Goal: Task Accomplishment & Management: Manage account settings

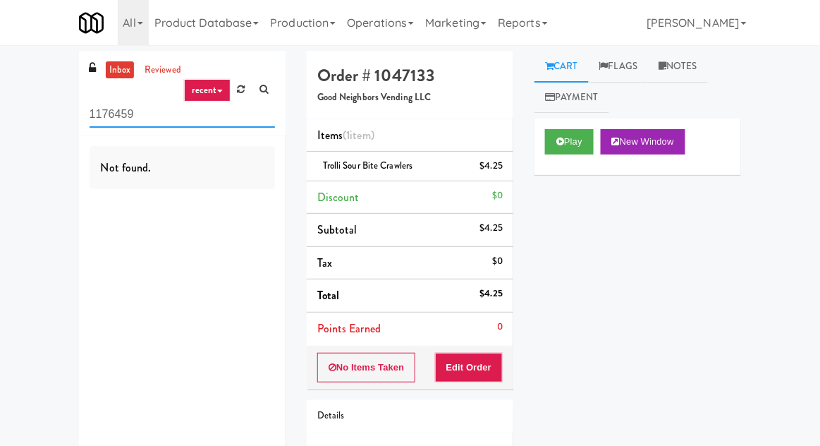
click at [118, 114] on input "1176459" at bounding box center [182, 115] width 185 height 26
click at [111, 110] on input "1176459" at bounding box center [182, 115] width 185 height 26
type input "Fridge"
click at [10, 76] on div "inbox reviewed recent all unclear take inventory issue suspicious failed recent…" at bounding box center [410, 292] width 820 height 482
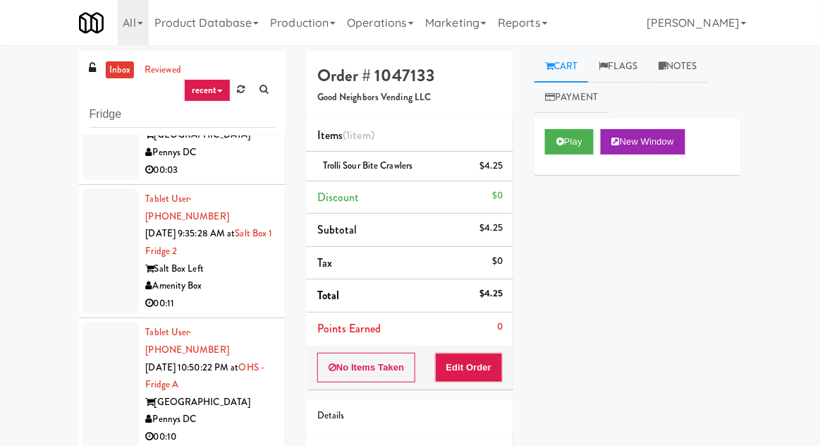
scroll to position [1418, 0]
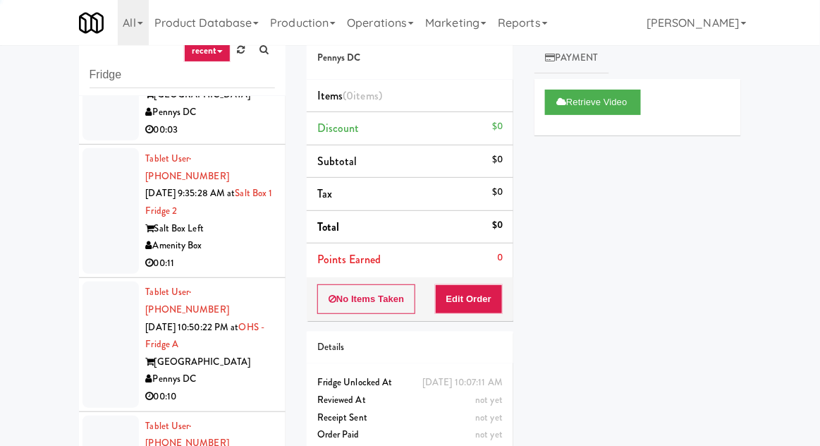
scroll to position [54, 0]
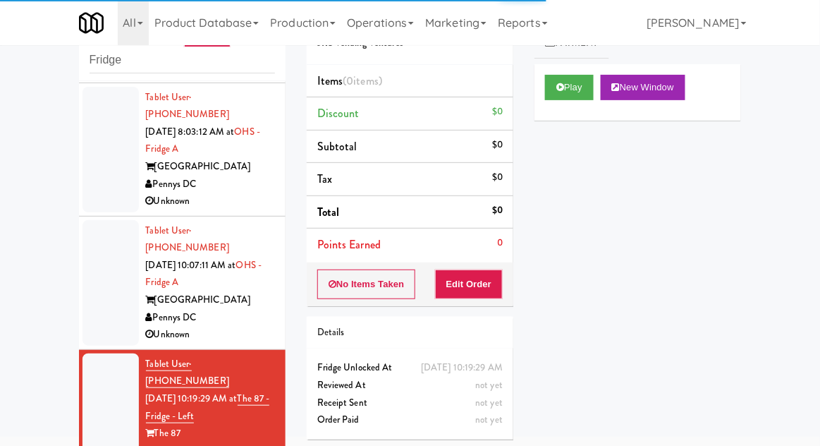
scroll to position [1735, 0]
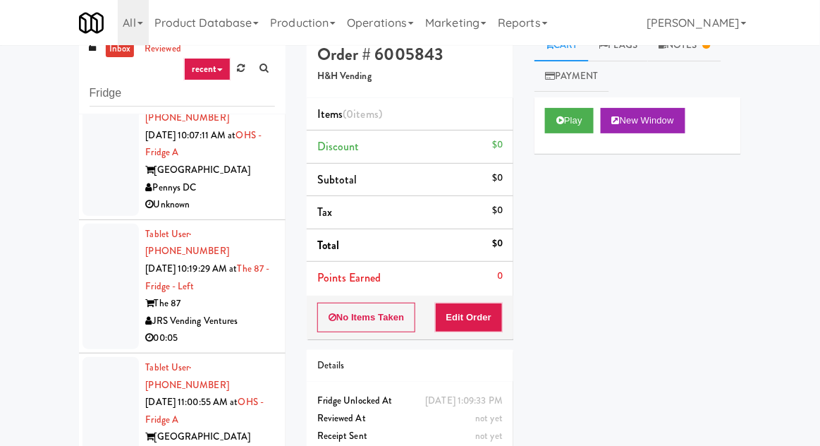
scroll to position [54, 0]
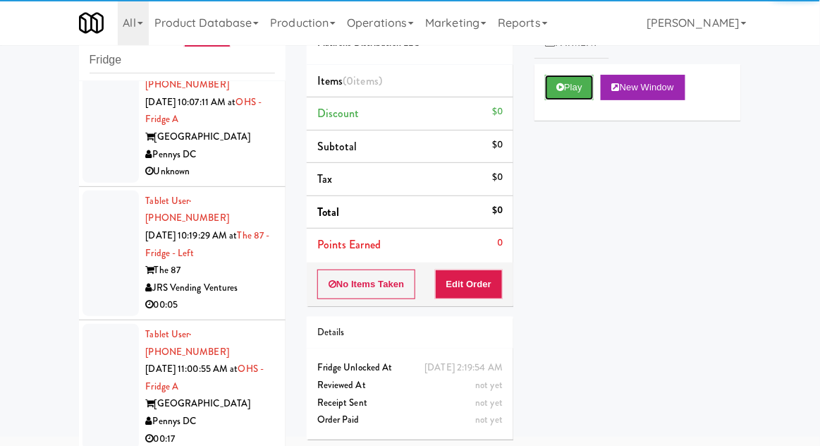
click at [566, 97] on button "Play" at bounding box center [569, 87] width 49 height 25
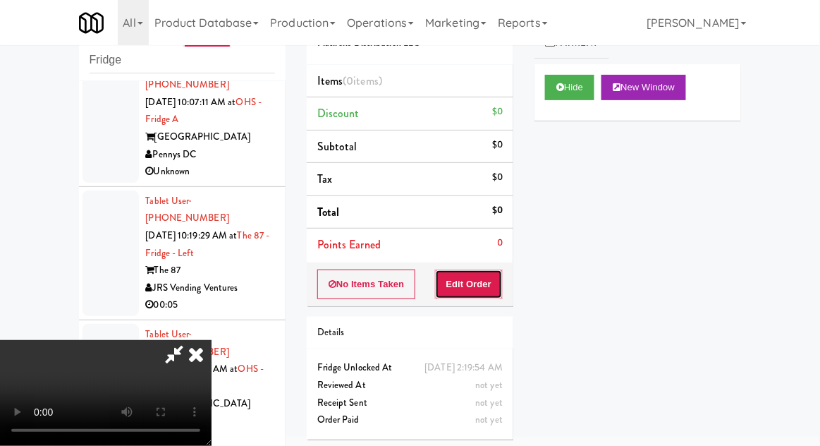
click at [482, 295] on button "Edit Order" at bounding box center [469, 284] width 68 height 30
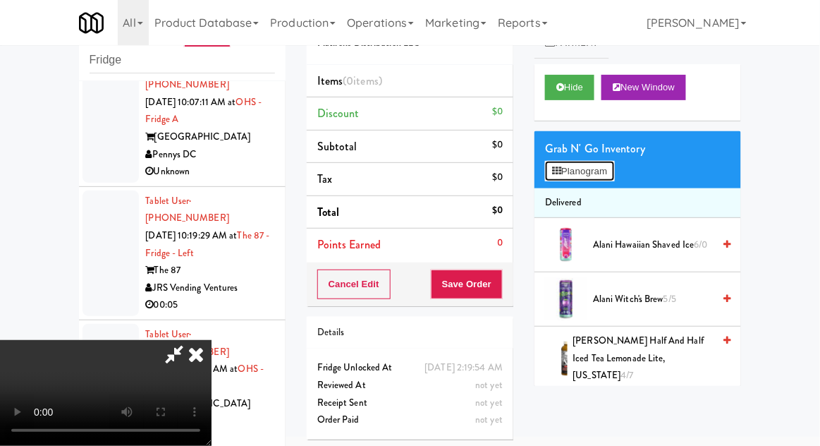
click at [613, 162] on button "Planogram" at bounding box center [579, 171] width 69 height 21
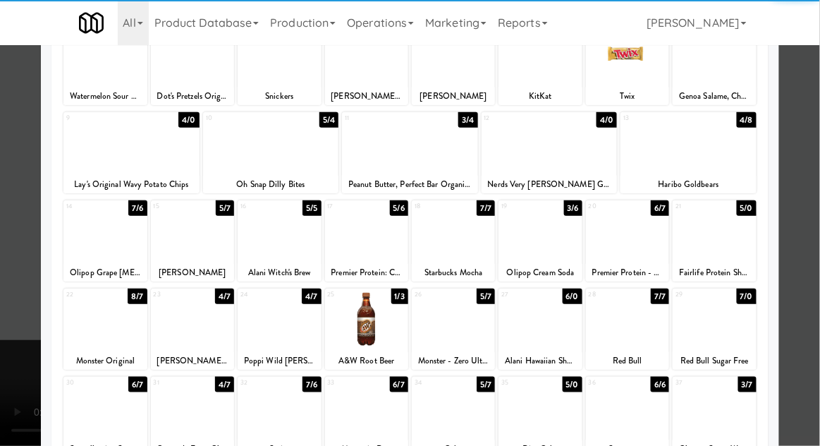
scroll to position [131, 0]
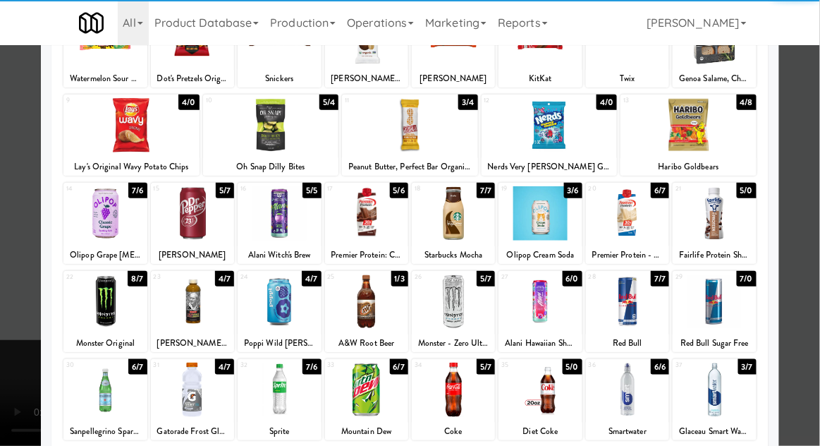
click at [192, 401] on div at bounding box center [192, 389] width 83 height 54
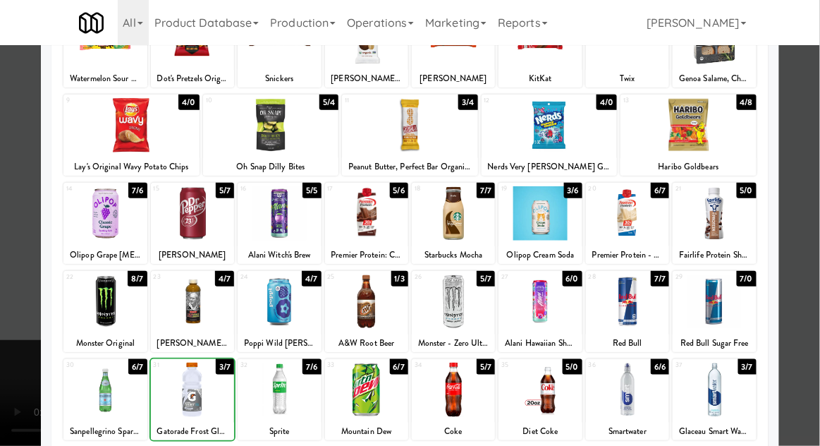
click at [816, 102] on div at bounding box center [410, 223] width 820 height 446
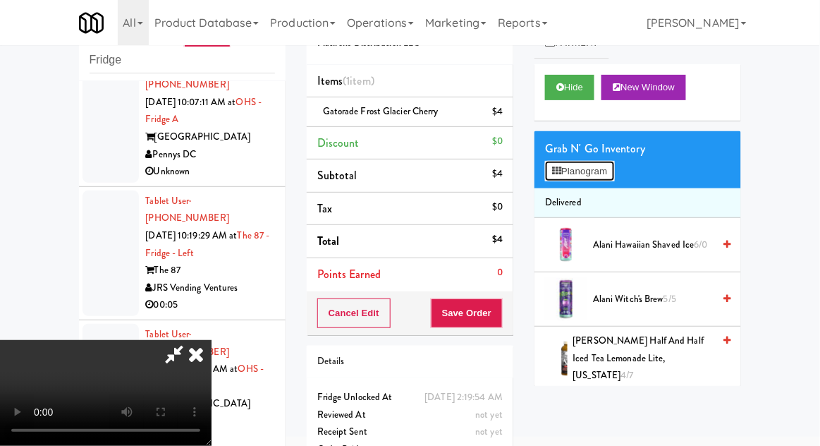
click at [575, 162] on button "Planogram" at bounding box center [579, 171] width 69 height 21
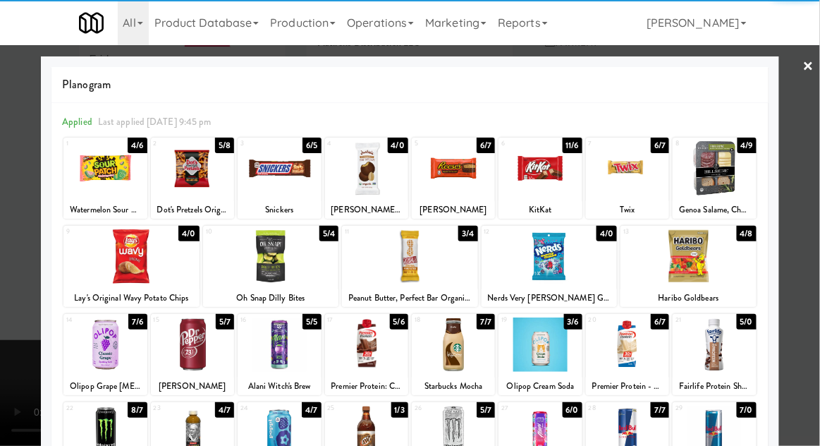
click at [118, 252] on div at bounding box center [131, 256] width 136 height 54
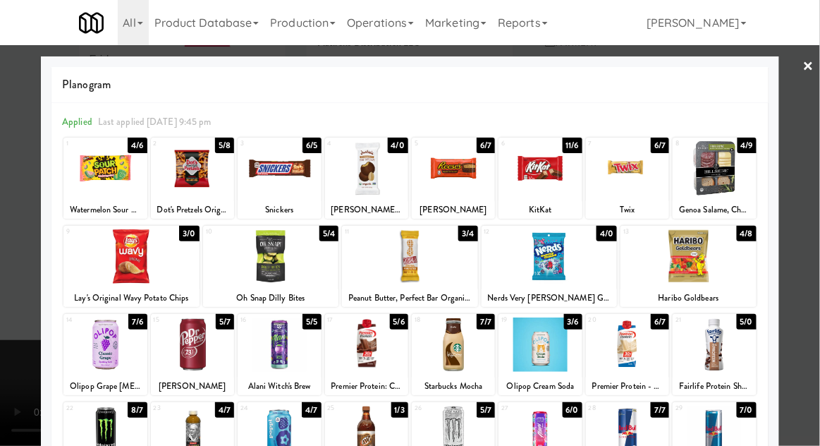
click at [819, 97] on div at bounding box center [410, 223] width 820 height 446
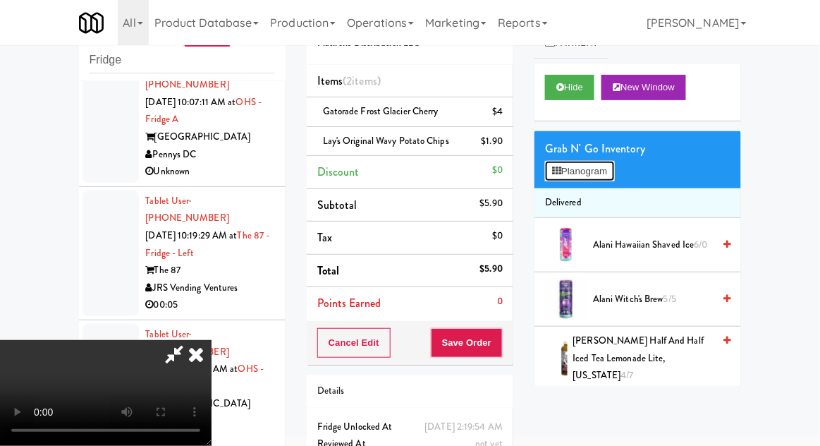
click at [593, 161] on button "Planogram" at bounding box center [579, 171] width 69 height 21
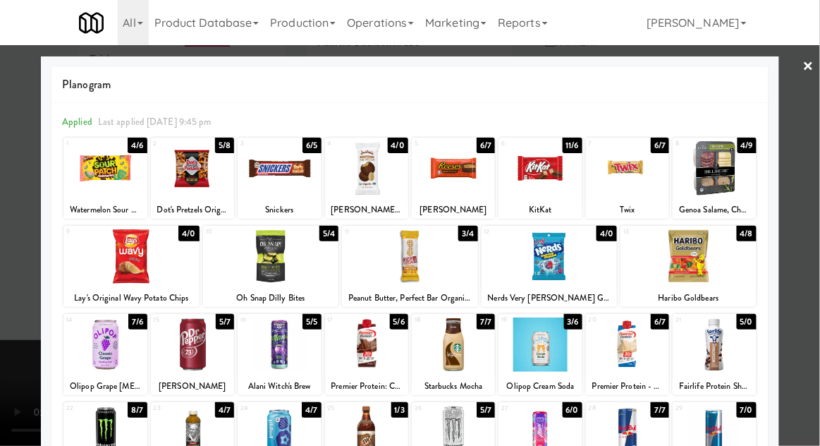
click at [544, 181] on div at bounding box center [540, 168] width 83 height 54
click at [816, 111] on div at bounding box center [410, 223] width 820 height 446
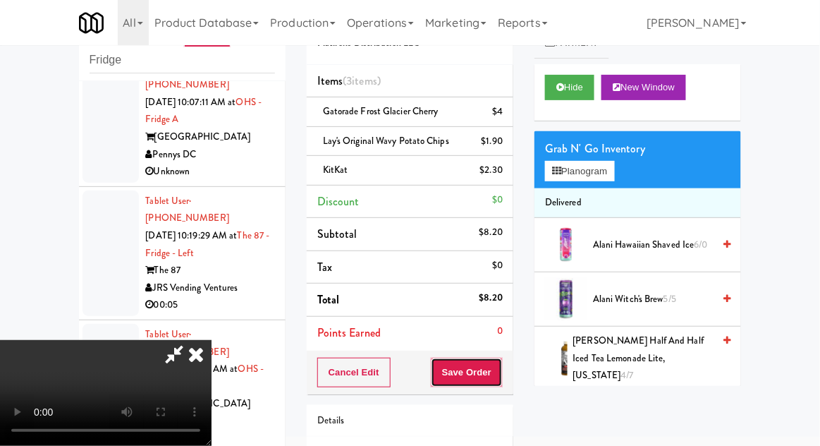
click at [499, 377] on button "Save Order" at bounding box center [467, 373] width 72 height 30
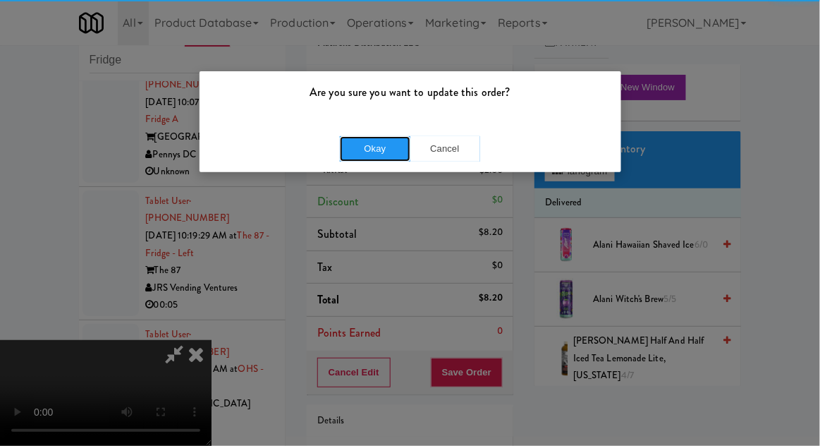
click at [375, 150] on button "Okay" at bounding box center [375, 148] width 71 height 25
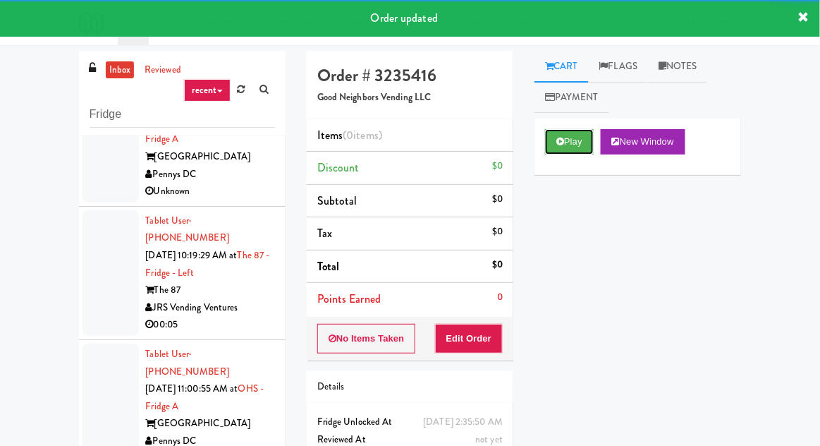
click at [569, 132] on button "Play" at bounding box center [569, 141] width 49 height 25
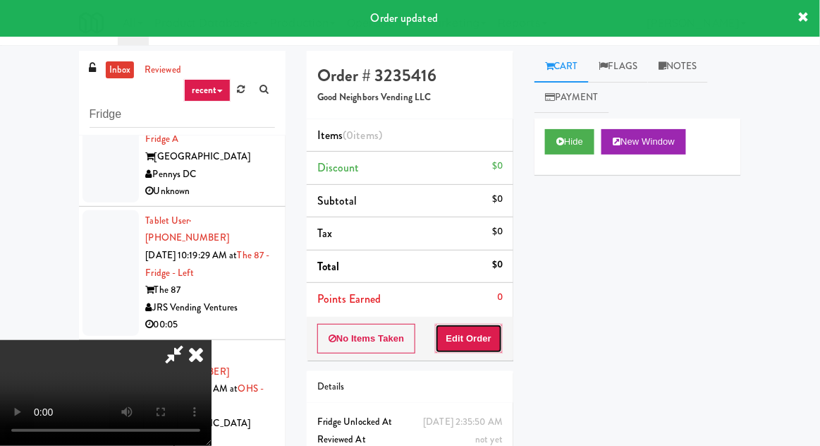
click at [482, 325] on button "Edit Order" at bounding box center [469, 339] width 68 height 30
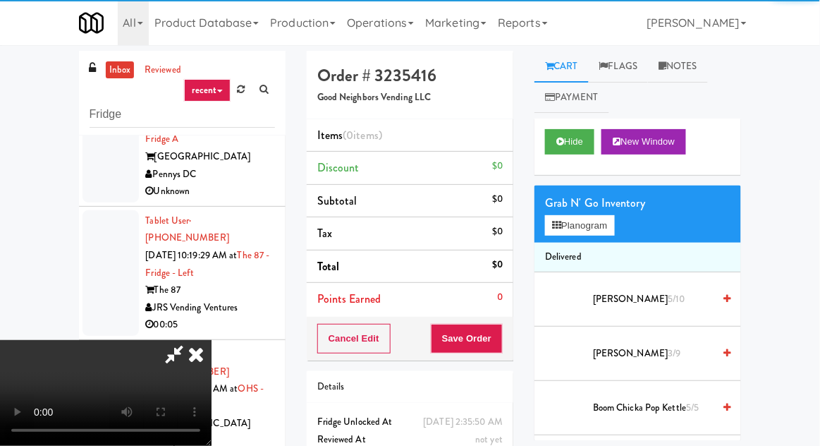
scroll to position [54, 0]
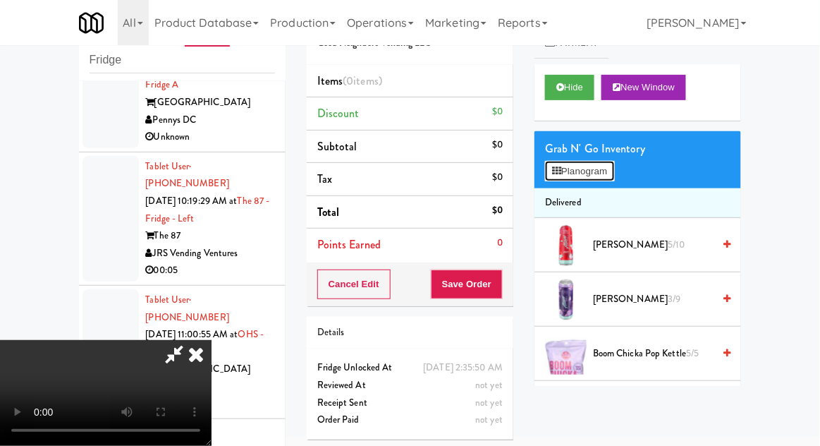
click at [563, 168] on button "Planogram" at bounding box center [579, 171] width 69 height 21
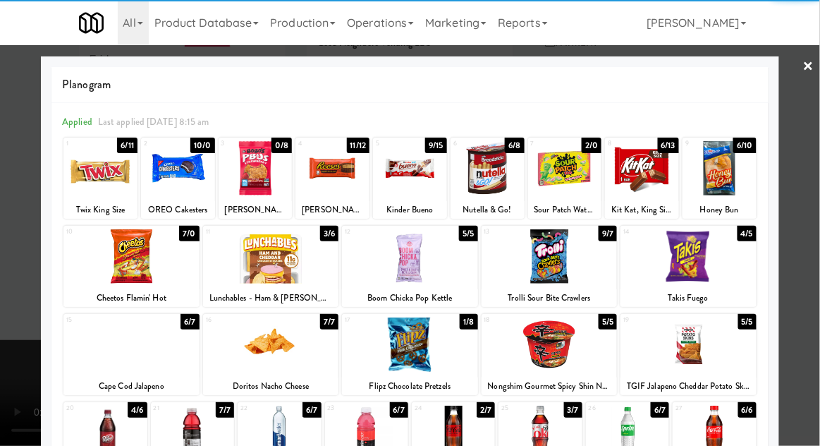
click at [732, 181] on div at bounding box center [720, 168] width 74 height 54
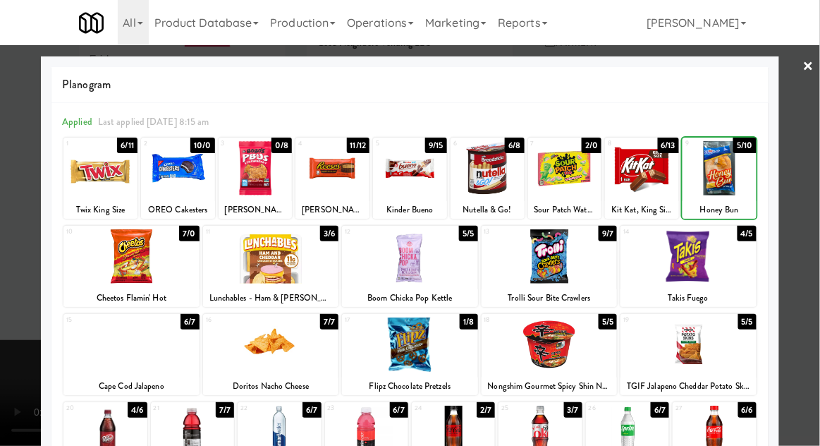
click at [805, 114] on div at bounding box center [410, 223] width 820 height 446
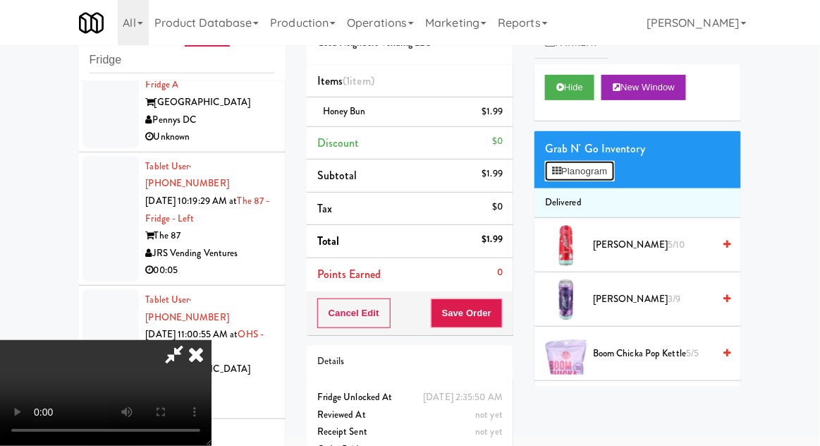
click at [568, 171] on button "Planogram" at bounding box center [579, 171] width 69 height 21
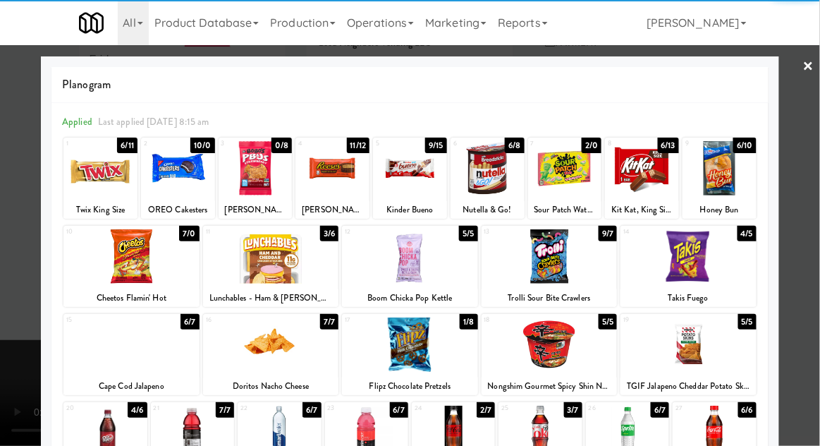
click at [570, 267] on div at bounding box center [550, 256] width 136 height 54
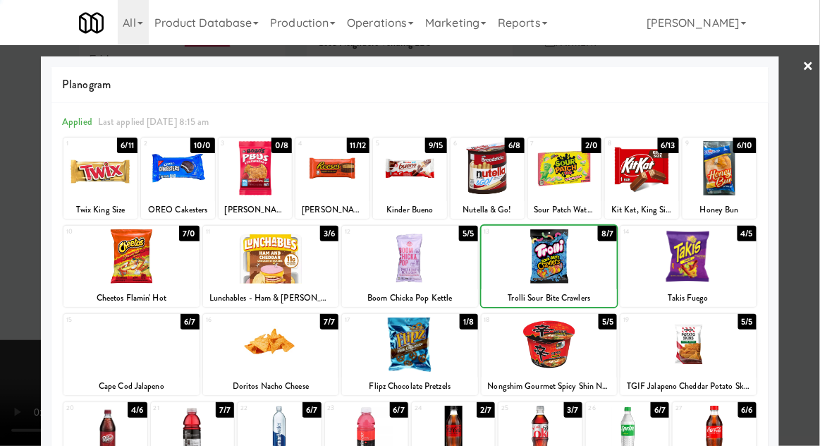
click at [813, 118] on div at bounding box center [410, 223] width 820 height 446
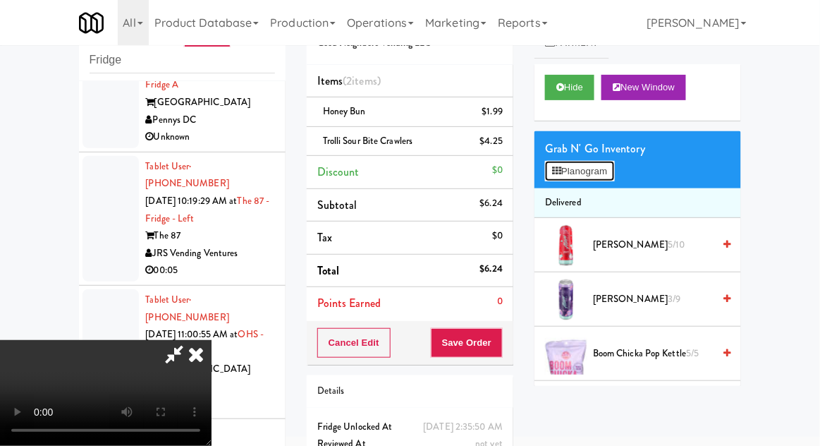
click at [564, 161] on button "Planogram" at bounding box center [579, 171] width 69 height 21
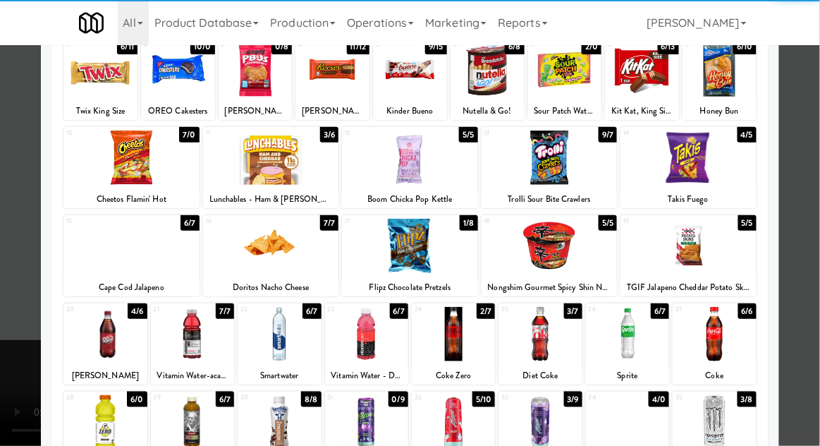
scroll to position [133, 0]
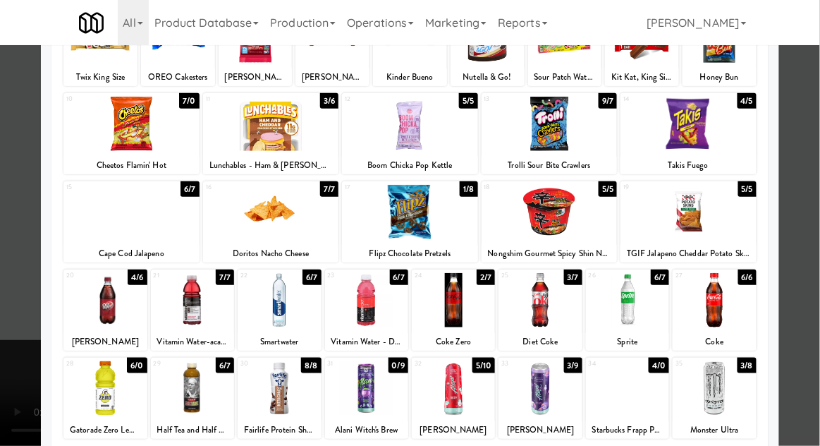
click at [193, 398] on div at bounding box center [192, 388] width 83 height 54
click at [813, 121] on div at bounding box center [410, 223] width 820 height 446
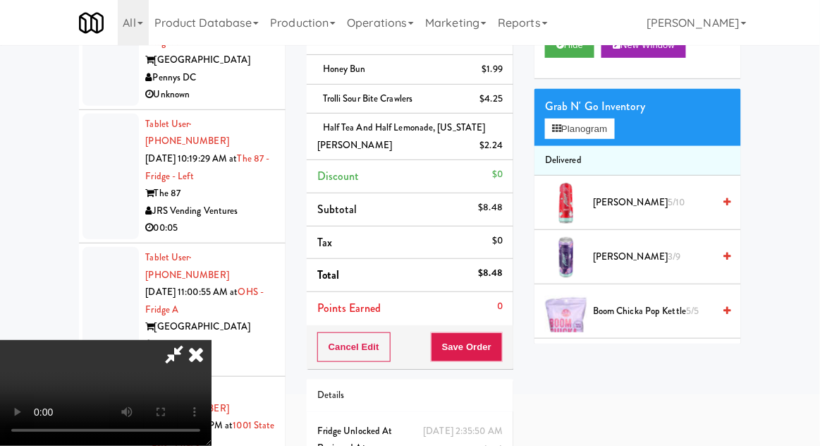
scroll to position [111, 0]
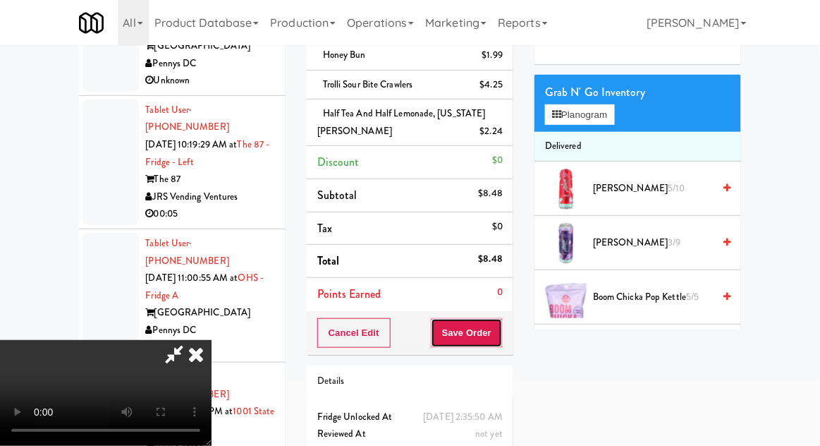
click at [497, 340] on button "Save Order" at bounding box center [467, 333] width 72 height 30
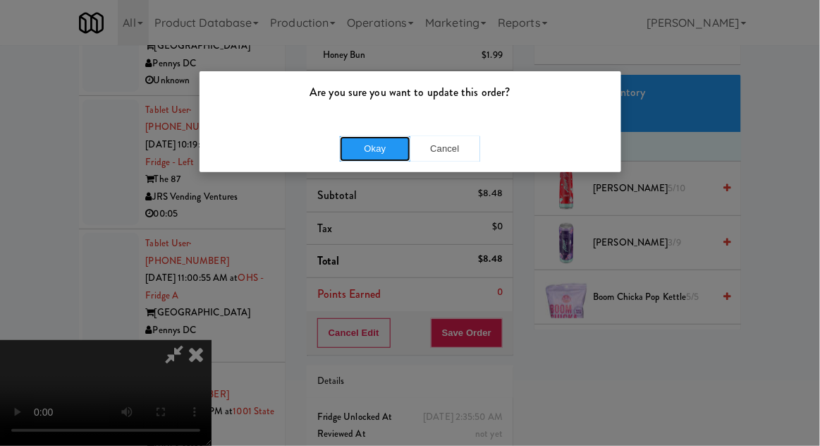
click at [374, 148] on button "Okay" at bounding box center [375, 148] width 71 height 25
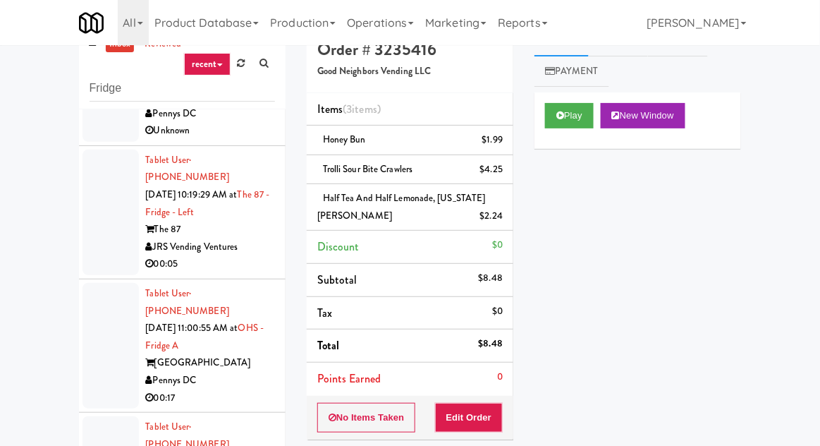
scroll to position [0, 0]
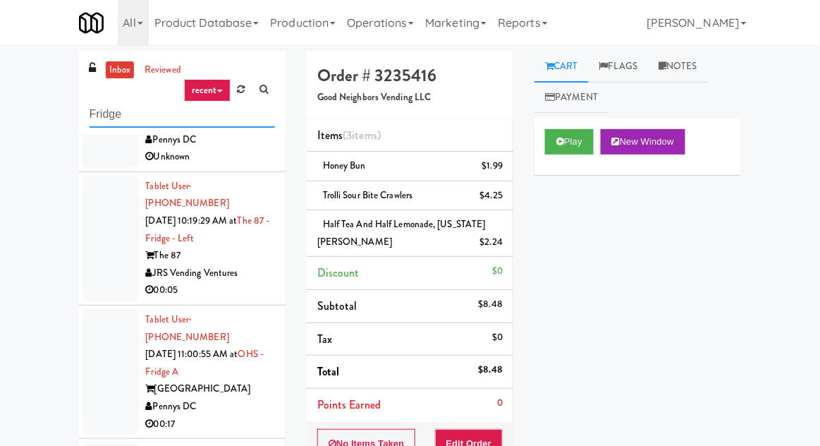
click at [105, 111] on input "Fridge" at bounding box center [182, 115] width 185 height 26
click at [108, 109] on input "Fridge" at bounding box center [182, 115] width 185 height 26
type input "Pantry"
click at [52, 112] on div "inbox reviewed recent all unclear take inventory issue suspicious failed recent…" at bounding box center [410, 330] width 820 height 559
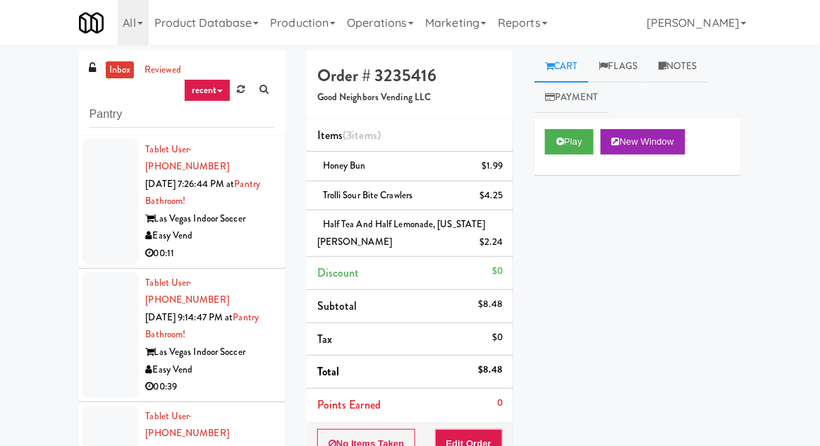
click at [105, 219] on div at bounding box center [111, 202] width 56 height 126
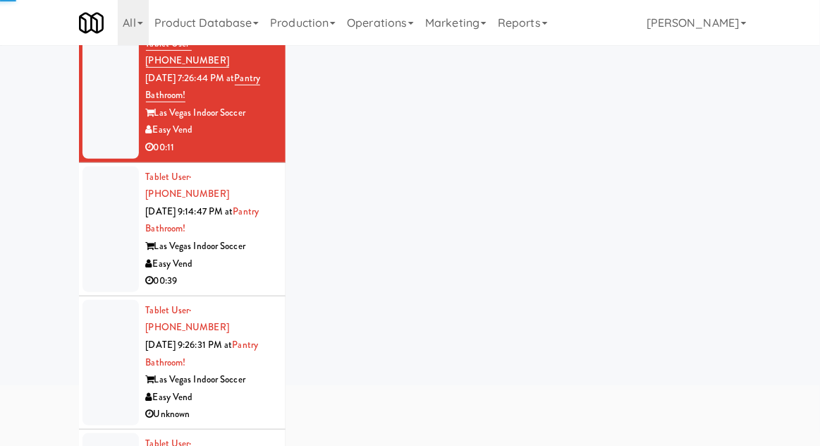
scroll to position [122, 0]
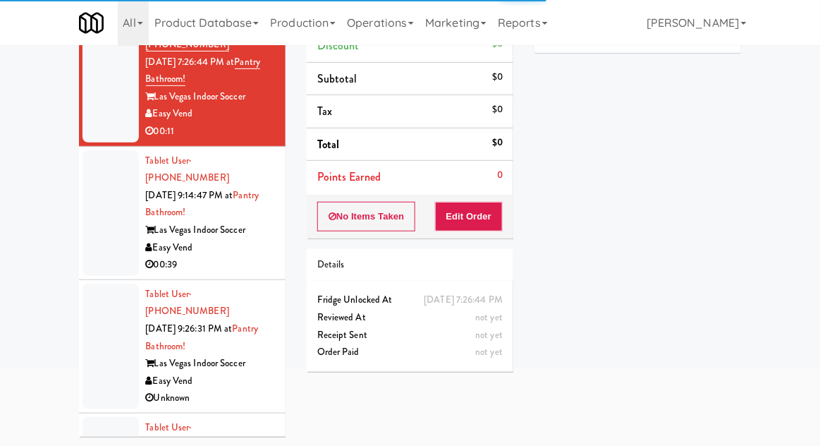
click at [87, 218] on div at bounding box center [111, 213] width 56 height 126
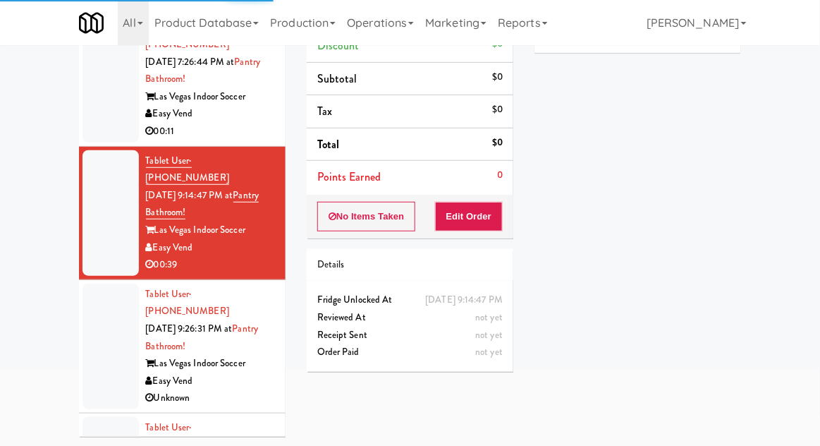
click at [90, 328] on div at bounding box center [111, 346] width 56 height 126
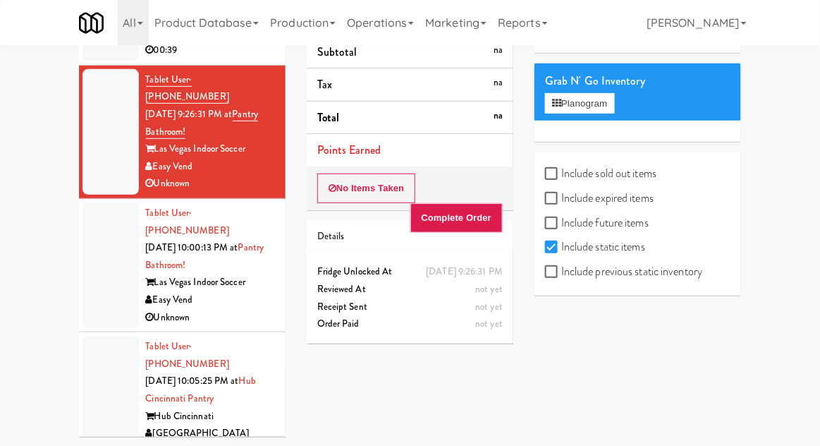
scroll to position [219, 0]
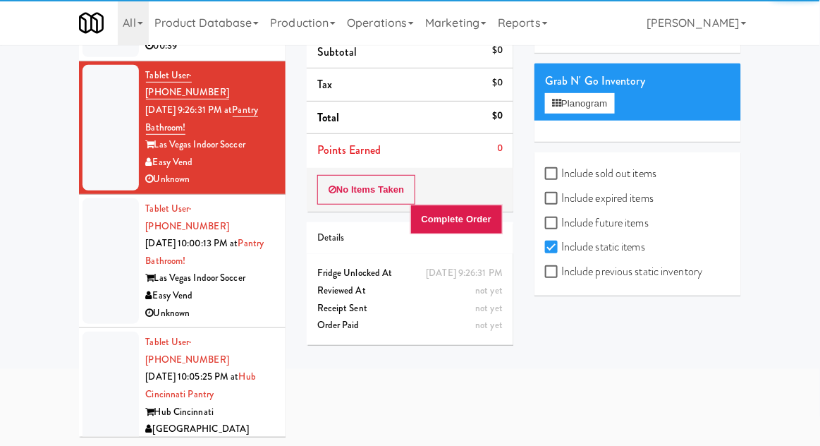
click at [92, 226] on div at bounding box center [111, 261] width 56 height 126
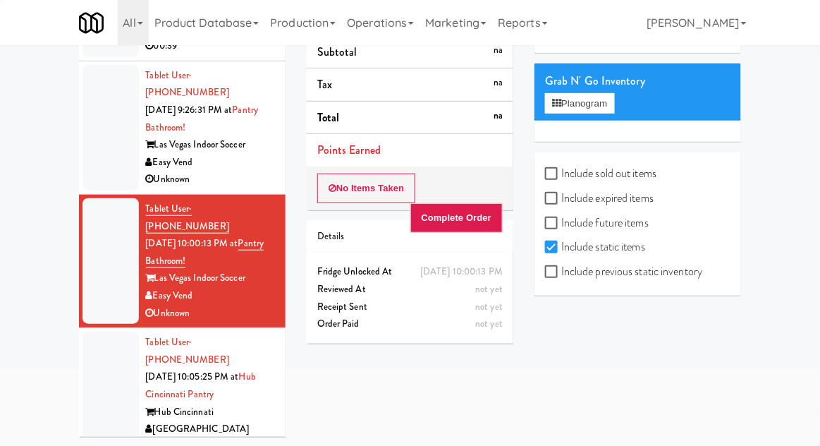
click at [89, 331] on div at bounding box center [111, 394] width 56 height 126
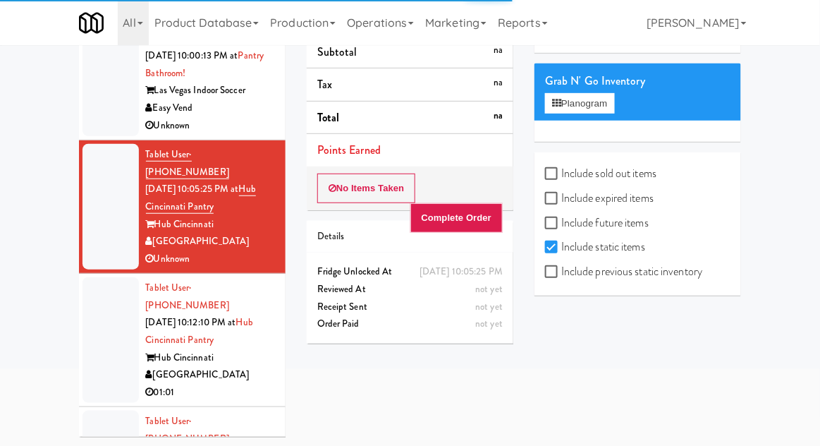
scroll to position [432, 0]
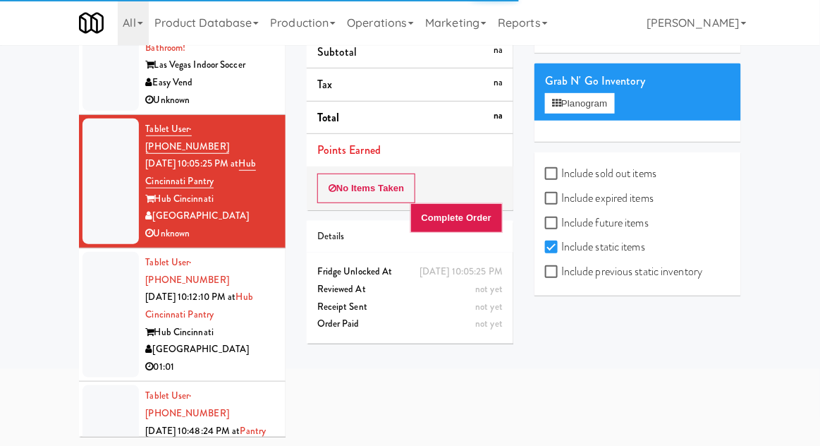
click at [89, 252] on div at bounding box center [111, 315] width 56 height 126
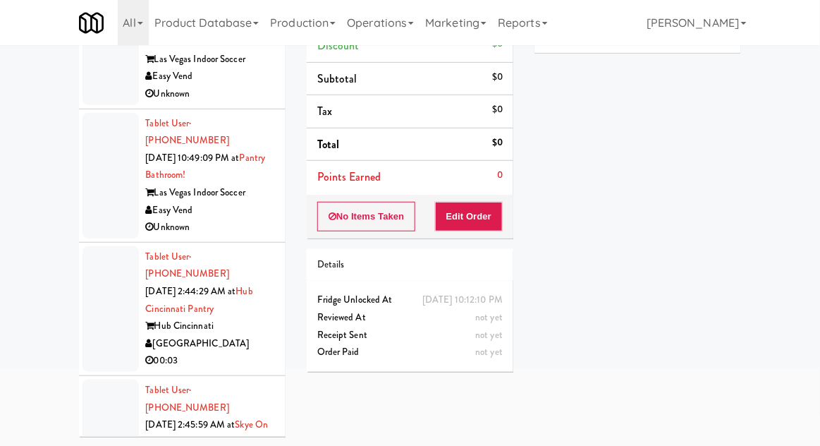
scroll to position [838, 0]
click at [102, 245] on div at bounding box center [111, 308] width 56 height 126
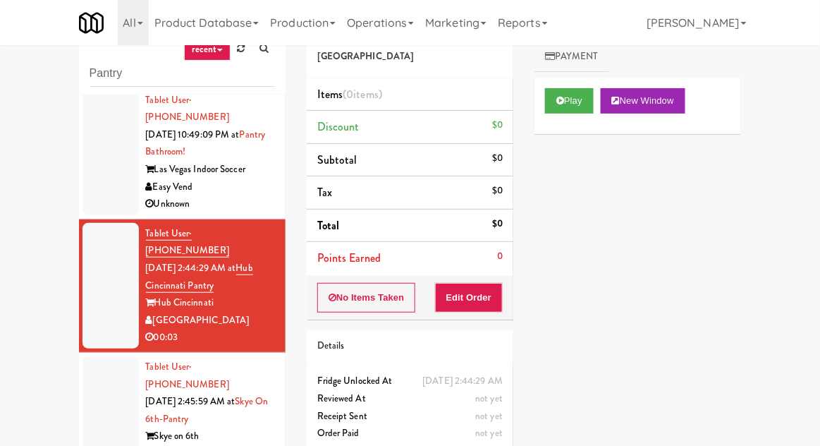
scroll to position [54, 0]
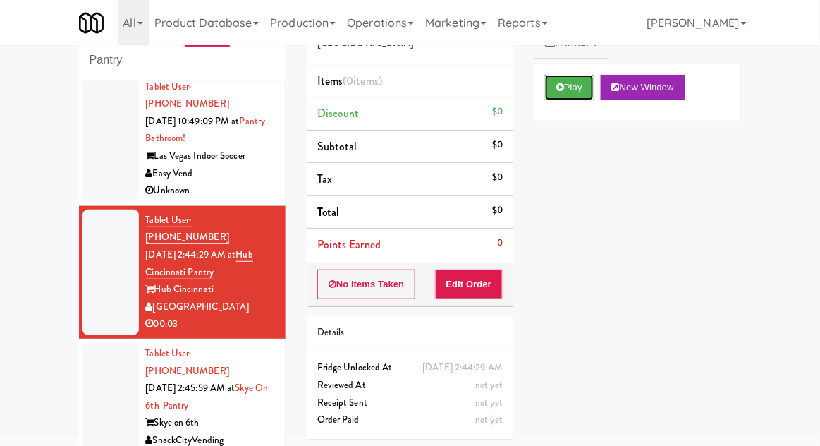
click at [549, 77] on button "Play" at bounding box center [569, 87] width 49 height 25
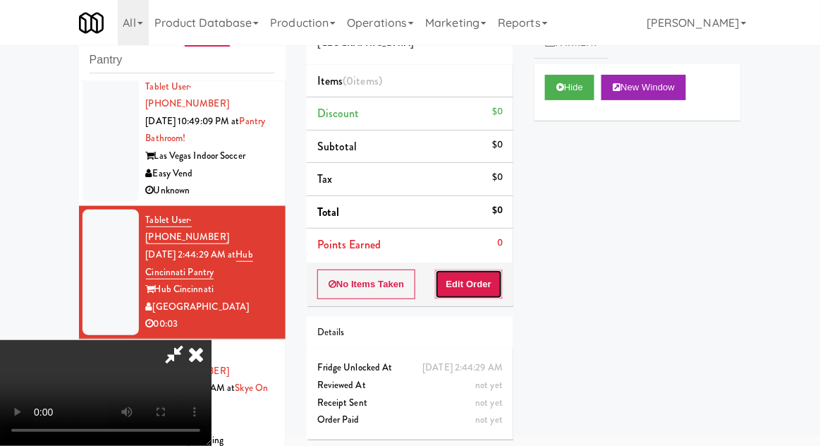
click at [490, 283] on button "Edit Order" at bounding box center [469, 284] width 68 height 30
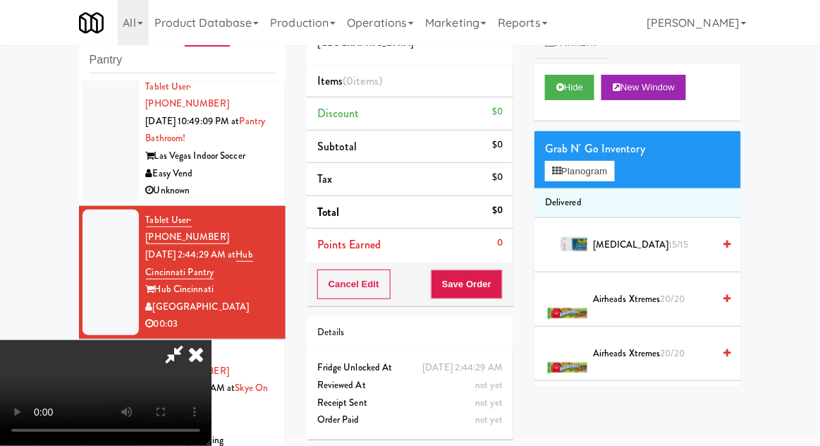
scroll to position [0, 0]
click at [614, 173] on button "Planogram" at bounding box center [579, 171] width 69 height 21
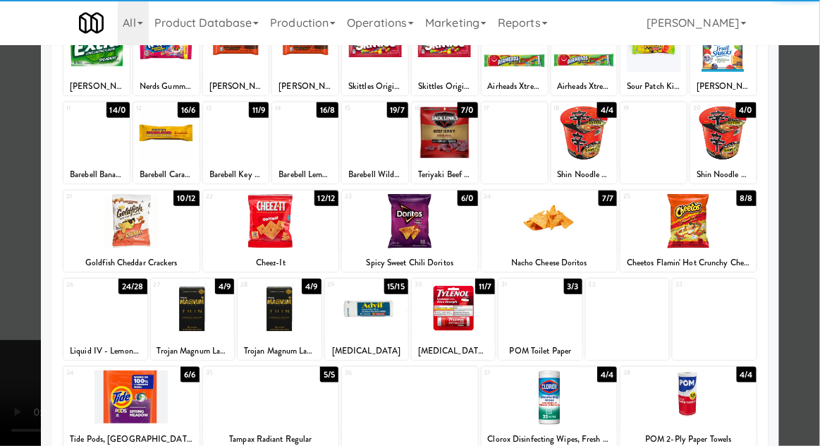
scroll to position [123, 0]
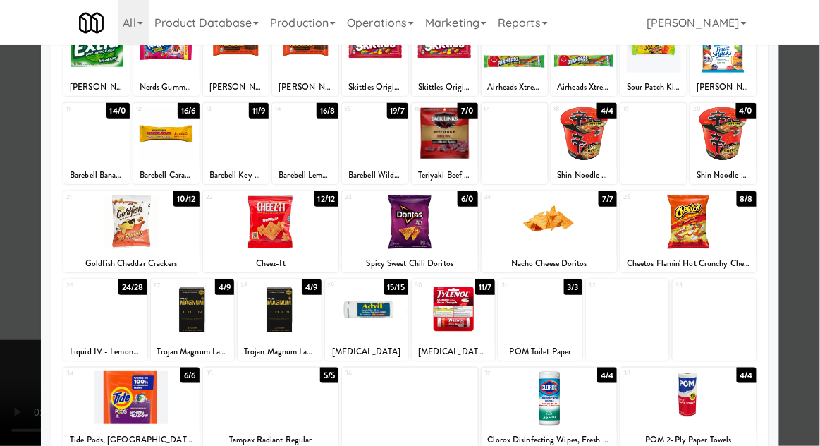
click at [405, 231] on div at bounding box center [410, 222] width 136 height 54
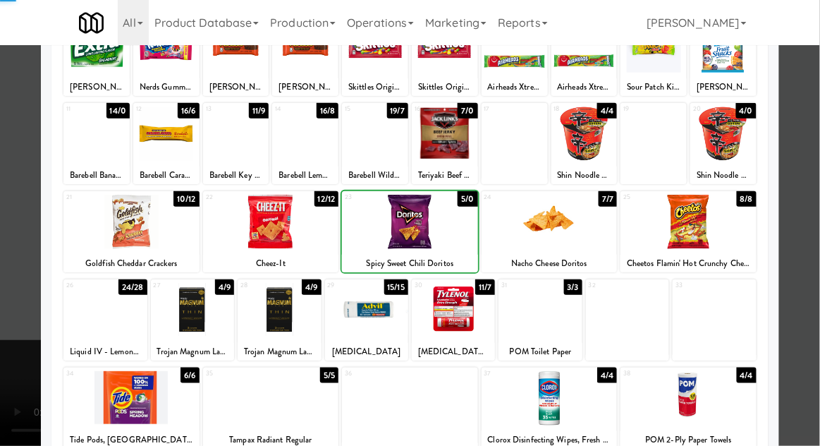
click at [811, 92] on div at bounding box center [410, 223] width 820 height 446
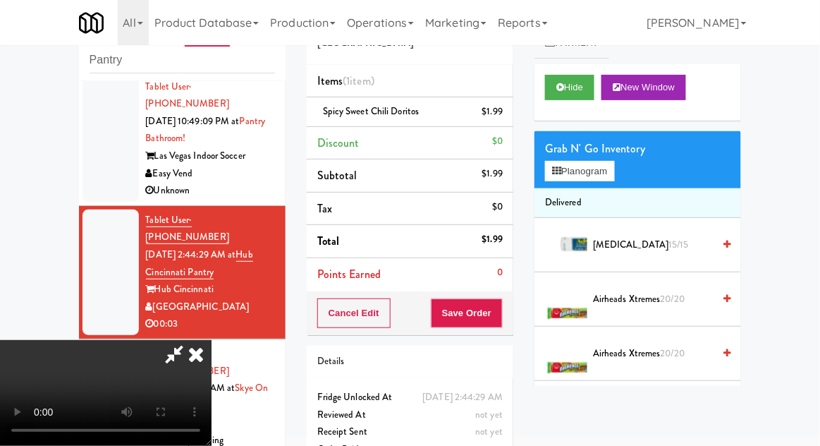
scroll to position [51, 0]
click at [494, 320] on button "Save Order" at bounding box center [467, 313] width 72 height 30
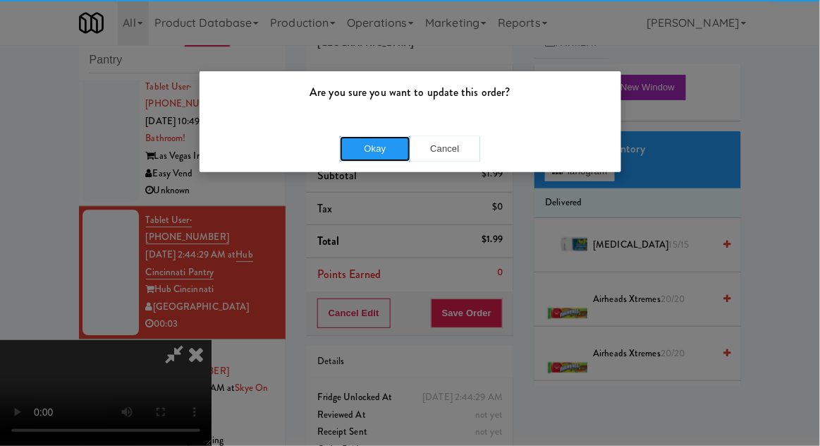
click at [386, 157] on button "Okay" at bounding box center [375, 148] width 71 height 25
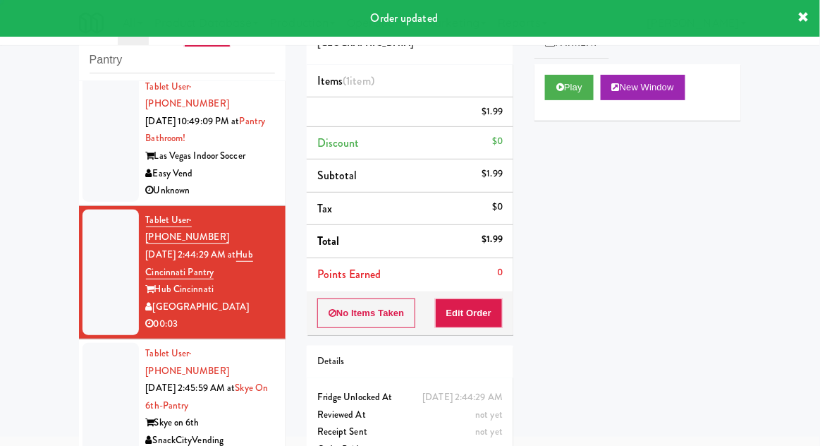
scroll to position [0, 0]
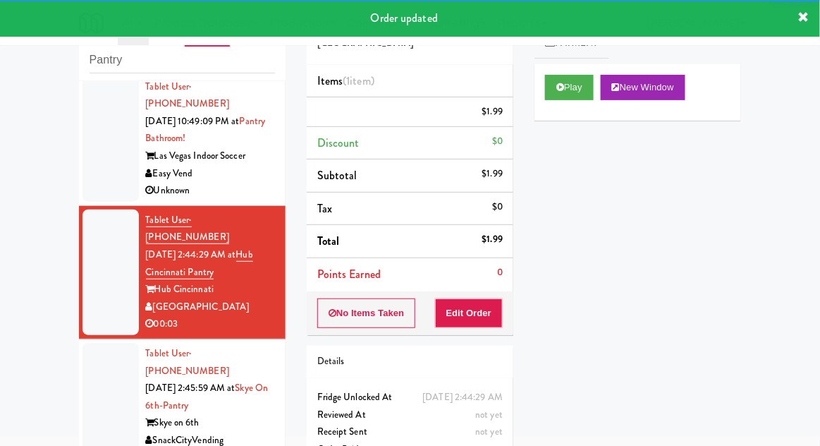
click at [83, 343] on div at bounding box center [111, 406] width 56 height 126
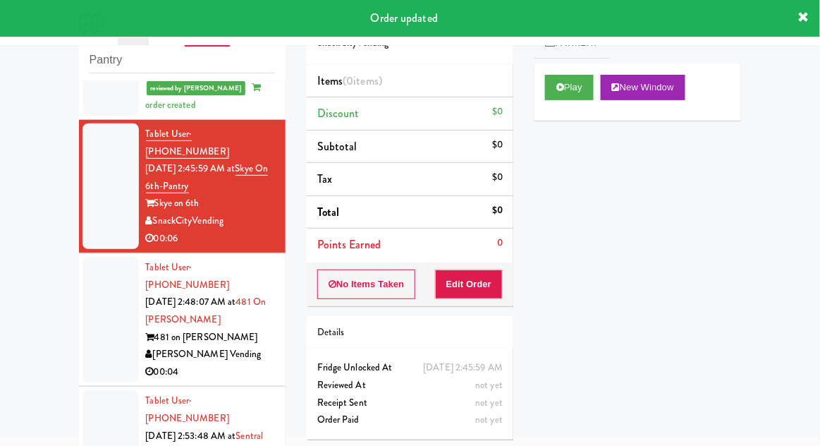
scroll to position [1234, 0]
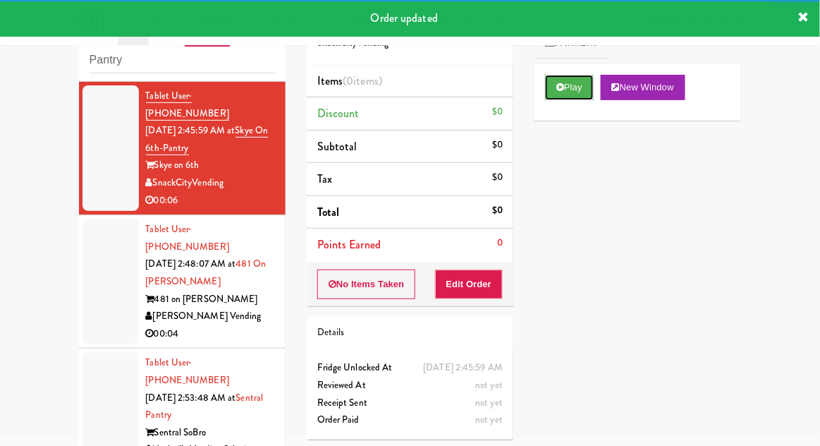
click at [565, 96] on button "Play" at bounding box center [569, 87] width 49 height 25
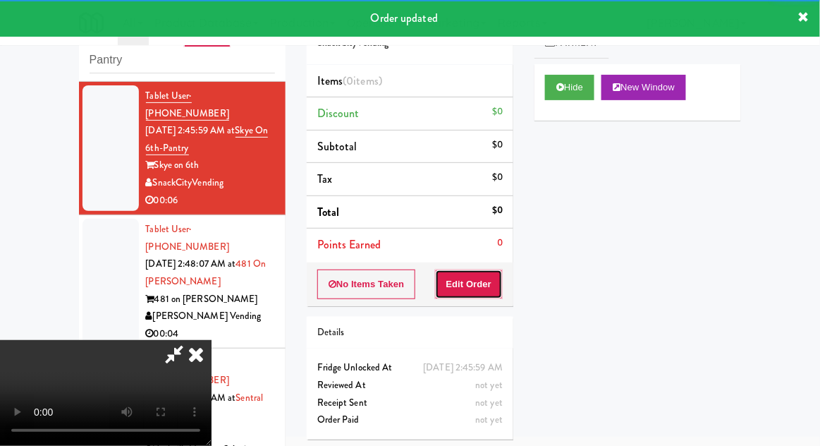
click at [468, 293] on button "Edit Order" at bounding box center [469, 284] width 68 height 30
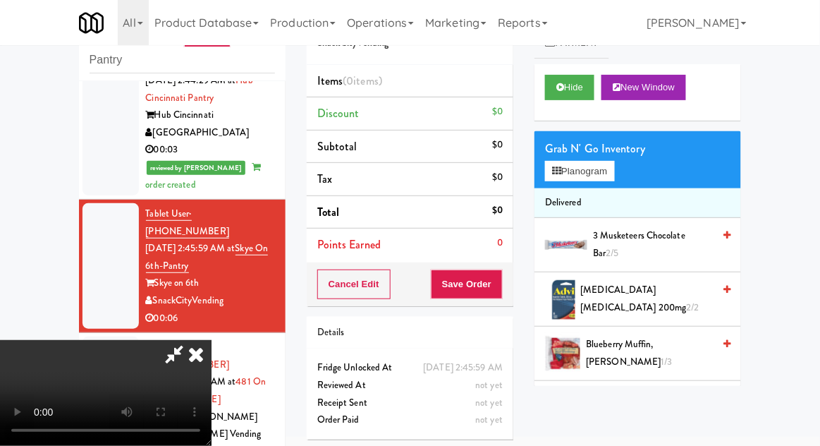
scroll to position [0, 0]
click at [567, 181] on button "Planogram" at bounding box center [579, 171] width 69 height 21
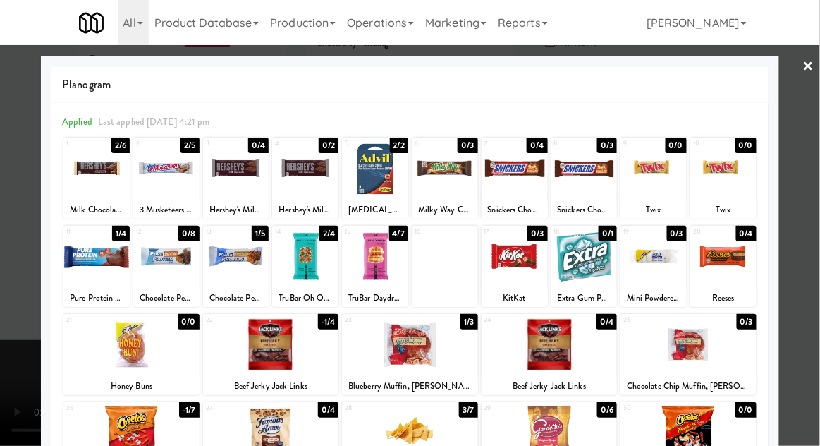
click at [376, 179] on div at bounding box center [375, 168] width 66 height 54
click at [813, 92] on div at bounding box center [410, 223] width 820 height 446
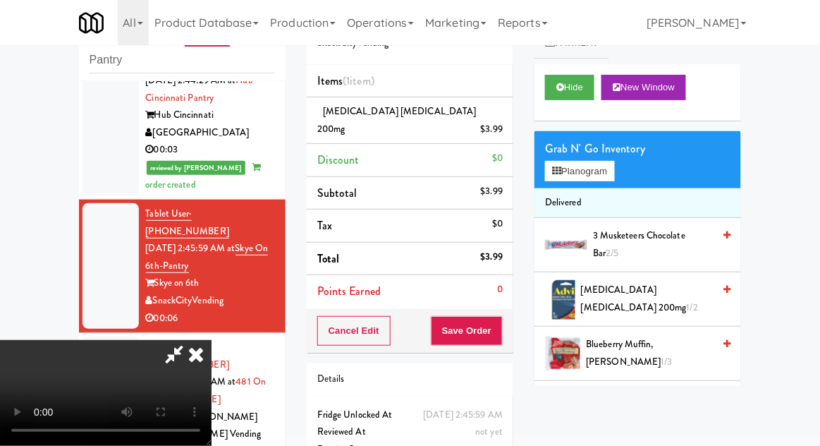
scroll to position [51, 0]
click at [502, 317] on button "Save Order" at bounding box center [467, 331] width 72 height 30
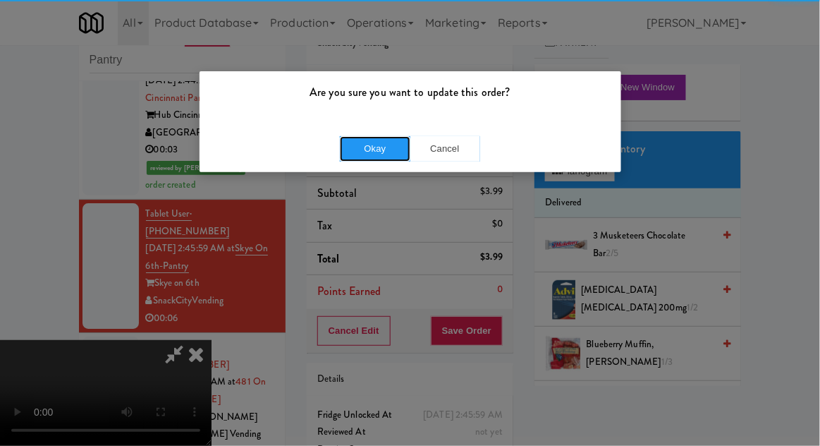
click at [358, 142] on button "Okay" at bounding box center [375, 148] width 71 height 25
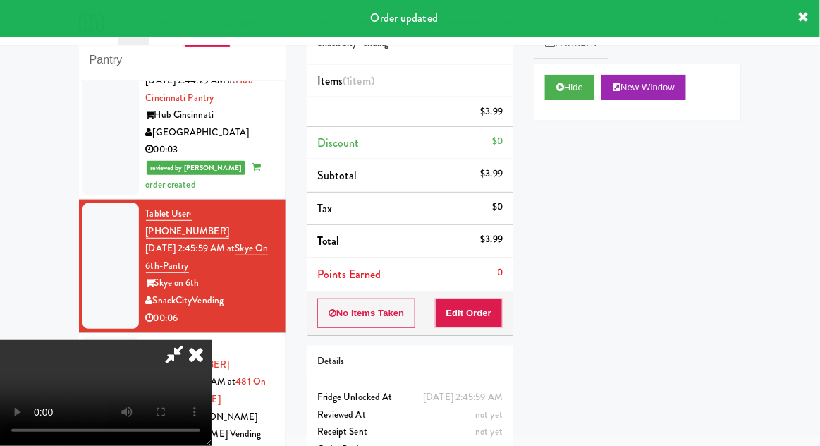
scroll to position [0, 0]
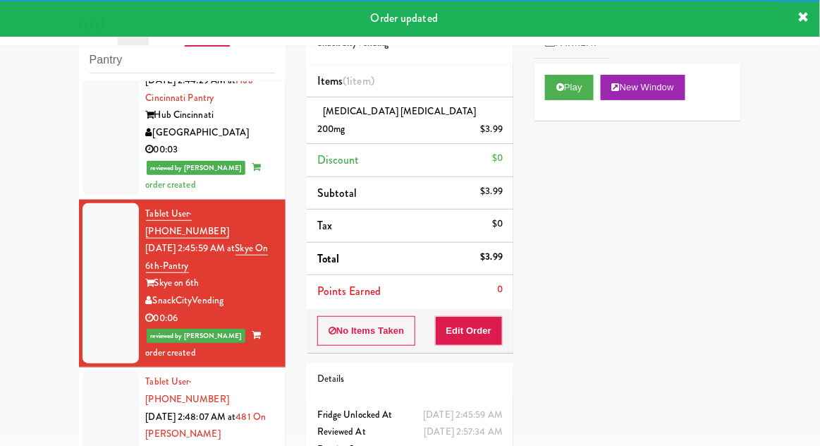
click at [102, 371] on div at bounding box center [111, 434] width 56 height 126
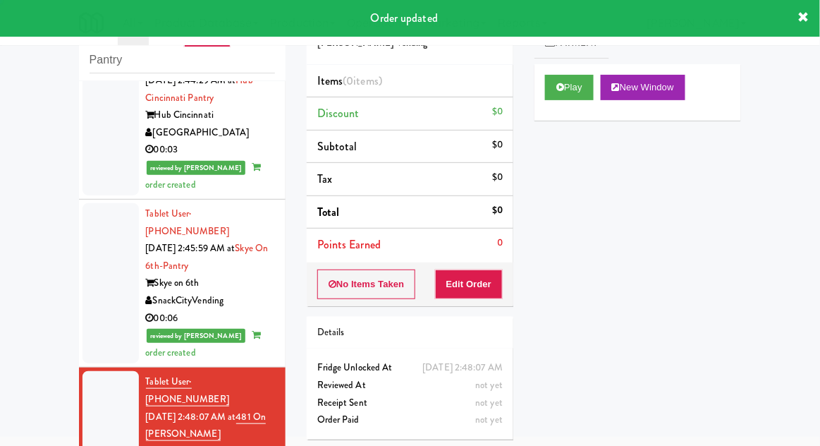
scroll to position [1269, 0]
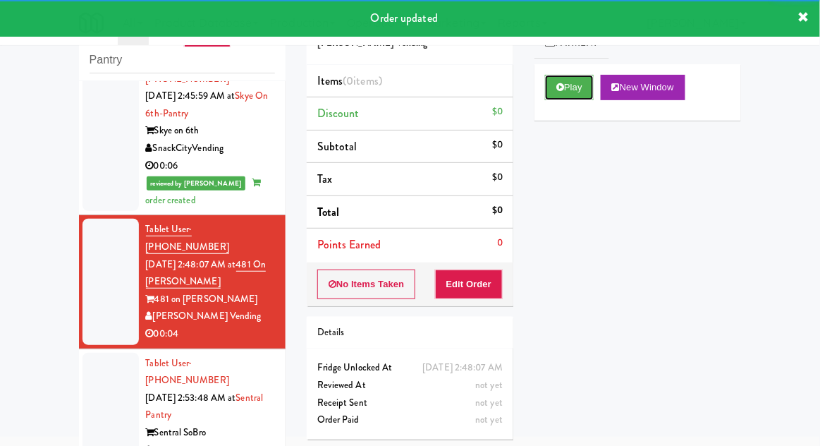
click at [547, 92] on button "Play" at bounding box center [569, 87] width 49 height 25
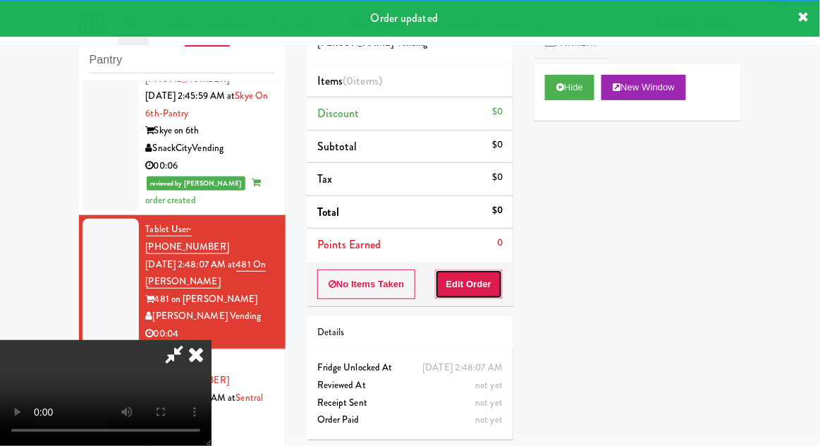
click at [475, 291] on button "Edit Order" at bounding box center [469, 284] width 68 height 30
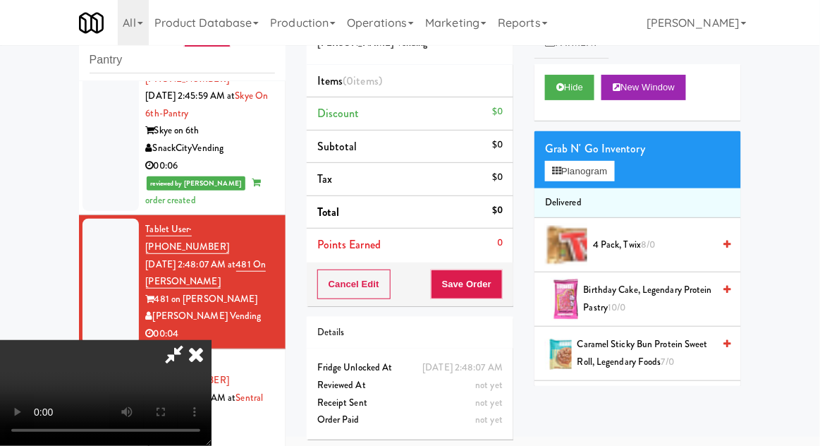
scroll to position [0, 0]
click at [549, 171] on button "Planogram" at bounding box center [579, 171] width 69 height 21
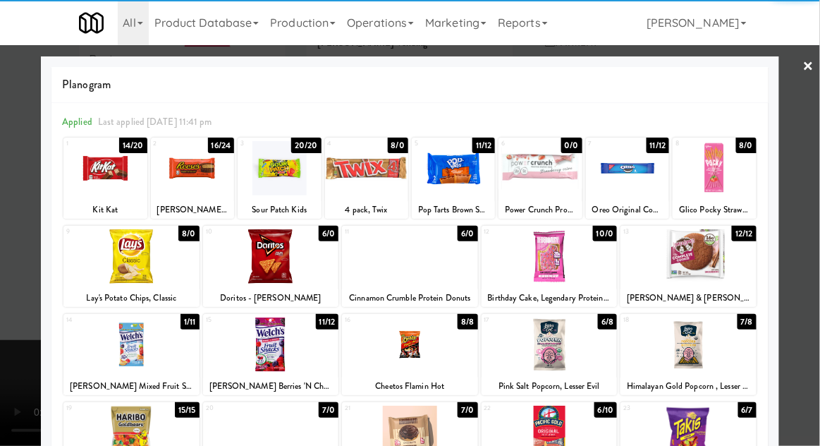
click at [99, 162] on div at bounding box center [104, 168] width 83 height 54
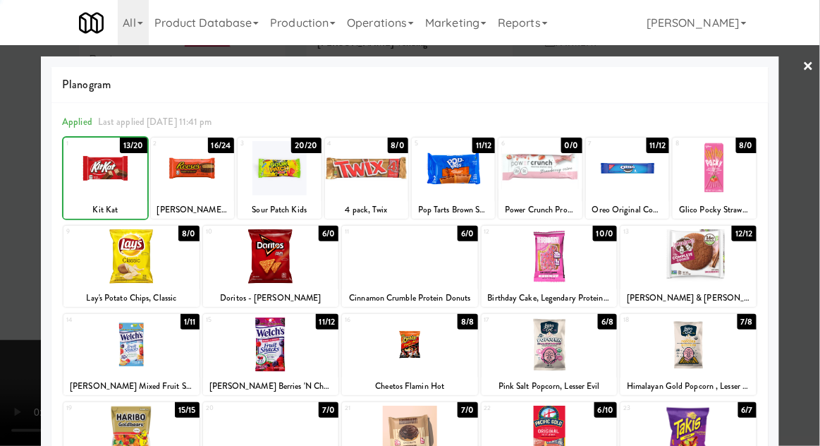
click at [805, 87] on link "×" at bounding box center [808, 67] width 11 height 44
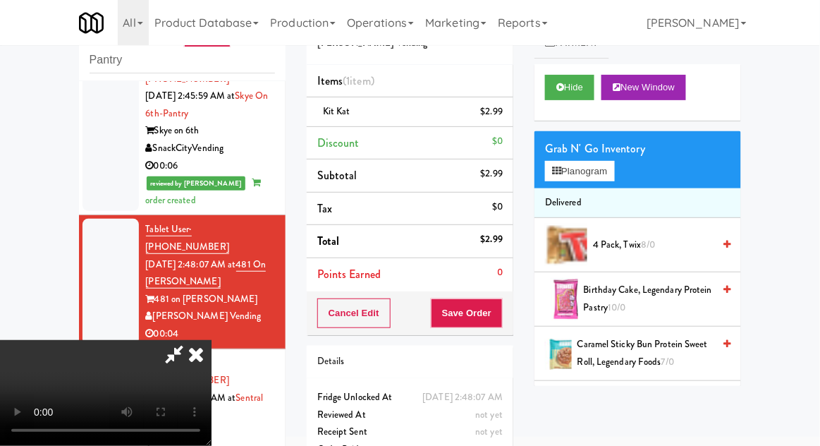
scroll to position [51, 0]
click at [500, 313] on button "Save Order" at bounding box center [467, 313] width 72 height 30
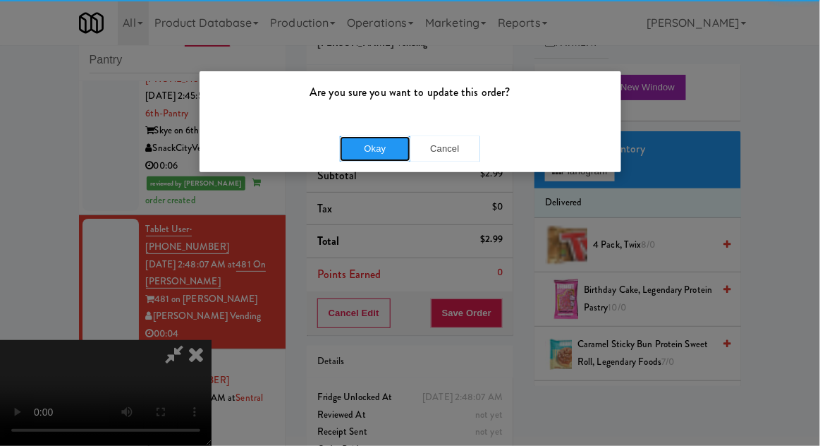
click at [395, 157] on button "Okay" at bounding box center [375, 148] width 71 height 25
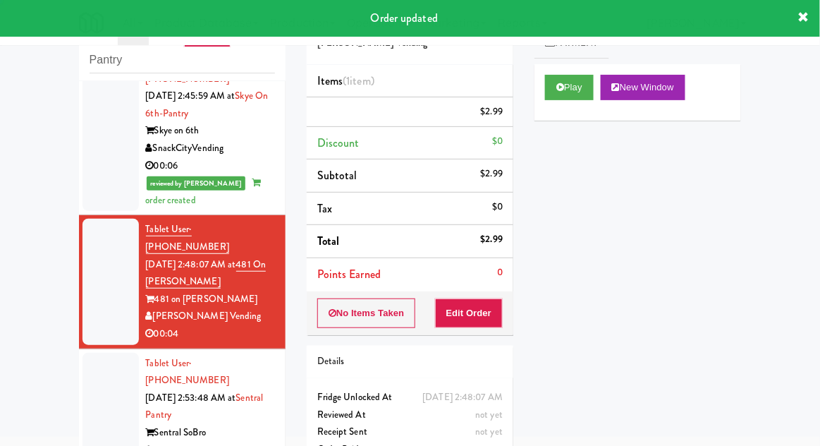
scroll to position [0, 0]
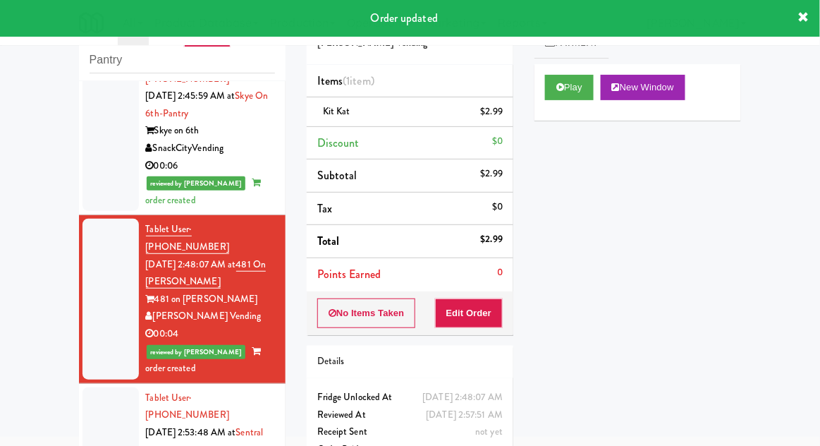
click at [79, 384] on li "Tablet User · (203) 644-3888 [DATE] 2:53:48 AM at [GEOGRAPHIC_DATA] Nashville V…" at bounding box center [182, 450] width 207 height 133
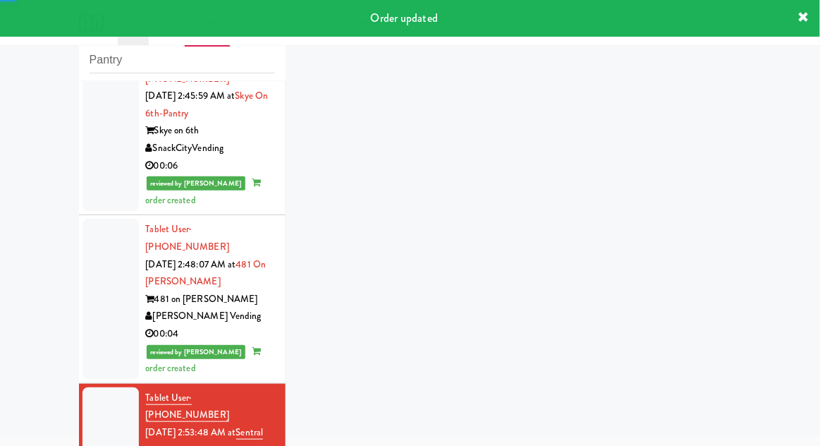
scroll to position [1303, 0]
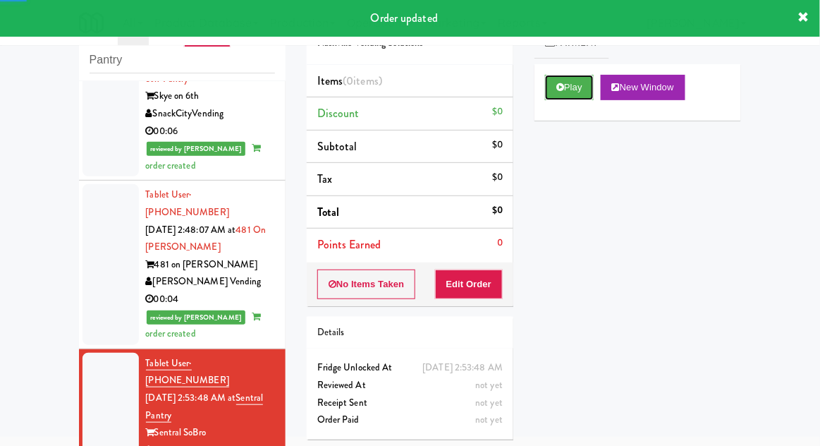
click at [547, 87] on button "Play" at bounding box center [569, 87] width 49 height 25
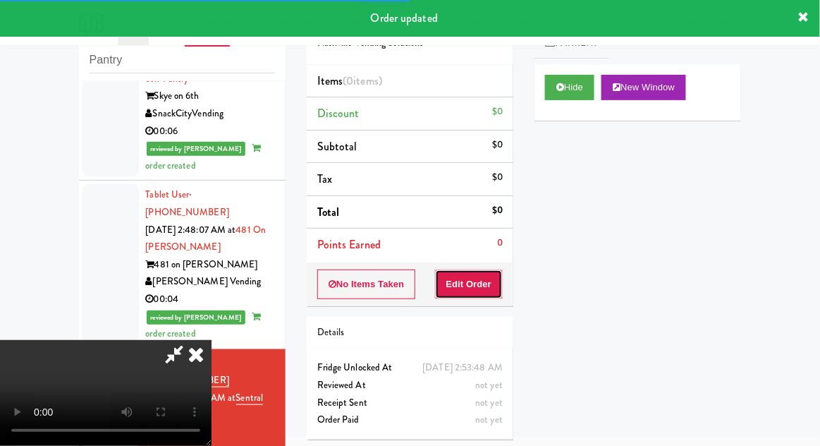
click at [477, 285] on button "Edit Order" at bounding box center [469, 284] width 68 height 30
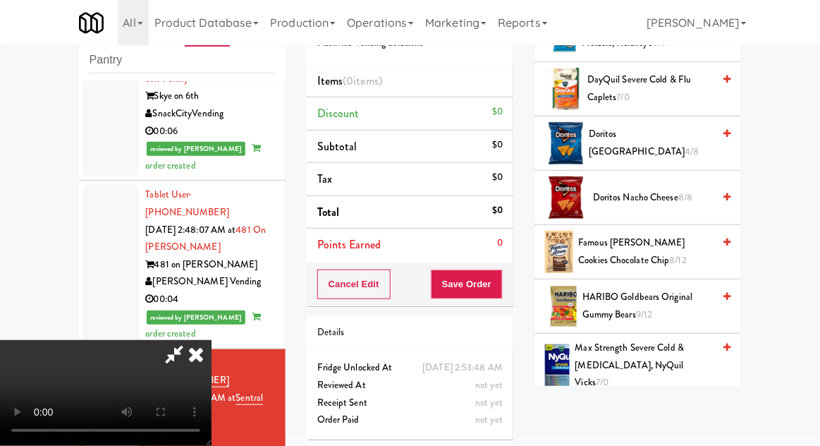
scroll to position [375, 0]
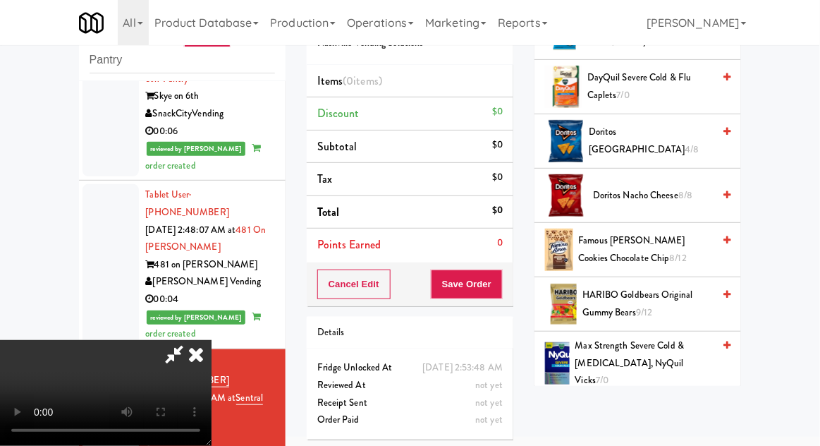
click at [622, 144] on span "Doritos Cool Ranch 4/8" at bounding box center [651, 140] width 124 height 35
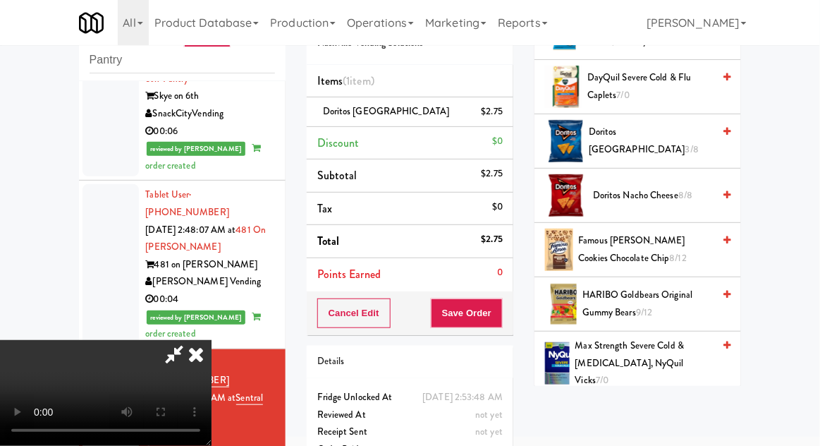
scroll to position [51, 0]
click at [494, 311] on button "Save Order" at bounding box center [467, 313] width 72 height 30
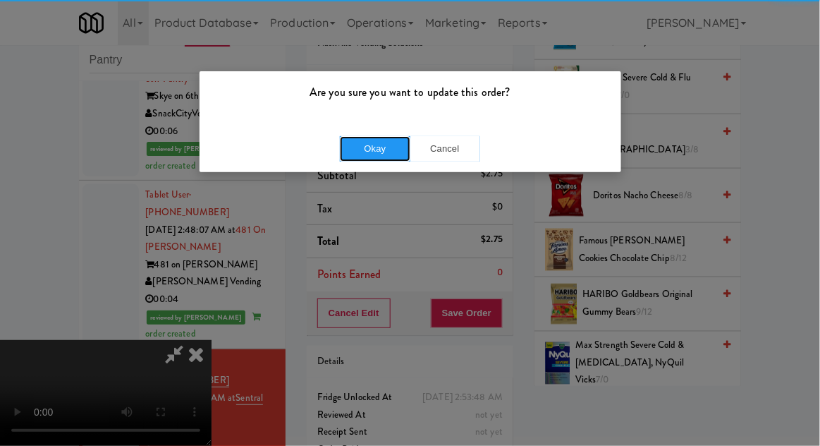
click at [375, 152] on button "Okay" at bounding box center [375, 148] width 71 height 25
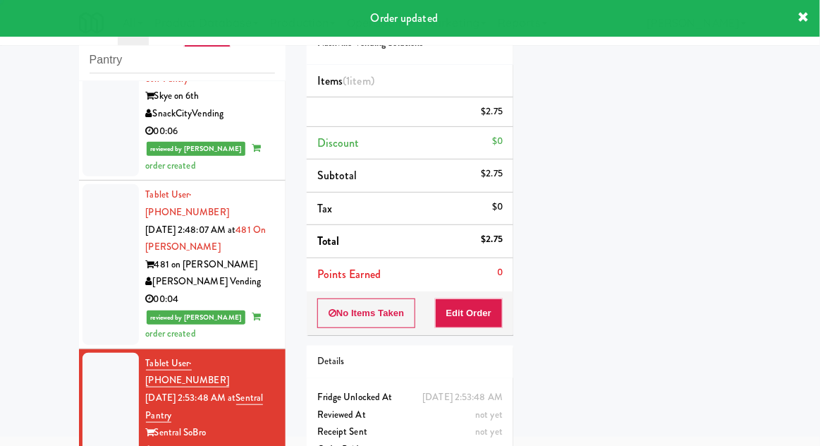
scroll to position [0, 0]
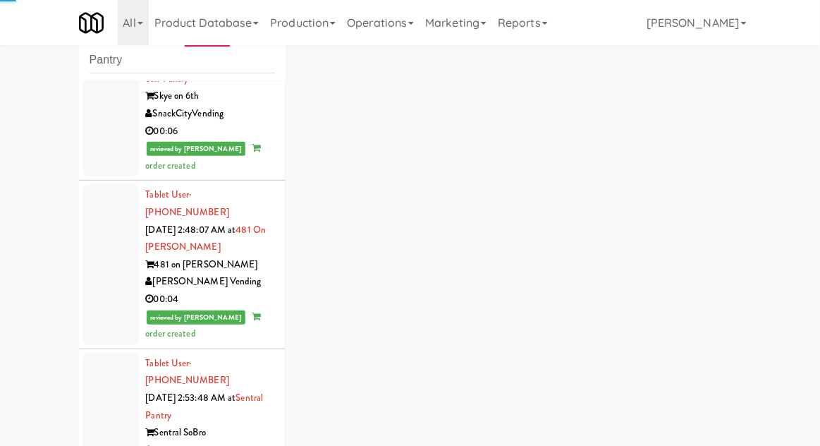
scroll to position [1338, 0]
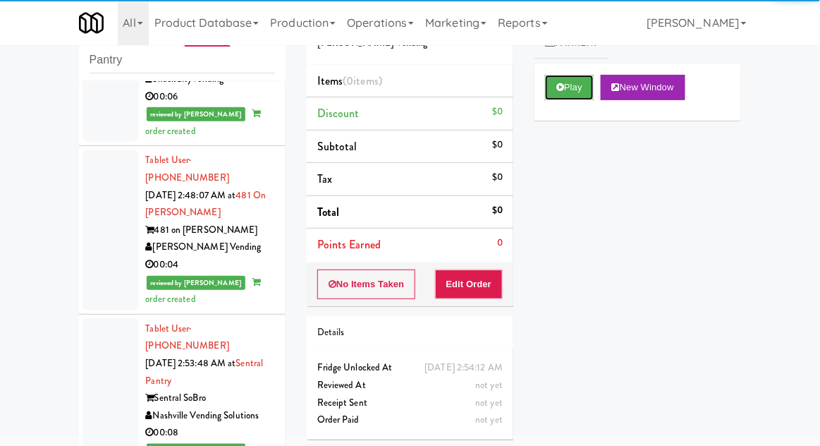
click at [551, 92] on button "Play" at bounding box center [569, 87] width 49 height 25
click at [462, 293] on button "Edit Order" at bounding box center [469, 284] width 68 height 30
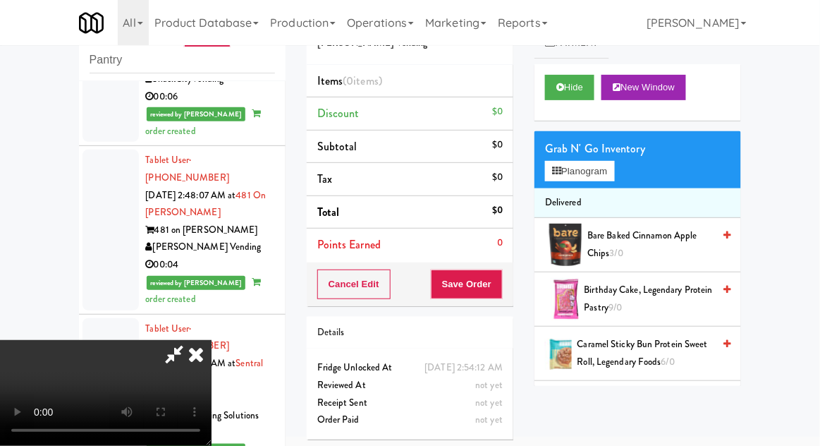
scroll to position [0, 0]
click at [578, 189] on li "Delivered" at bounding box center [638, 203] width 207 height 30
click at [565, 180] on button "Planogram" at bounding box center [579, 171] width 69 height 21
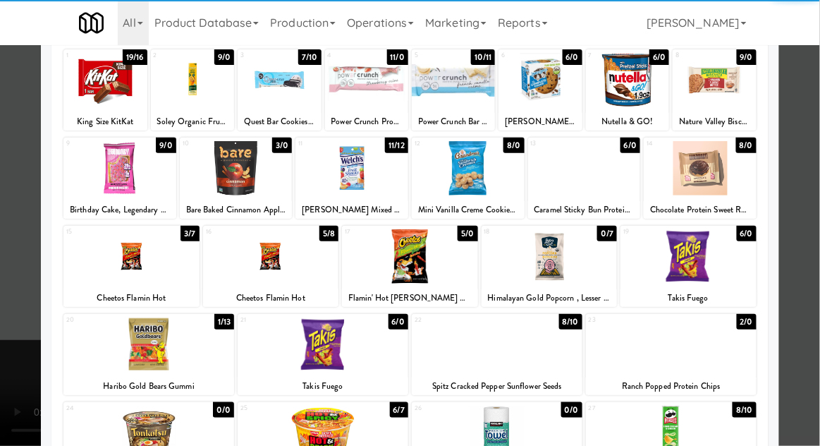
scroll to position [105, 0]
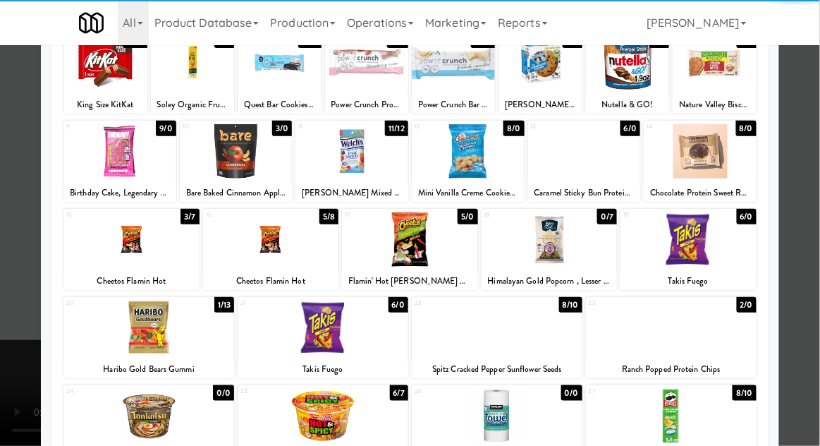
click at [120, 236] on div at bounding box center [131, 239] width 136 height 54
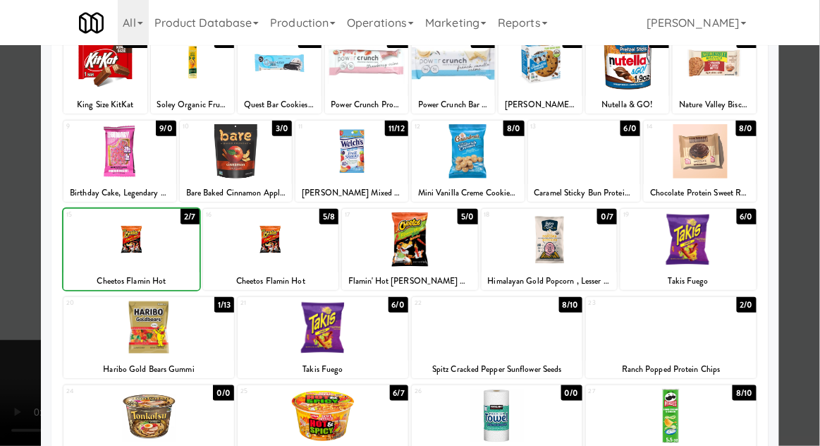
click at [1, 369] on div at bounding box center [410, 223] width 820 height 446
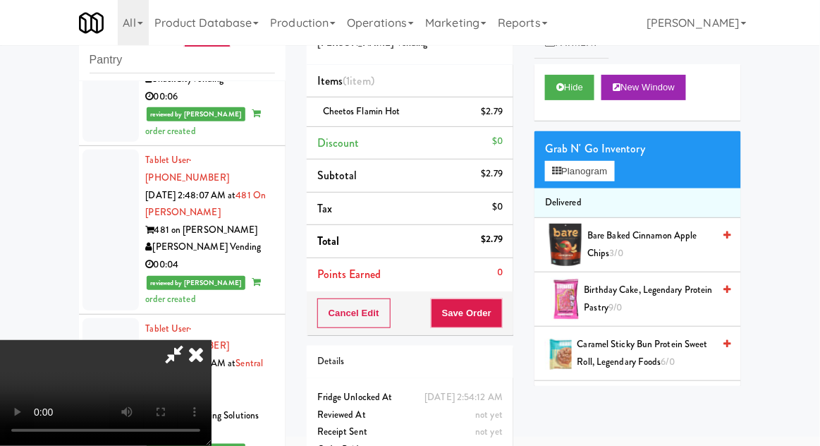
scroll to position [51, 0]
click at [595, 170] on button "Planogram" at bounding box center [579, 171] width 69 height 21
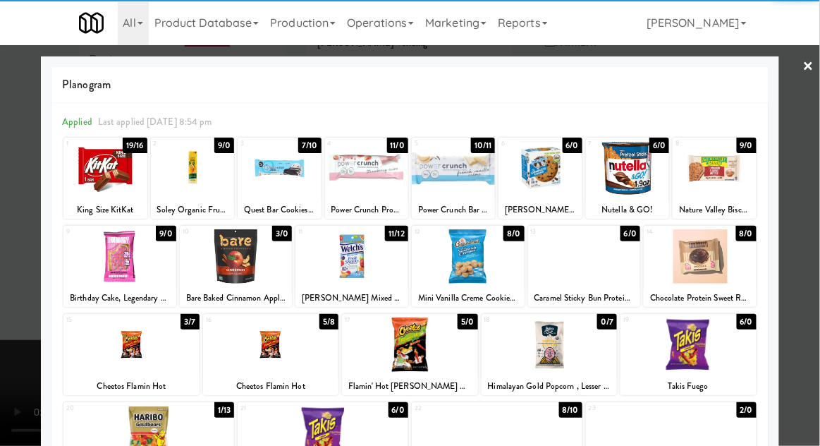
click at [700, 344] on div at bounding box center [689, 344] width 136 height 54
click at [1, 324] on div at bounding box center [410, 223] width 820 height 446
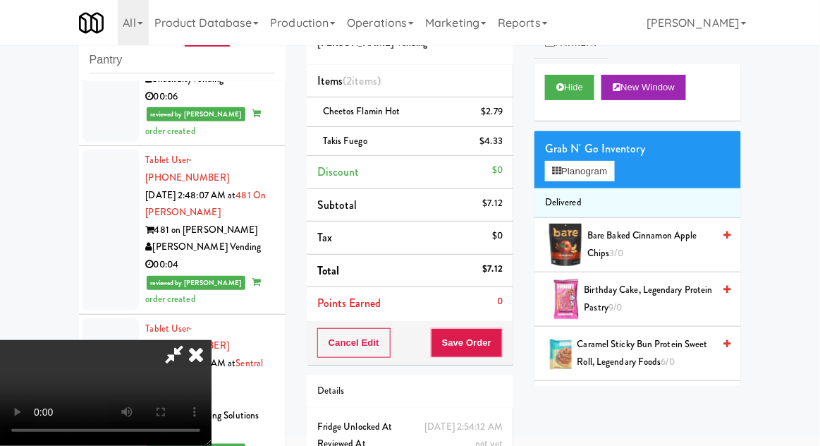
scroll to position [64, 0]
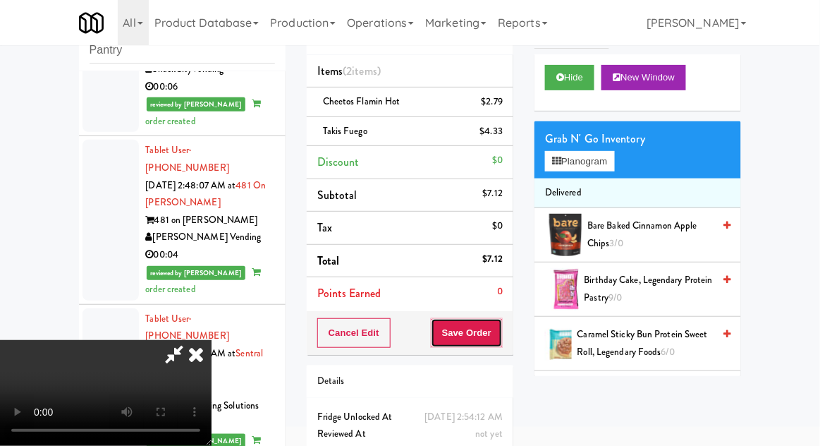
click at [503, 341] on button "Save Order" at bounding box center [467, 333] width 72 height 30
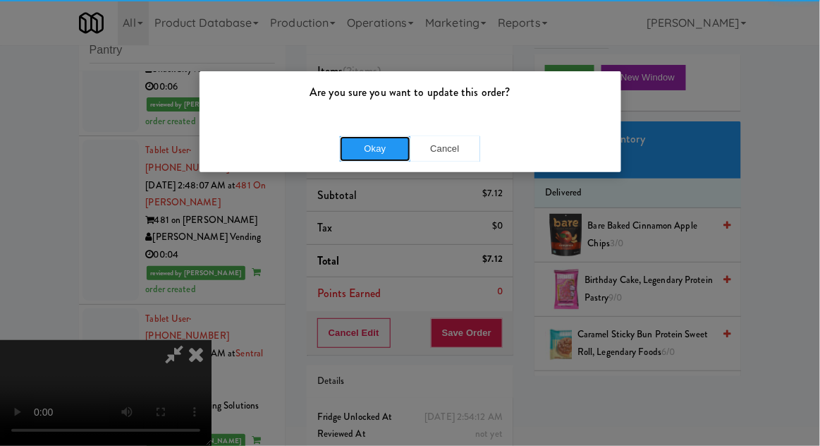
click at [373, 154] on button "Okay" at bounding box center [375, 148] width 71 height 25
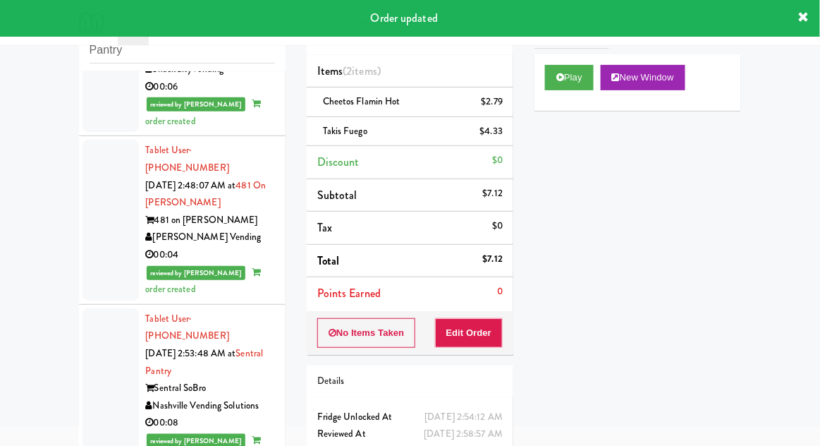
scroll to position [1373, 0]
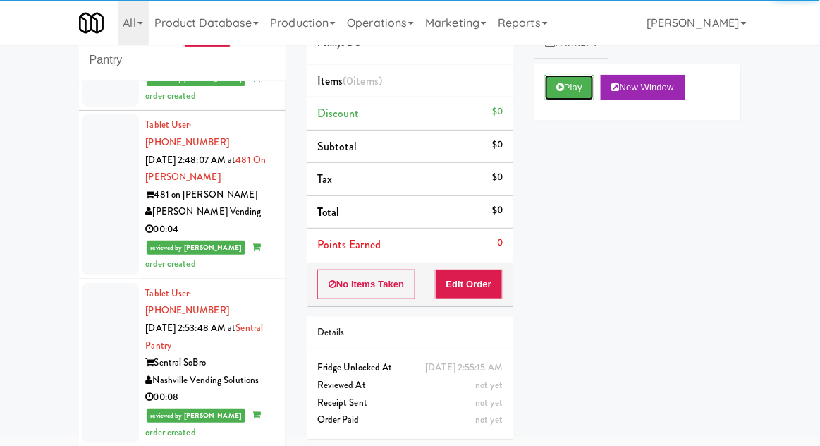
click at [559, 90] on icon at bounding box center [560, 87] width 8 height 9
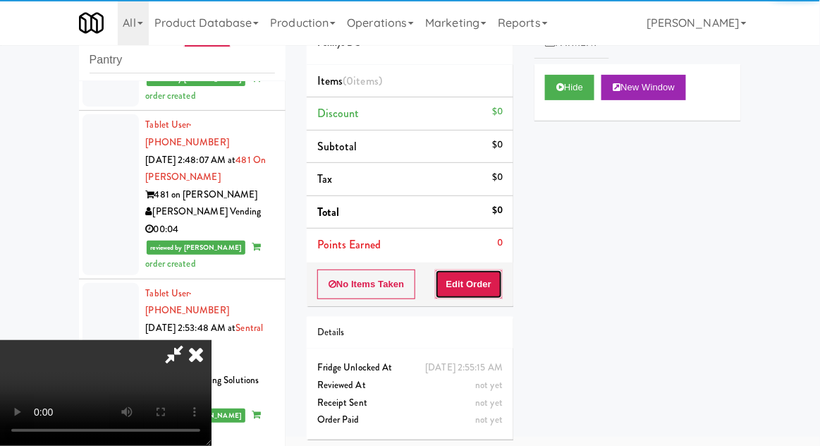
click at [453, 283] on button "Edit Order" at bounding box center [469, 284] width 68 height 30
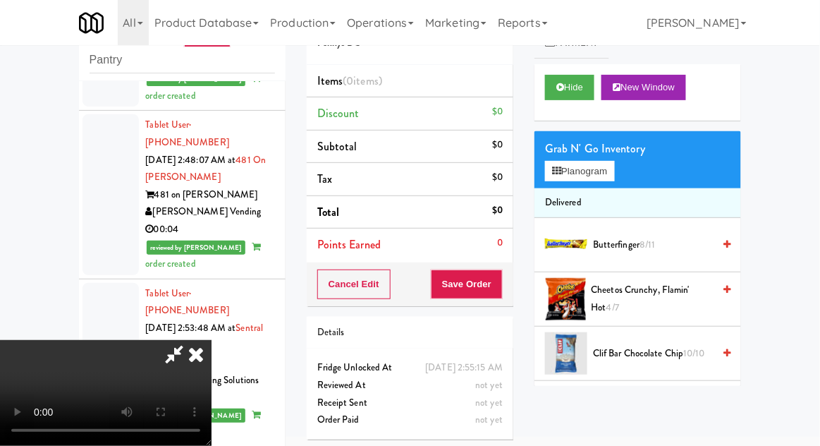
click at [630, 300] on span "Cheetos Crunchy, Flamin' Hot 4/7" at bounding box center [653, 298] width 122 height 35
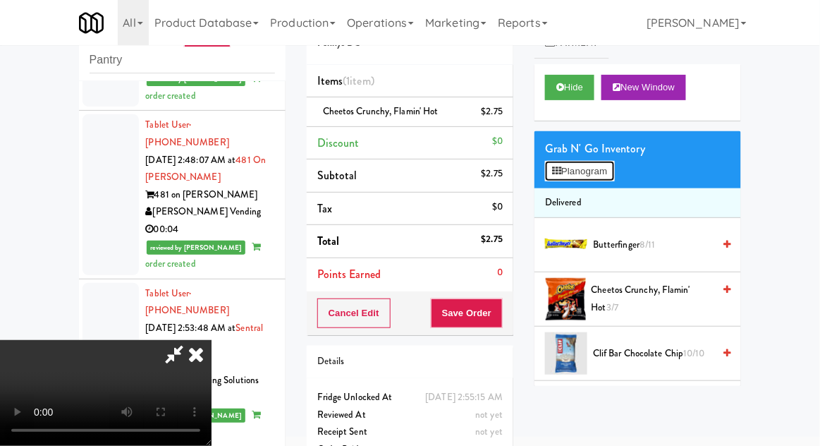
click at [567, 165] on button "Planogram" at bounding box center [579, 171] width 69 height 21
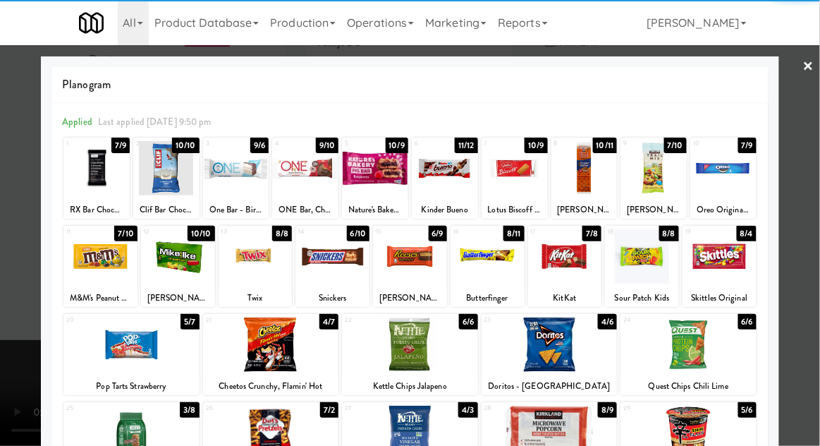
click at [551, 347] on div at bounding box center [550, 344] width 136 height 54
click at [16, 379] on div at bounding box center [410, 223] width 820 height 446
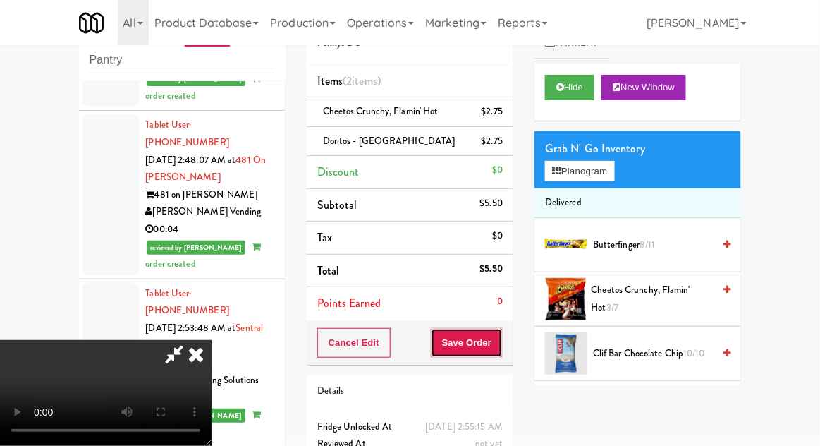
click at [502, 351] on button "Save Order" at bounding box center [467, 343] width 72 height 30
click at [496, 350] on button "Save Order" at bounding box center [467, 343] width 72 height 30
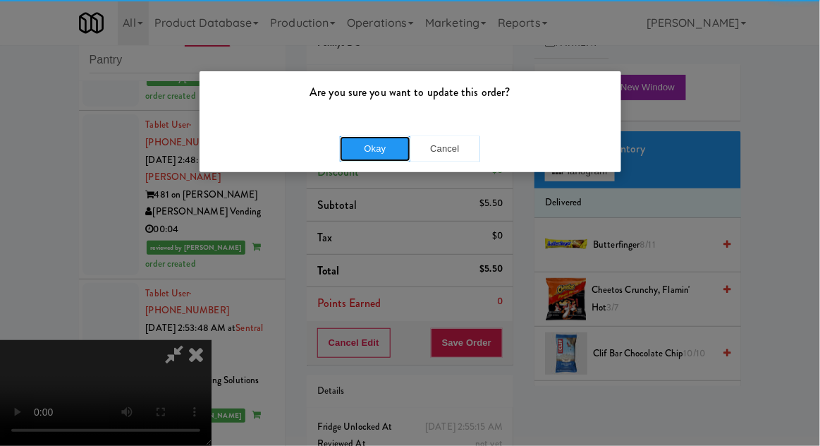
click at [356, 157] on button "Okay" at bounding box center [375, 148] width 71 height 25
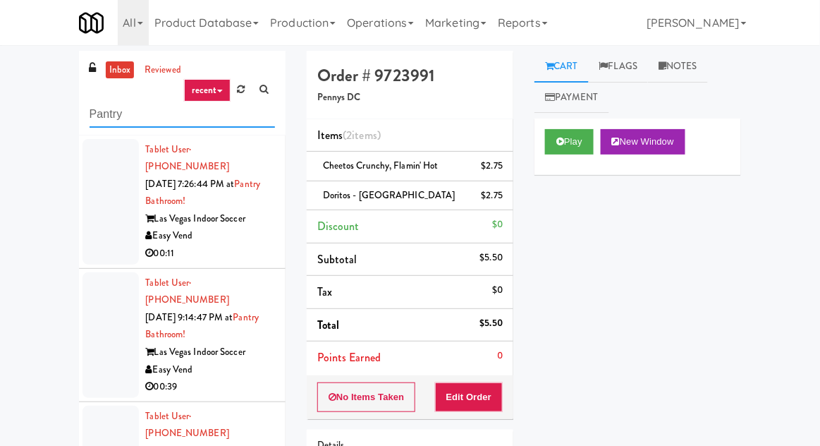
click at [99, 116] on input "Pantry" at bounding box center [182, 115] width 185 height 26
click at [102, 111] on input "Pantry" at bounding box center [182, 115] width 185 height 26
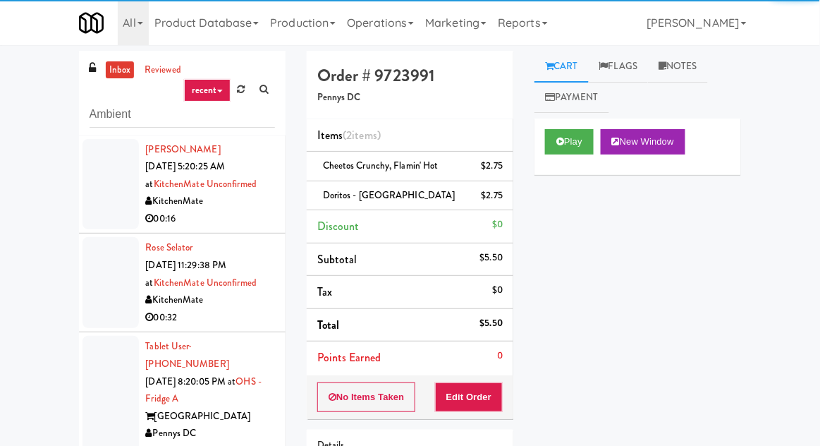
click at [10, 93] on div "inbox reviewed recent all unclear take inventory issue suspicious failed recent…" at bounding box center [410, 310] width 820 height 518
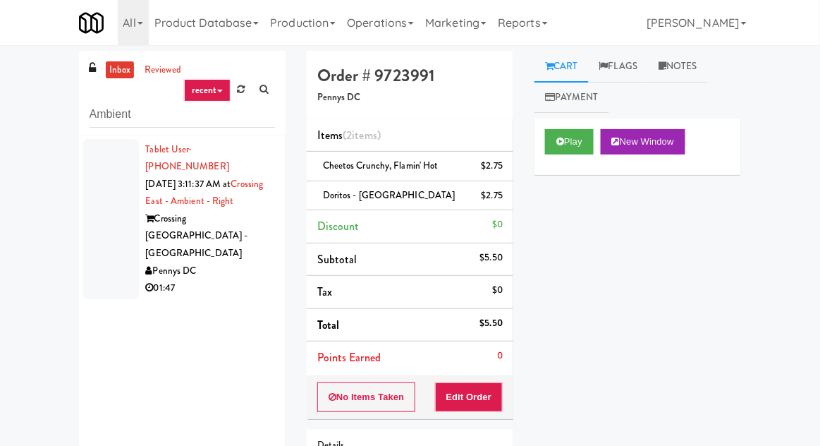
click at [96, 235] on div at bounding box center [111, 219] width 56 height 160
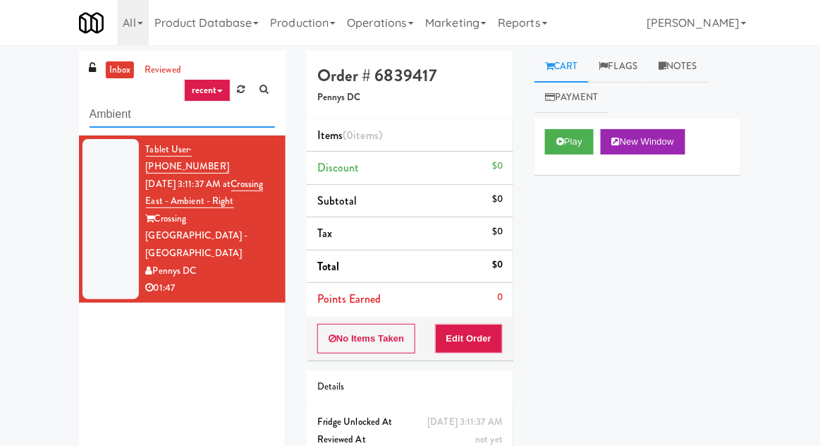
click at [99, 120] on input "Ambient" at bounding box center [182, 115] width 185 height 26
click at [96, 120] on input "Ambient" at bounding box center [182, 115] width 185 height 26
type input "Combo"
click at [28, 92] on div "inbox reviewed recent all unclear take inventory issue suspicious failed recent…" at bounding box center [410, 277] width 820 height 453
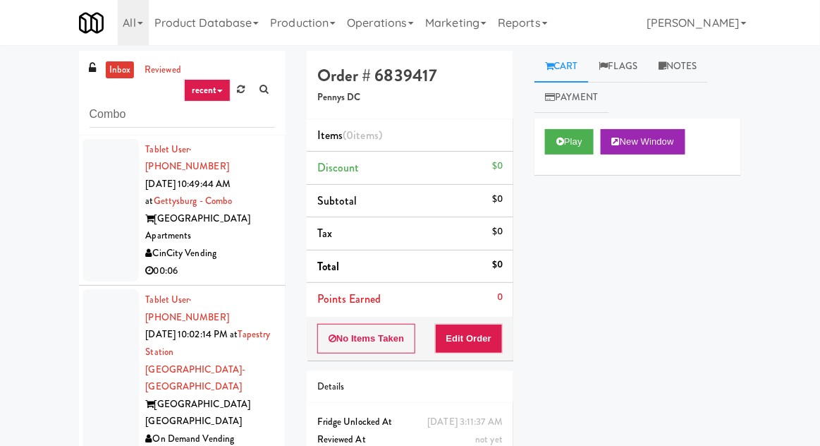
click at [94, 233] on div at bounding box center [111, 210] width 56 height 143
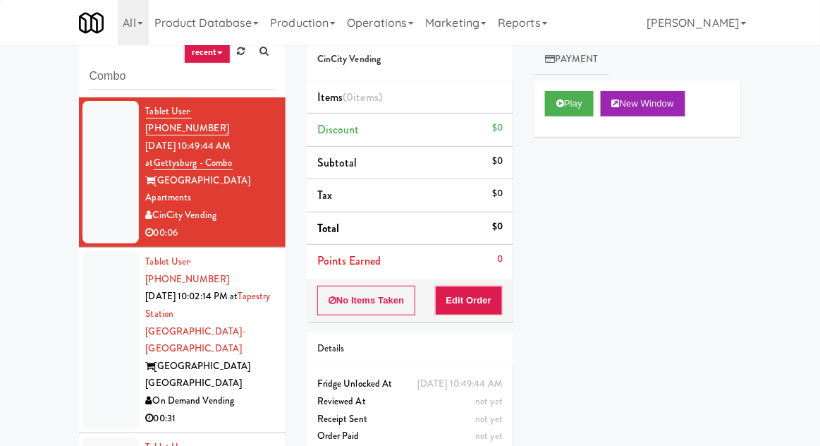
scroll to position [54, 0]
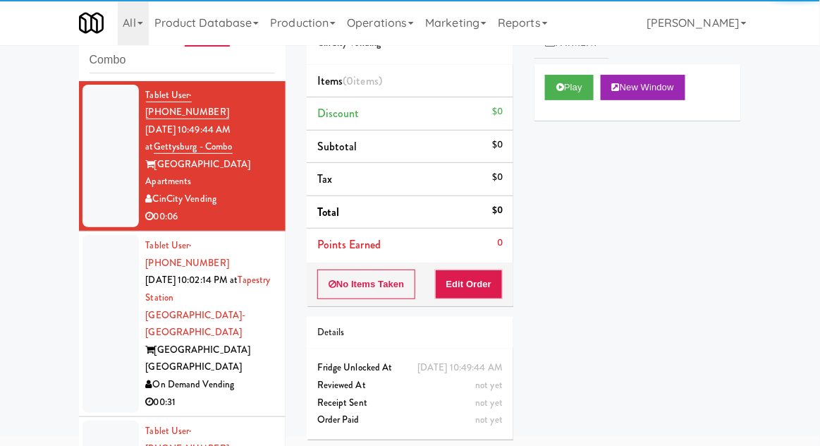
click at [90, 283] on div at bounding box center [111, 324] width 56 height 178
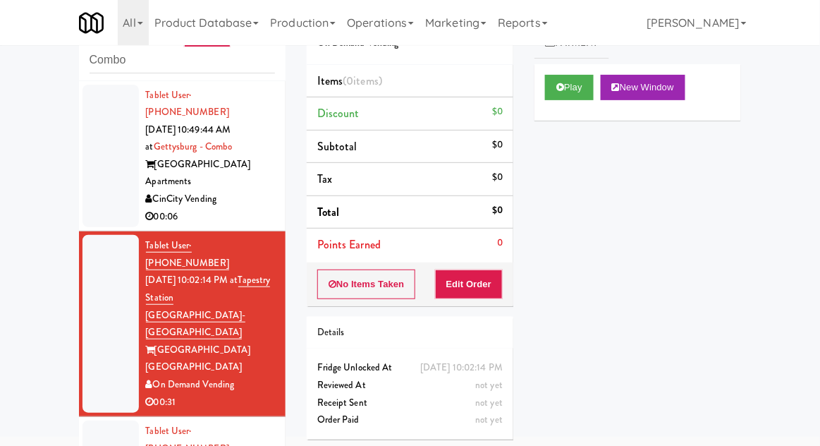
scroll to position [173, 0]
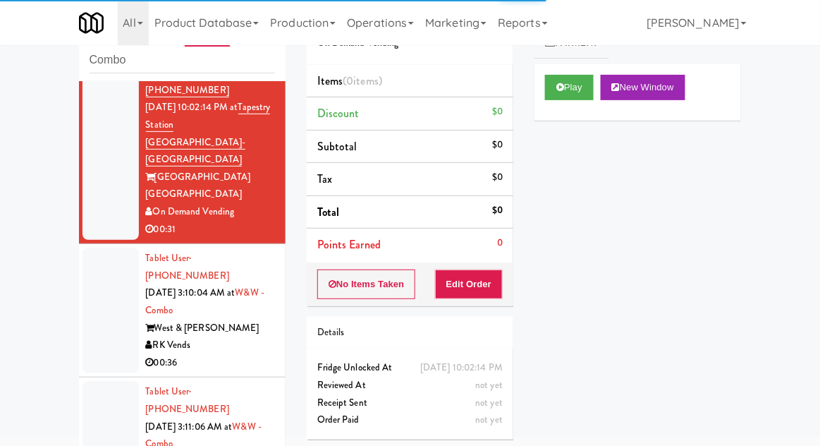
click at [90, 258] on div at bounding box center [111, 311] width 56 height 126
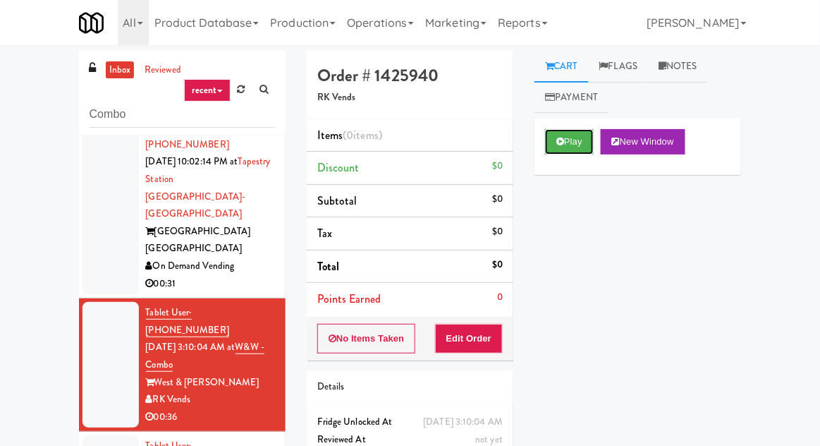
click at [557, 153] on button "Play" at bounding box center [569, 141] width 49 height 25
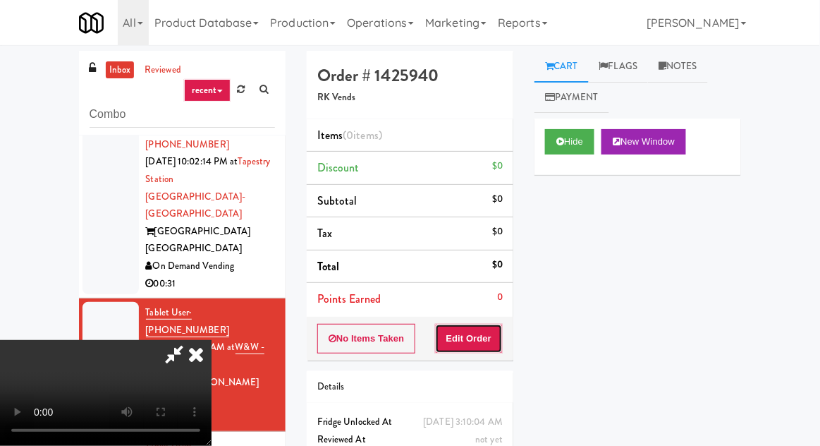
click at [482, 340] on button "Edit Order" at bounding box center [469, 339] width 68 height 30
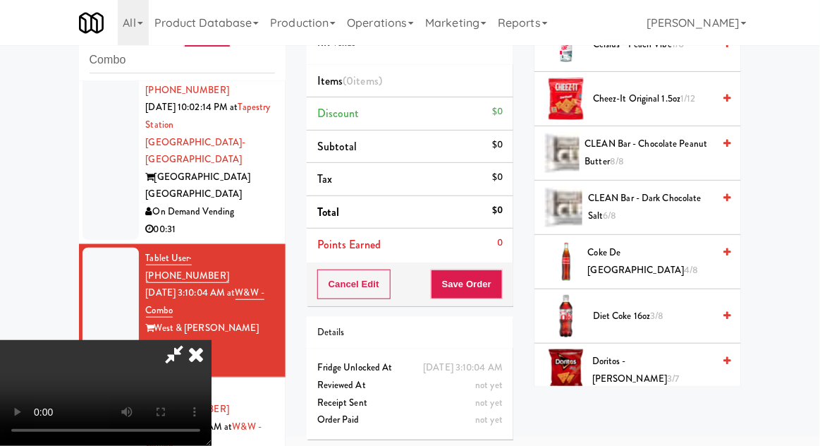
scroll to position [426, 0]
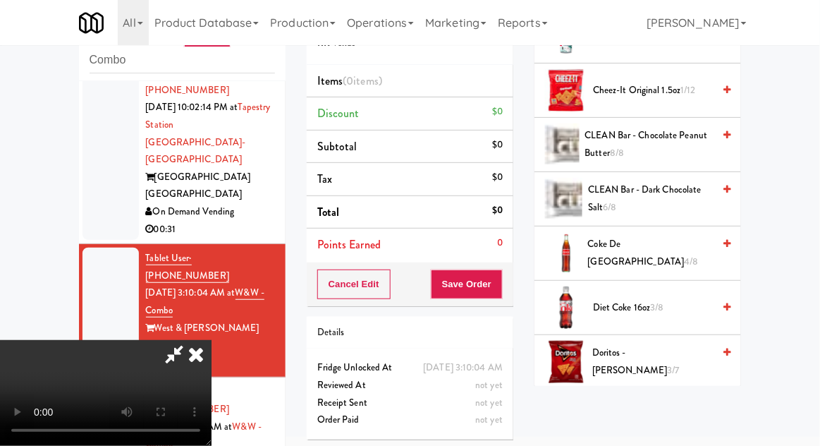
click at [626, 364] on span "Doritos - Nacho Cheese 3/7" at bounding box center [652, 361] width 121 height 35
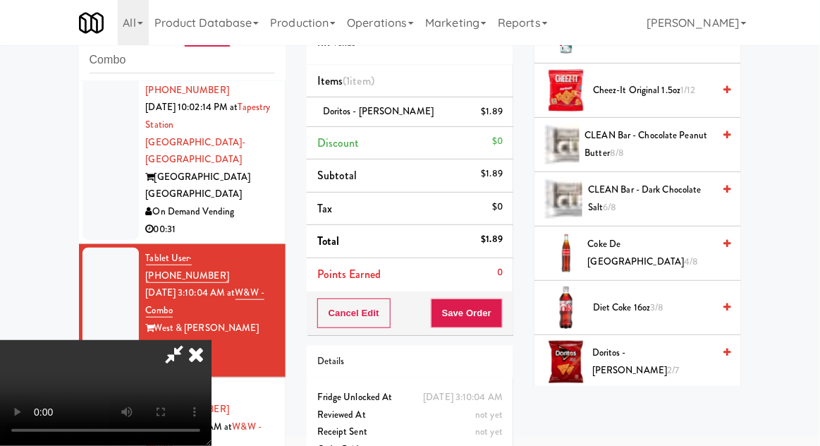
scroll to position [51, 0]
click at [629, 358] on span "Doritos - Nacho Cheese 2/7" at bounding box center [652, 361] width 121 height 35
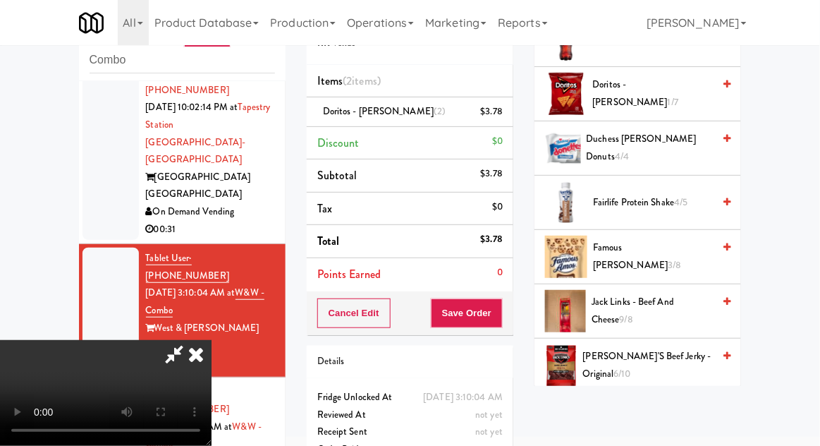
scroll to position [695, 0]
click at [624, 249] on span "Famous [PERSON_NAME] 3/8" at bounding box center [653, 255] width 120 height 35
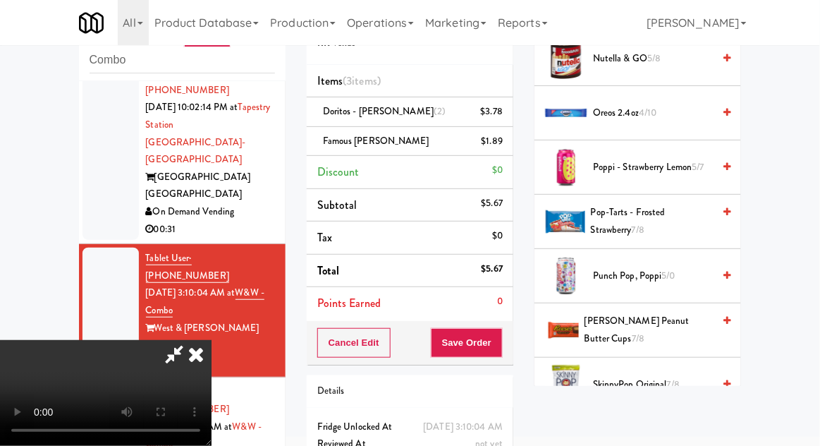
scroll to position [1324, 0]
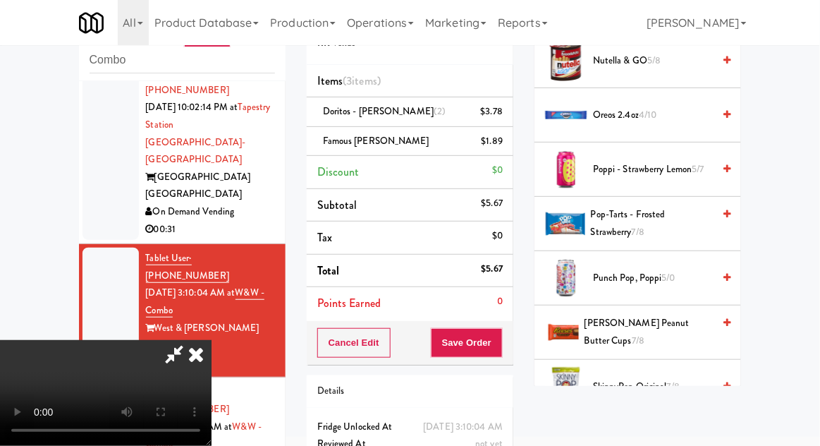
click at [633, 325] on span "[PERSON_NAME] Peanut Butter Cups 7/8" at bounding box center [649, 332] width 128 height 35
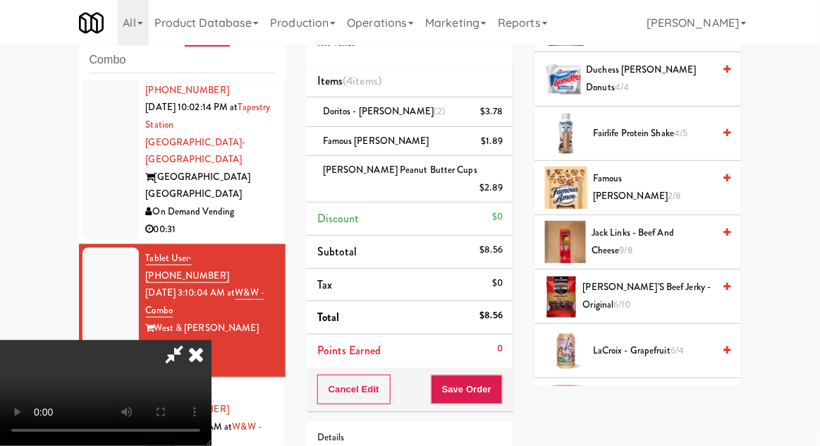
scroll to position [716, 0]
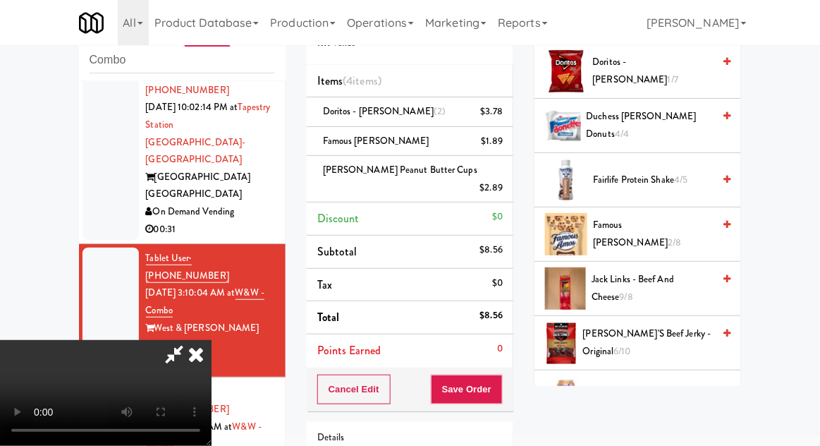
click at [605, 281] on span "Jack Links - Beef and Cheese 9/8" at bounding box center [652, 288] width 121 height 35
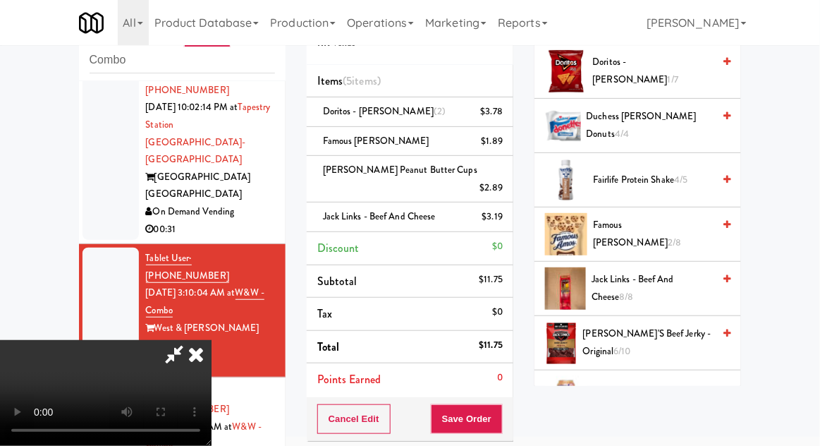
scroll to position [51, 0]
click at [512, 404] on div "Cancel Edit Save Order" at bounding box center [410, 419] width 207 height 44
click at [495, 404] on button "Save Order" at bounding box center [467, 419] width 72 height 30
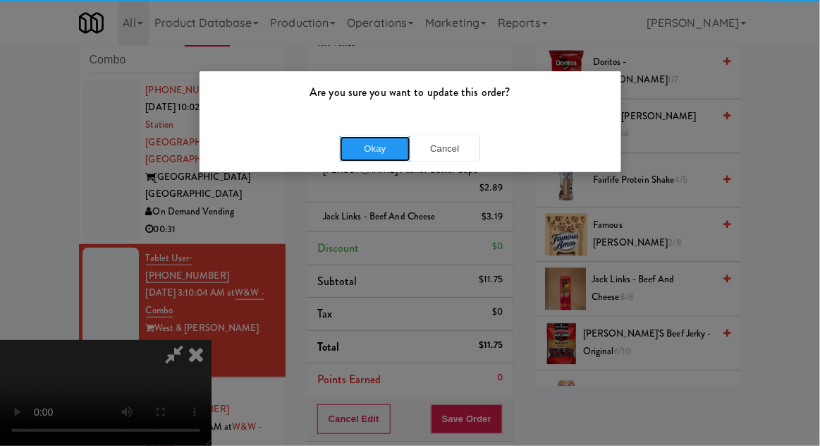
click at [367, 154] on button "Okay" at bounding box center [375, 148] width 71 height 25
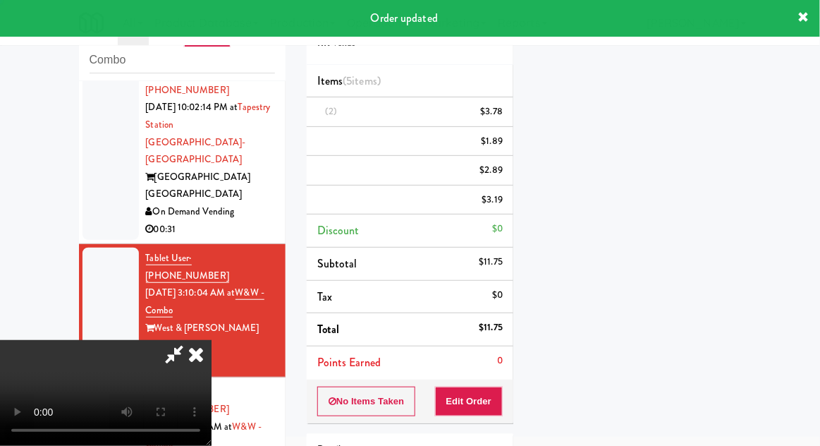
scroll to position [0, 0]
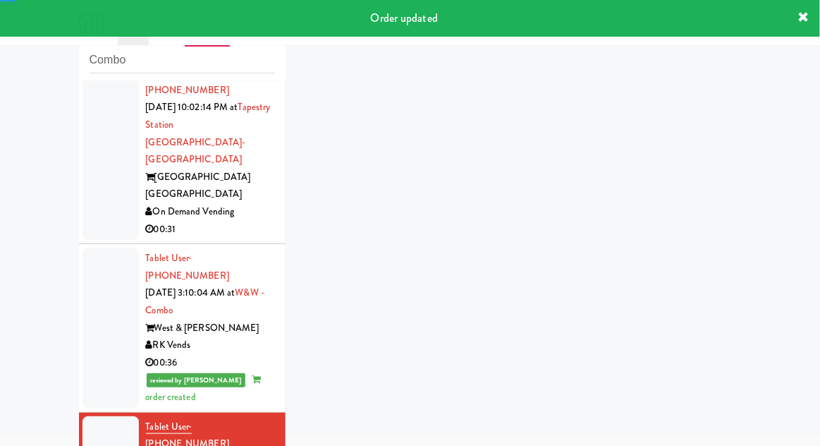
scroll to position [208, 0]
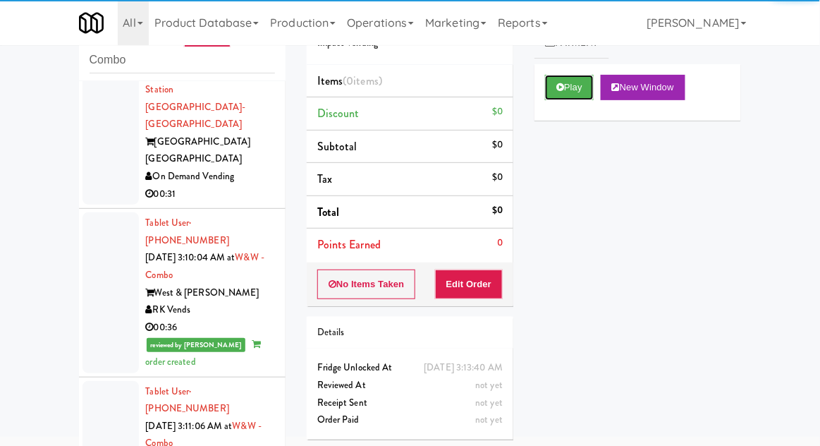
click at [556, 96] on button "Play" at bounding box center [569, 87] width 49 height 25
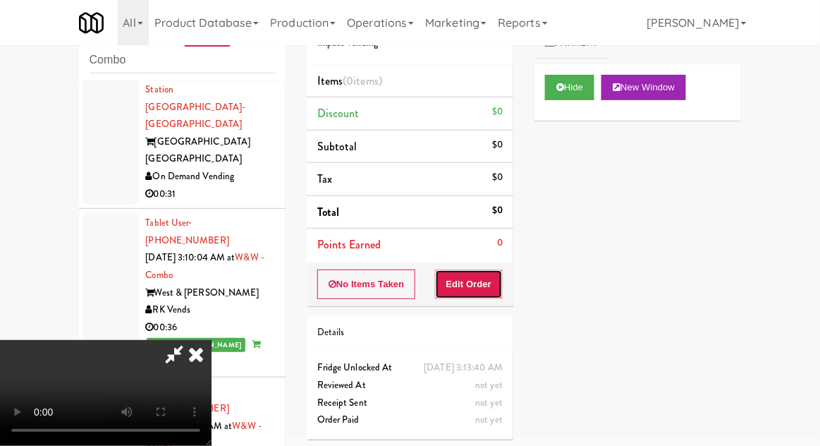
click at [480, 277] on button "Edit Order" at bounding box center [469, 284] width 68 height 30
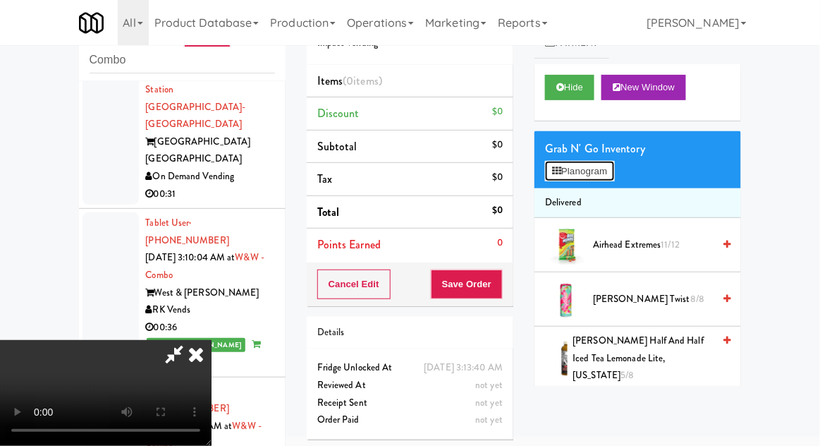
click at [582, 164] on button "Planogram" at bounding box center [579, 171] width 69 height 21
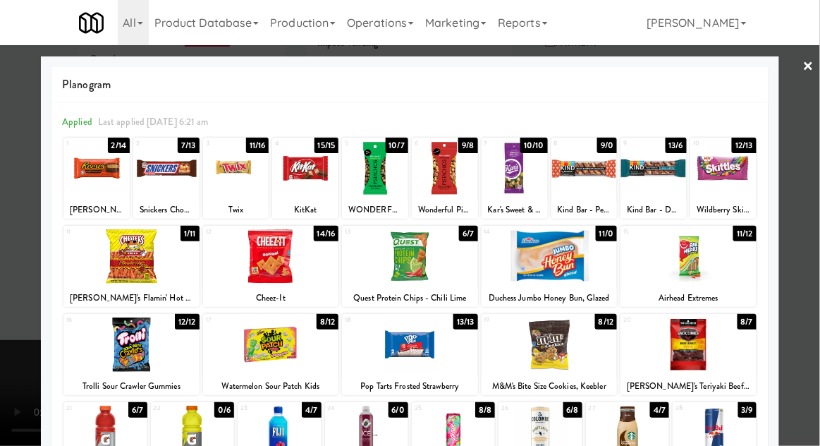
click at [240, 170] on div at bounding box center [236, 168] width 66 height 54
click at [34, 319] on div at bounding box center [410, 223] width 820 height 446
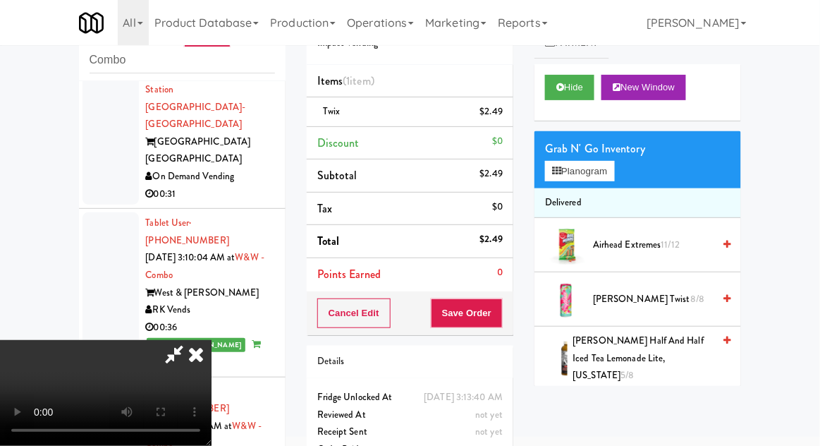
click at [502, 98] on li "Twix $2.49" at bounding box center [410, 112] width 207 height 30
click at [502, 122] on link at bounding box center [501, 118] width 13 height 18
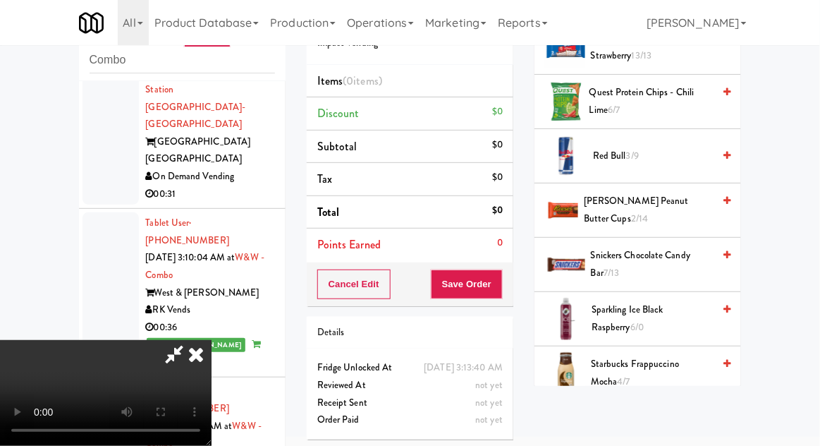
scroll to position [1276, 0]
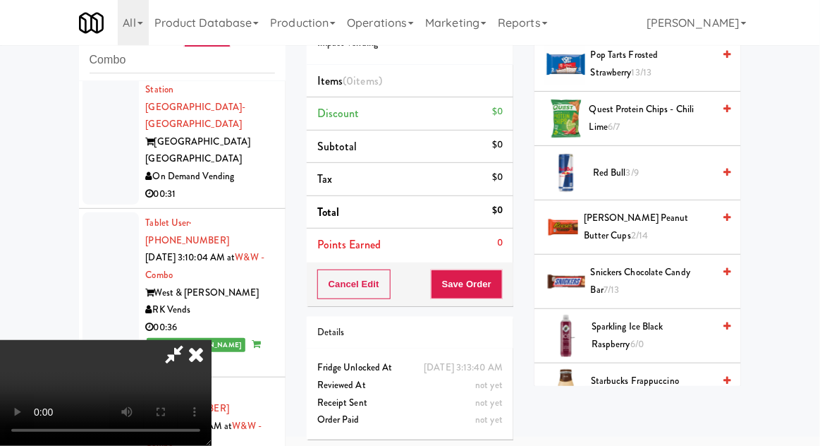
click at [609, 264] on span "Snickers Chocolate Candy Bar 7/13" at bounding box center [652, 281] width 122 height 35
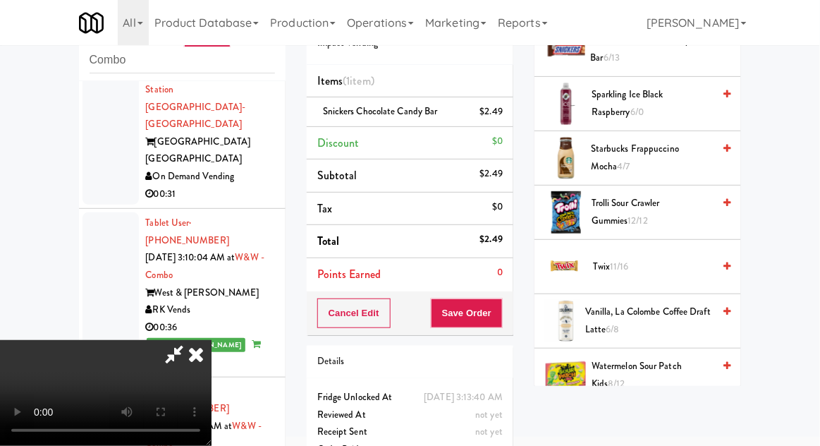
scroll to position [1508, 0]
click at [618, 258] on span "Twix 11/16" at bounding box center [653, 267] width 120 height 18
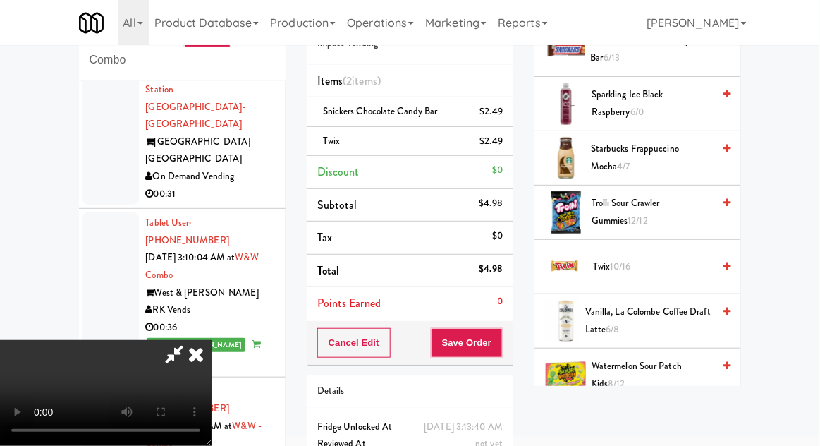
scroll to position [51, 0]
click at [501, 349] on button "Save Order" at bounding box center [467, 343] width 72 height 30
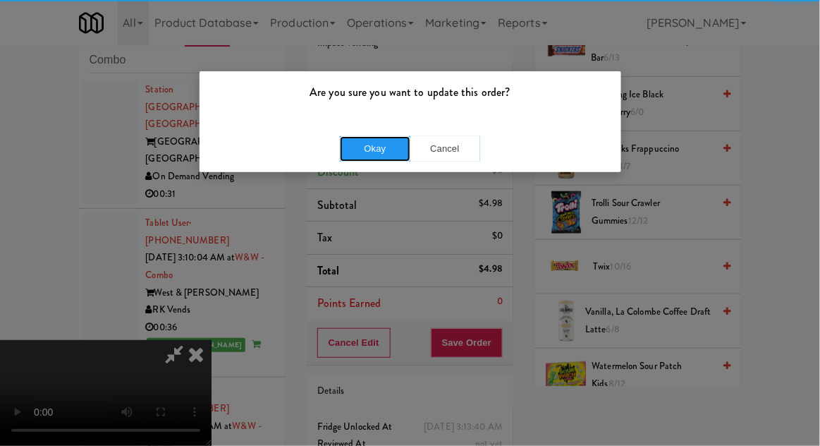
click at [372, 154] on button "Okay" at bounding box center [375, 148] width 71 height 25
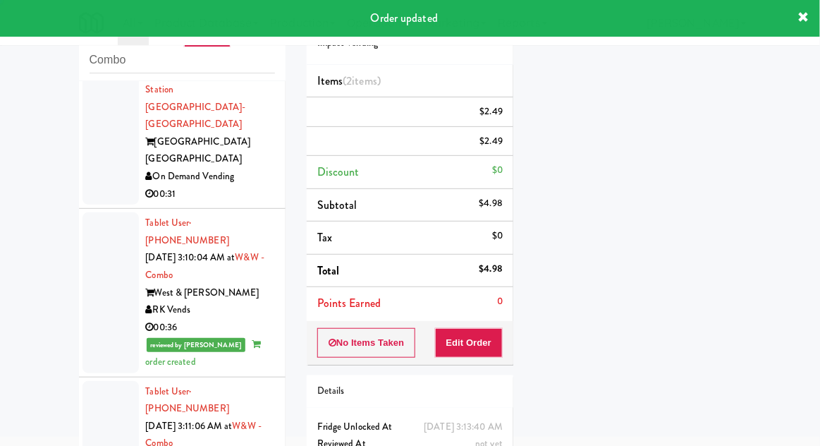
scroll to position [0, 0]
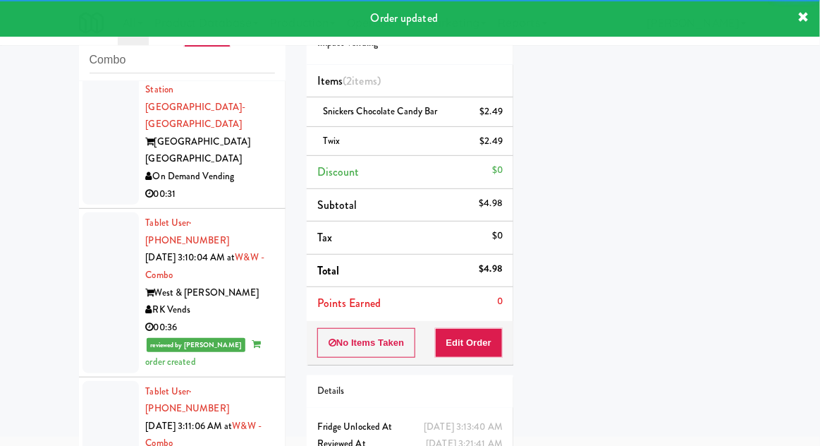
click at [97, 381] on div at bounding box center [111, 444] width 56 height 126
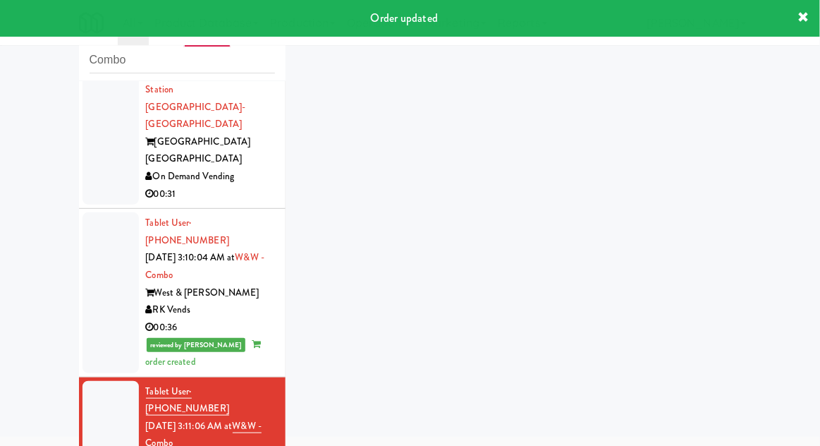
scroll to position [243, 0]
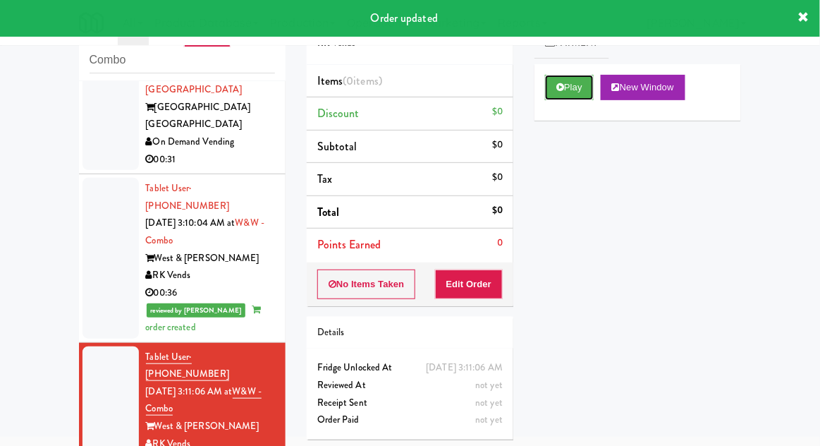
click at [562, 91] on icon at bounding box center [560, 87] width 8 height 9
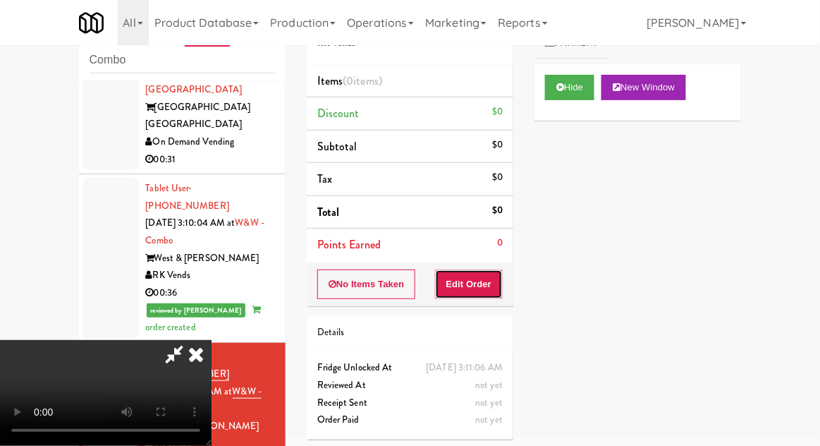
click at [459, 294] on button "Edit Order" at bounding box center [469, 284] width 68 height 30
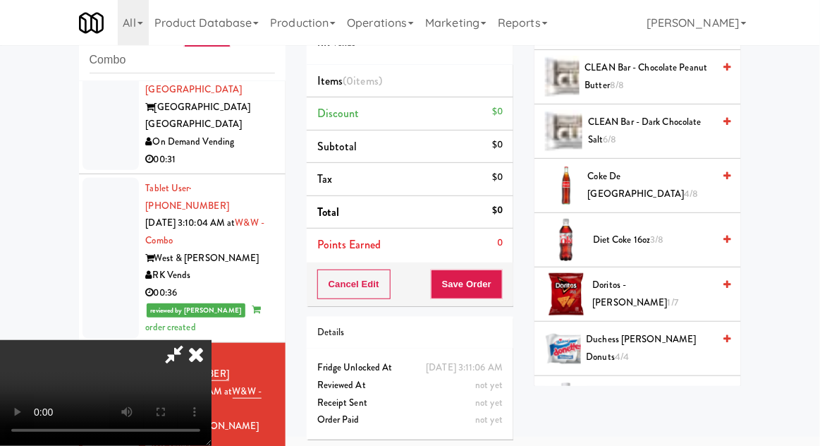
scroll to position [529, 0]
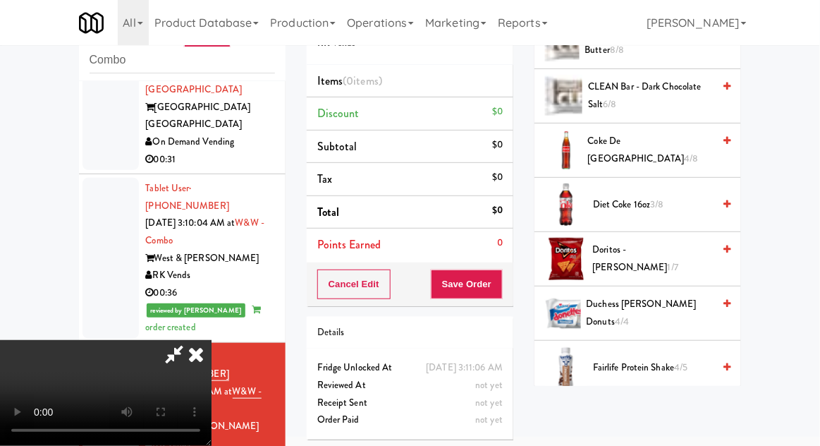
click at [636, 262] on span "Doritos - Nacho Cheese 1/7" at bounding box center [653, 258] width 121 height 35
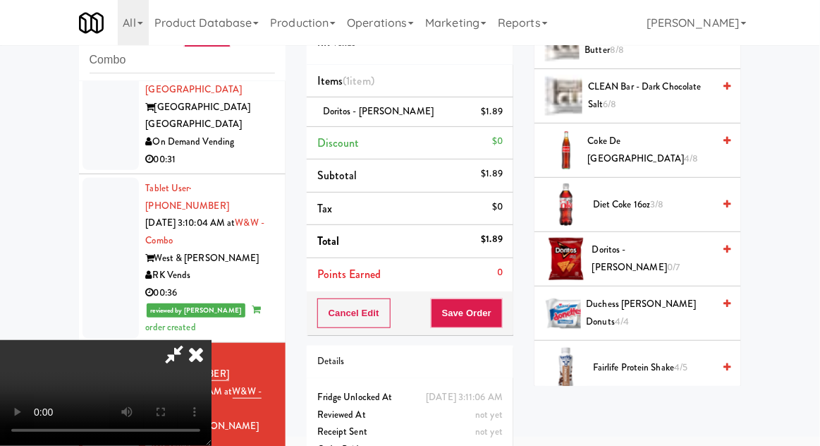
click at [629, 411] on span "Famous [PERSON_NAME] 2/8" at bounding box center [653, 421] width 120 height 35
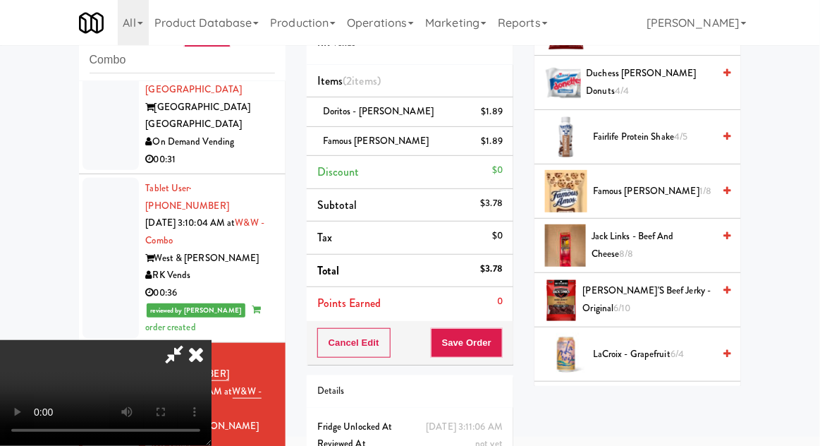
scroll to position [764, 0]
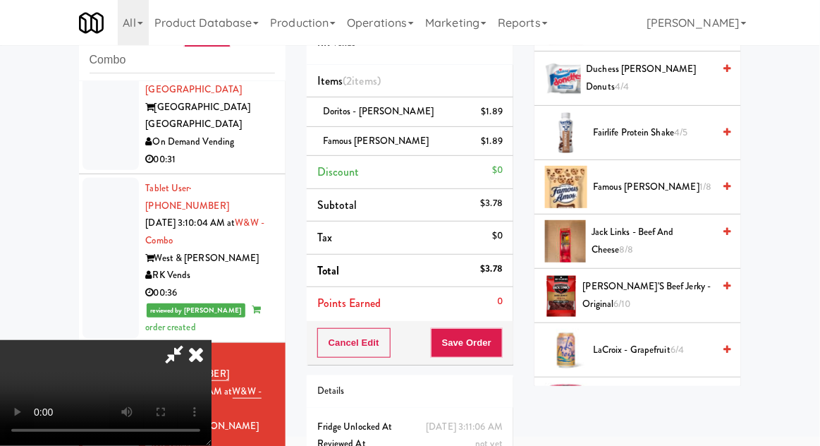
click at [635, 231] on span "Jack Links - Beef and Cheese 8/8" at bounding box center [652, 241] width 121 height 35
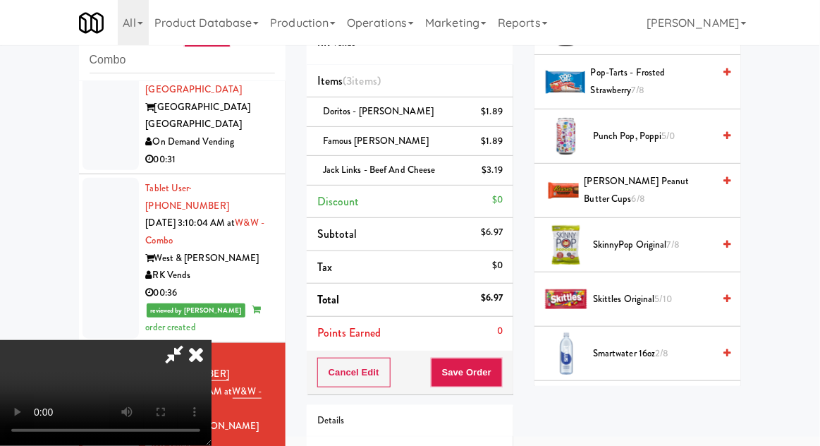
scroll to position [1470, 0]
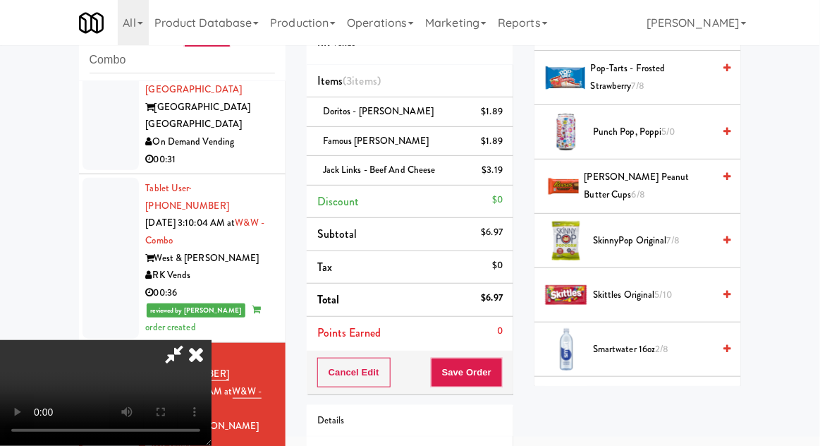
click at [624, 401] on span "Snickers 9/8" at bounding box center [653, 404] width 120 height 18
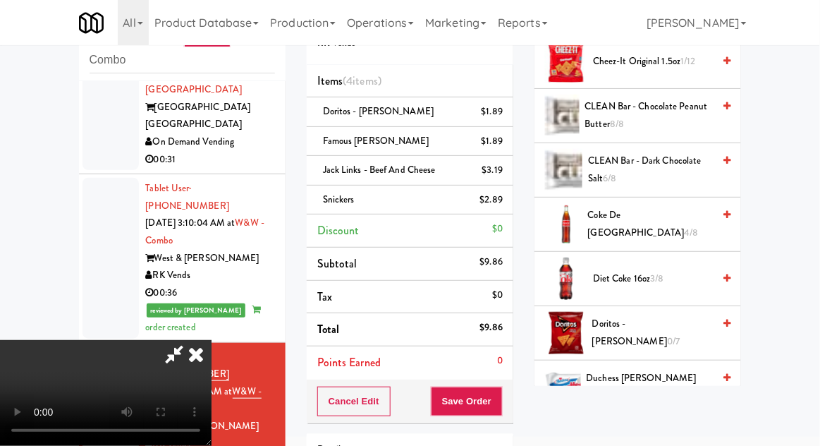
scroll to position [401, 0]
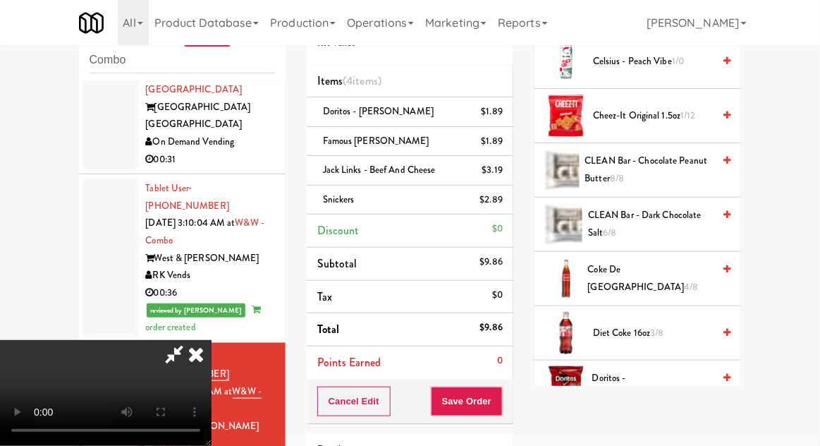
click at [630, 338] on span "Diet Coke 16oz 3/8" at bounding box center [653, 333] width 120 height 18
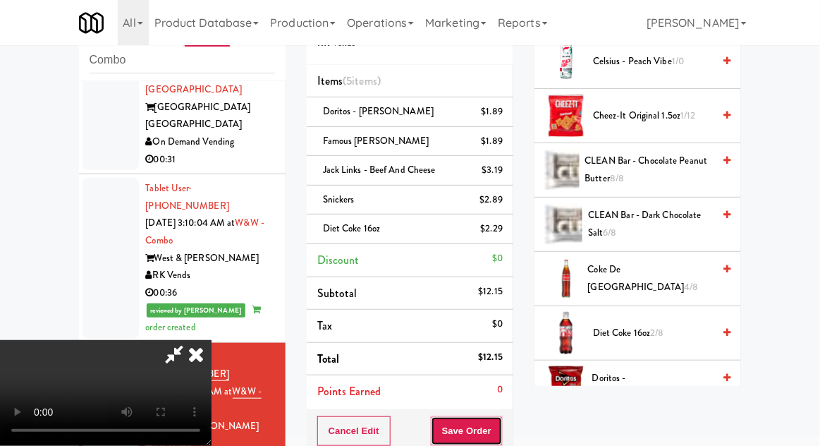
click at [500, 432] on button "Save Order" at bounding box center [467, 431] width 72 height 30
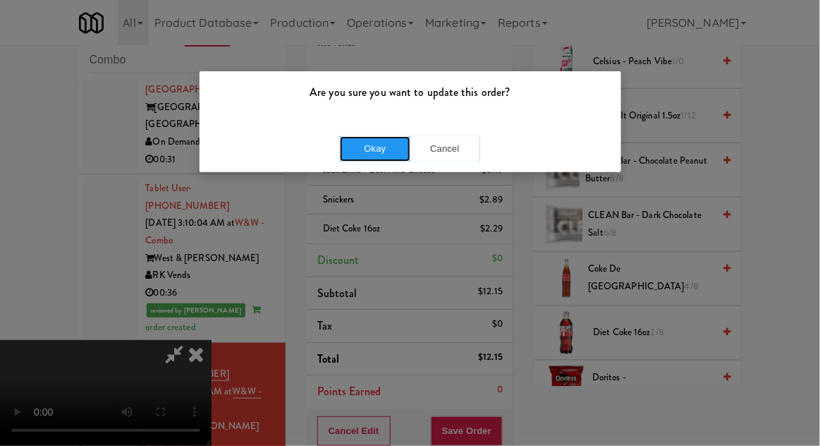
click at [370, 150] on button "Okay" at bounding box center [375, 148] width 71 height 25
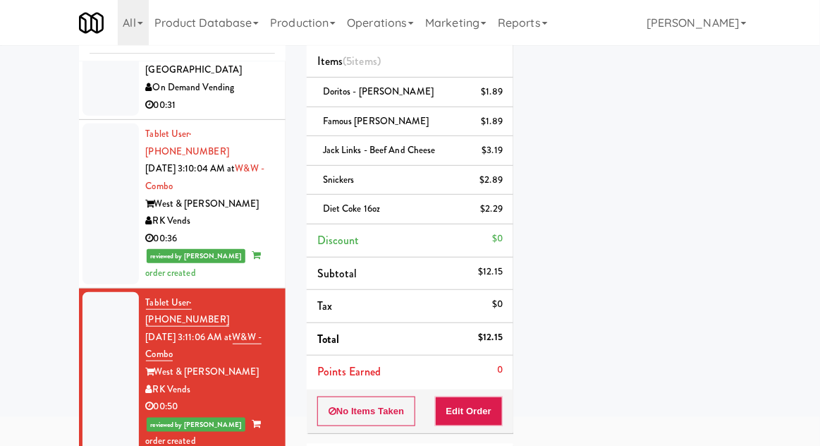
scroll to position [0, 0]
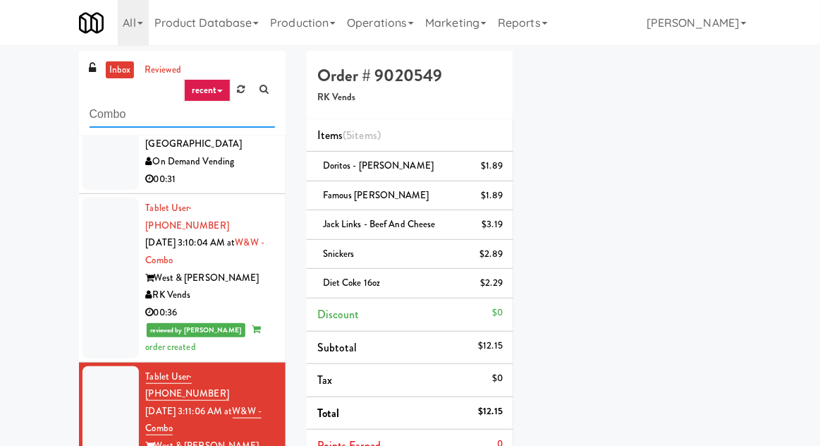
click at [103, 119] on input "Combo" at bounding box center [182, 115] width 185 height 26
click at [100, 118] on input "Combo" at bounding box center [182, 115] width 185 height 26
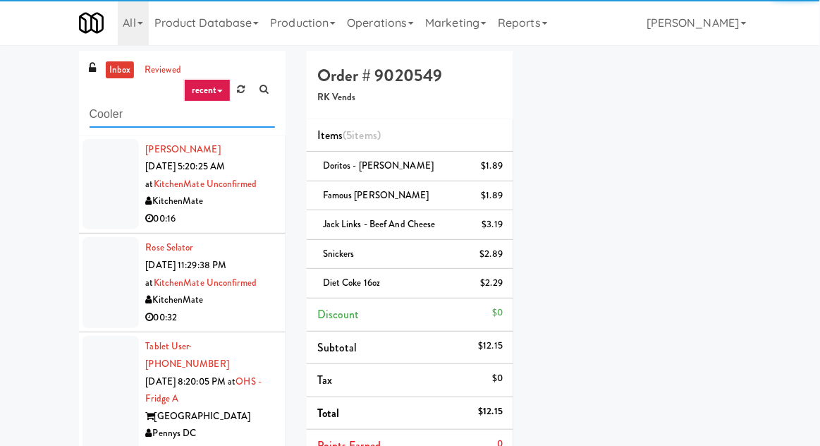
type input "Cooler"
click at [6, 97] on div "inbox reviewed recent all unclear take inventory issue suspicious failed recent…" at bounding box center [410, 351] width 820 height 600
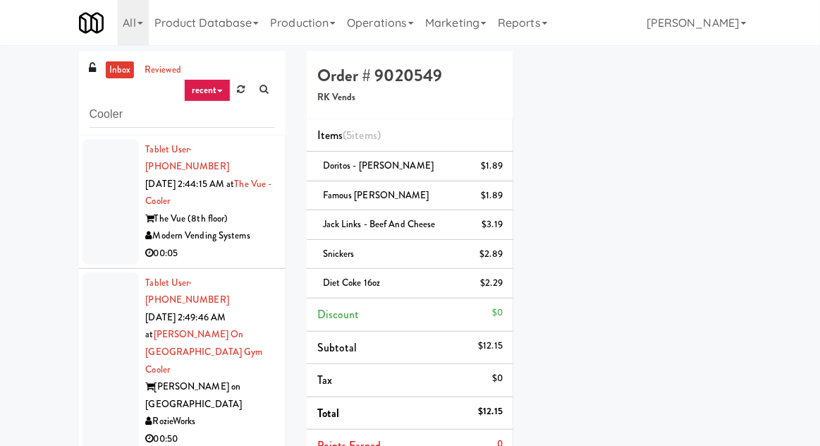
click at [108, 71] on link "inbox" at bounding box center [120, 70] width 29 height 18
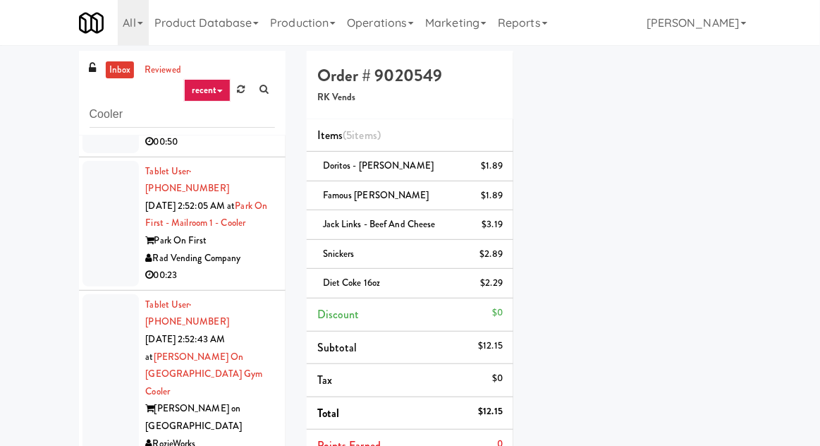
click at [94, 185] on div at bounding box center [111, 224] width 56 height 126
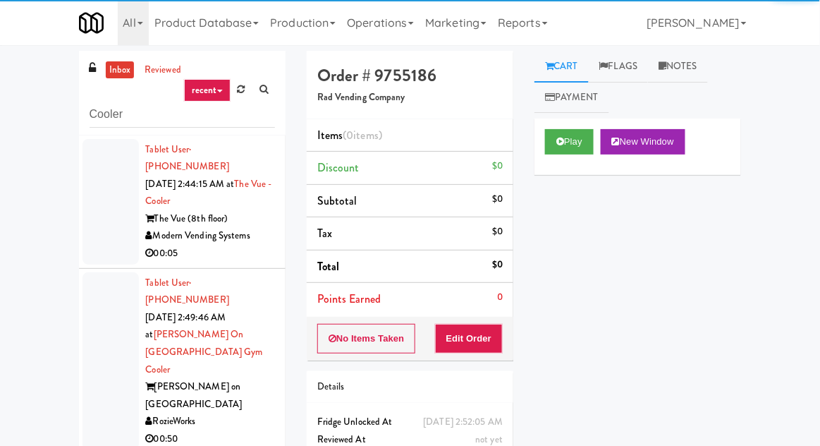
click at [102, 212] on div at bounding box center [111, 202] width 56 height 126
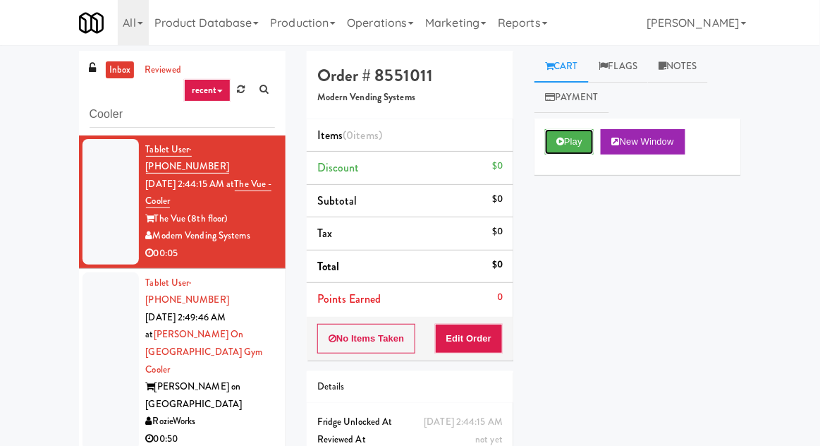
click at [577, 147] on button "Play" at bounding box center [569, 141] width 49 height 25
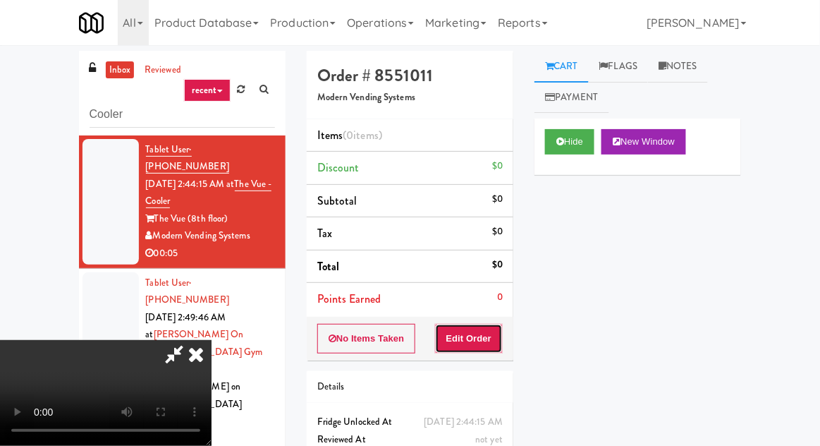
click at [441, 334] on button "Edit Order" at bounding box center [469, 339] width 68 height 30
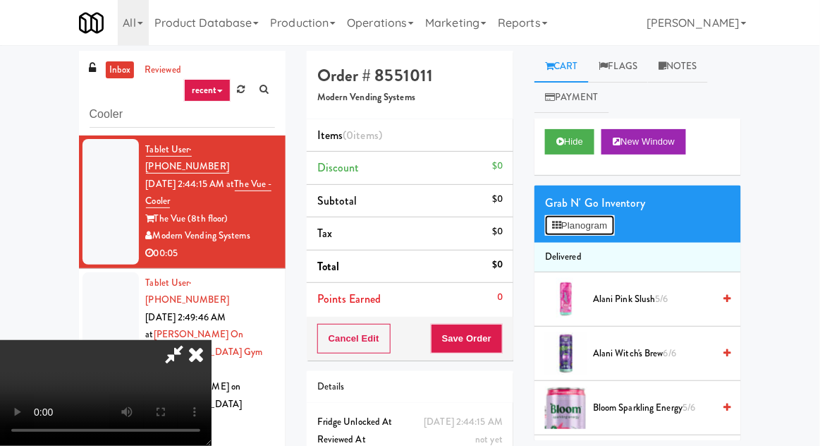
click at [607, 227] on button "Planogram" at bounding box center [579, 225] width 69 height 21
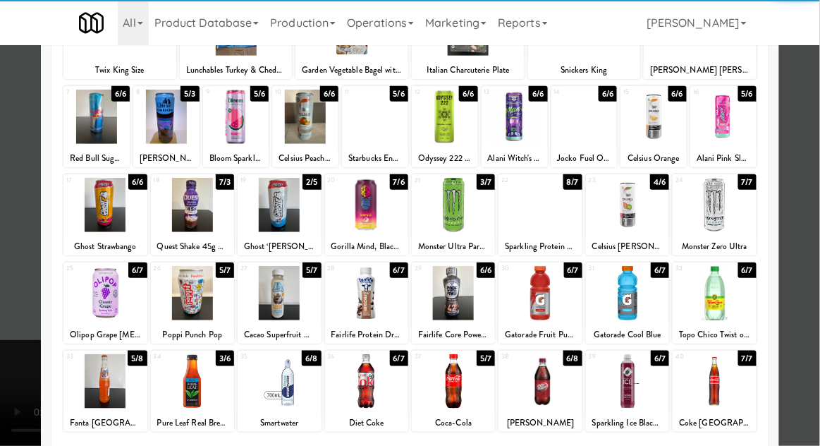
scroll to position [140, 0]
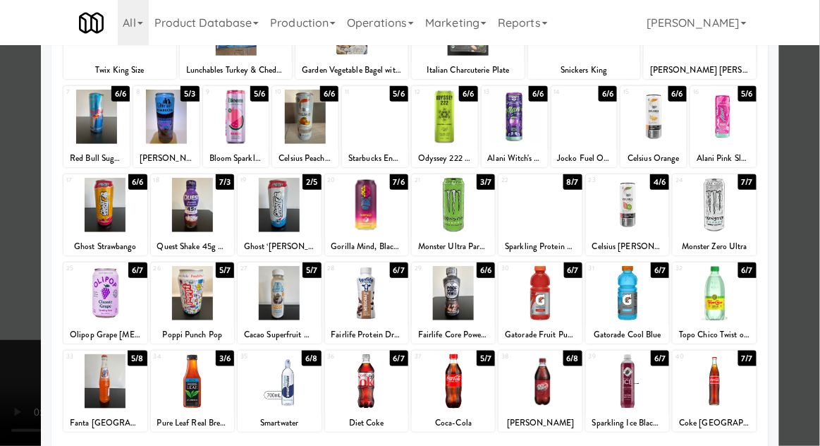
click at [559, 372] on div at bounding box center [540, 381] width 83 height 54
click at [817, 236] on div at bounding box center [410, 223] width 820 height 446
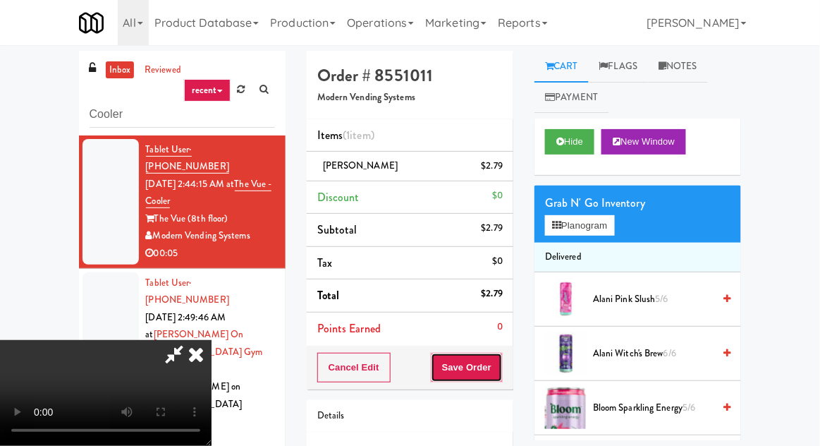
click at [501, 368] on button "Save Order" at bounding box center [467, 368] width 72 height 30
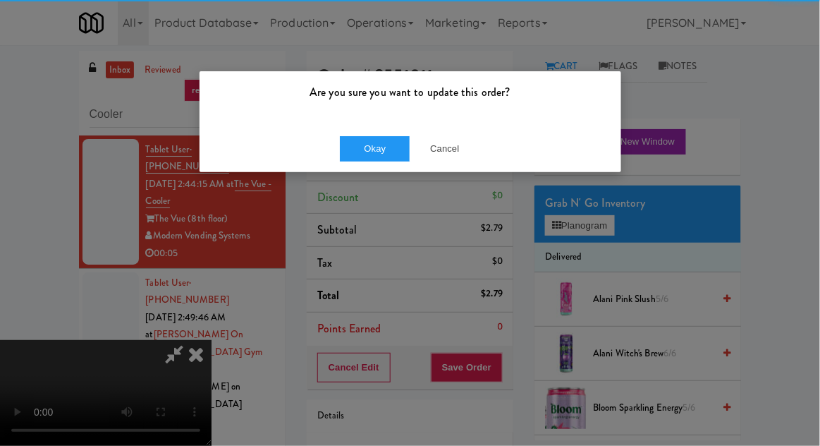
click at [374, 103] on div "Are you sure you want to update this order?" at bounding box center [411, 98] width 422 height 54
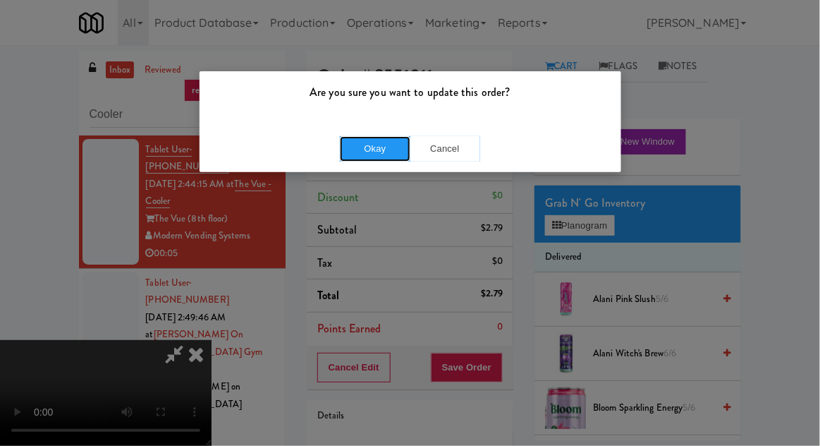
click at [367, 149] on button "Okay" at bounding box center [375, 148] width 71 height 25
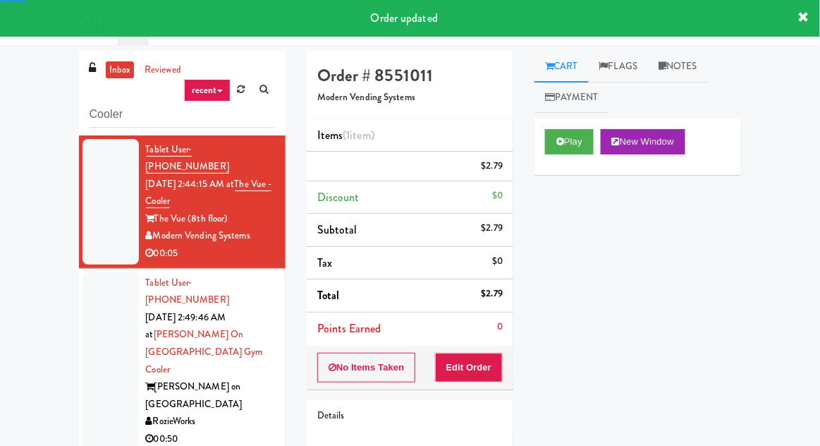
click at [96, 272] on div at bounding box center [111, 361] width 56 height 178
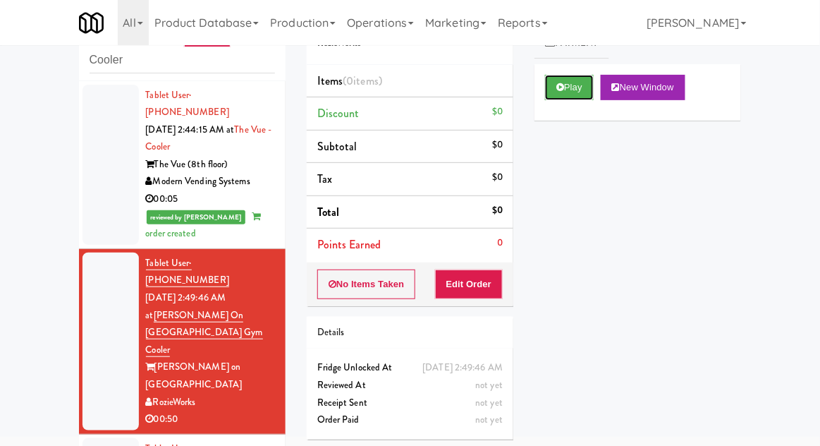
click at [590, 87] on button "Play" at bounding box center [569, 87] width 49 height 25
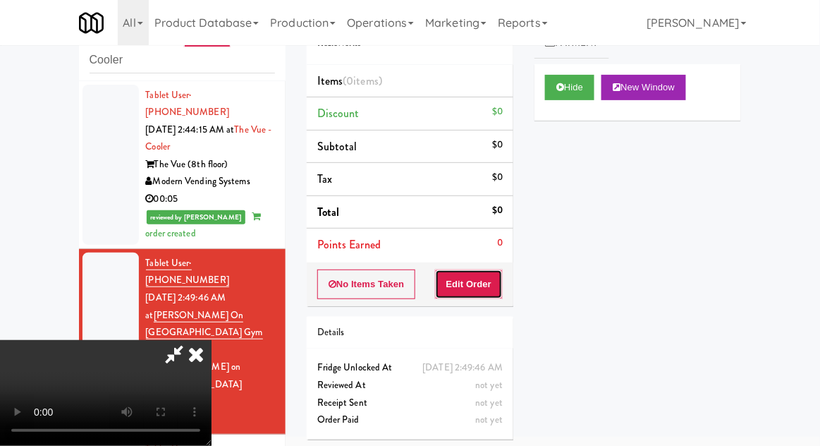
click at [477, 281] on button "Edit Order" at bounding box center [469, 284] width 68 height 30
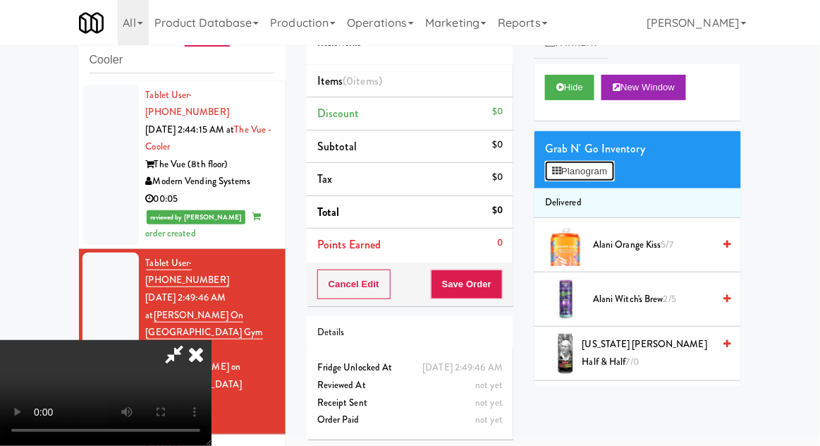
click at [598, 177] on button "Planogram" at bounding box center [579, 171] width 69 height 21
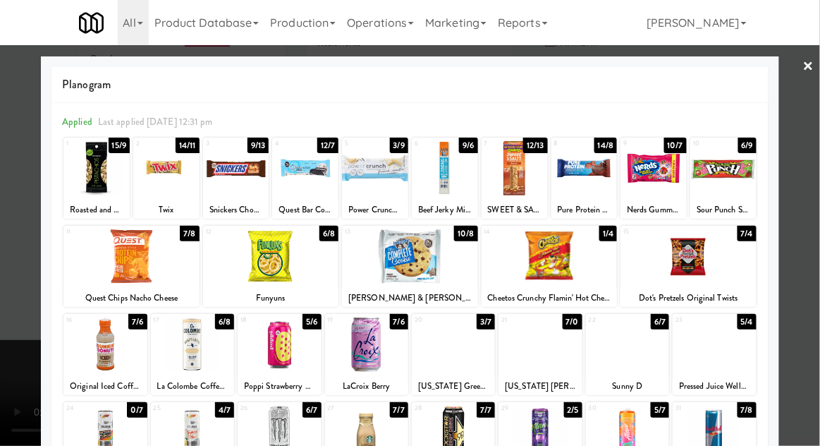
click at [166, 188] on div at bounding box center [166, 168] width 66 height 54
click at [807, 282] on div at bounding box center [410, 223] width 820 height 446
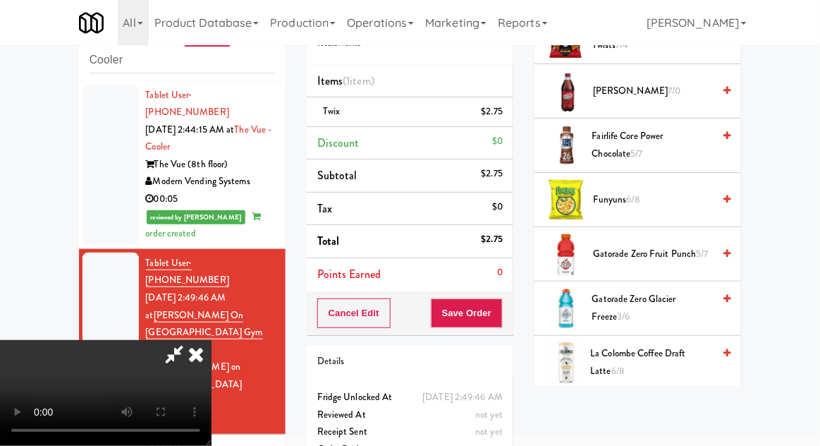
scroll to position [644, 0]
click at [678, 250] on span "Gatorade Zero Fruit Punch 5/7" at bounding box center [653, 253] width 120 height 18
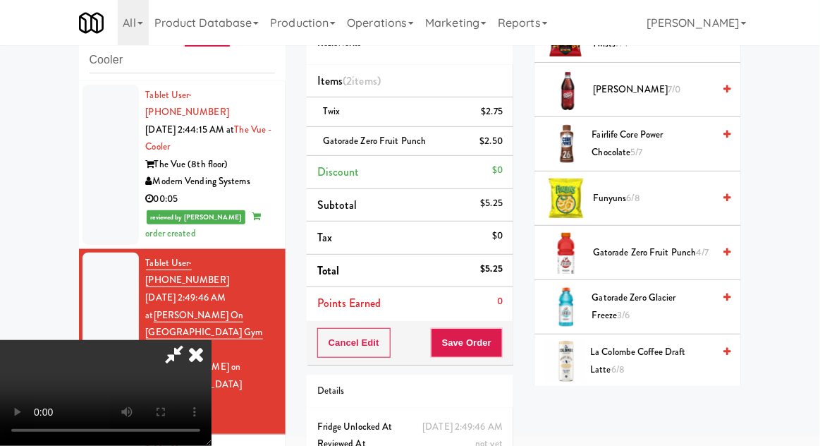
scroll to position [64, 0]
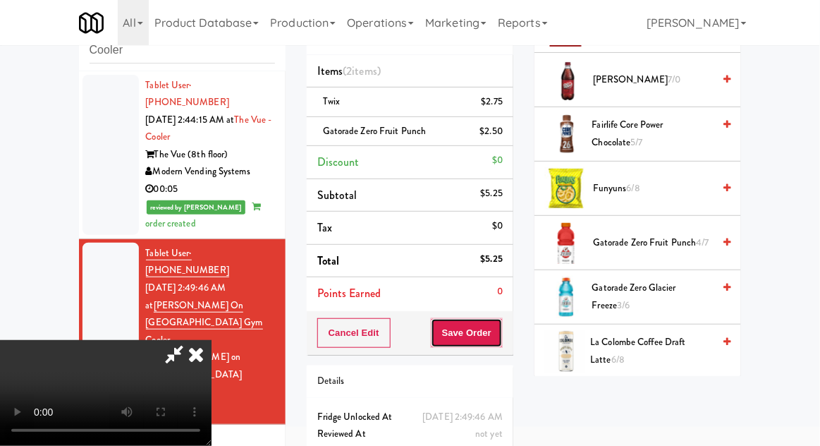
click at [499, 337] on button "Save Order" at bounding box center [467, 333] width 72 height 30
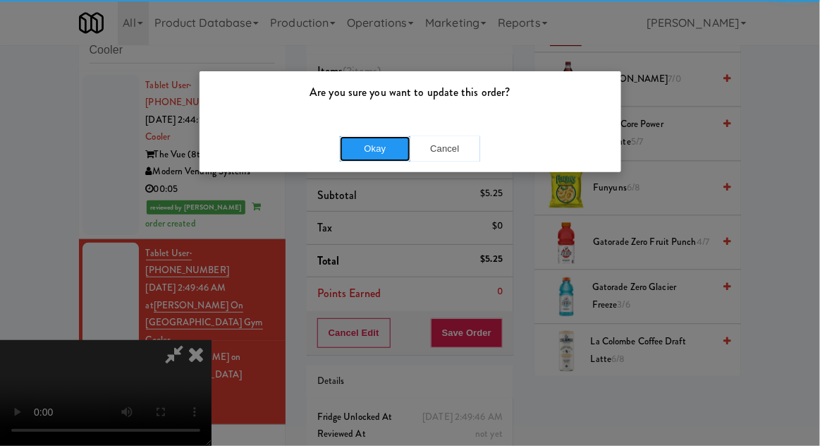
click at [372, 150] on button "Okay" at bounding box center [375, 148] width 71 height 25
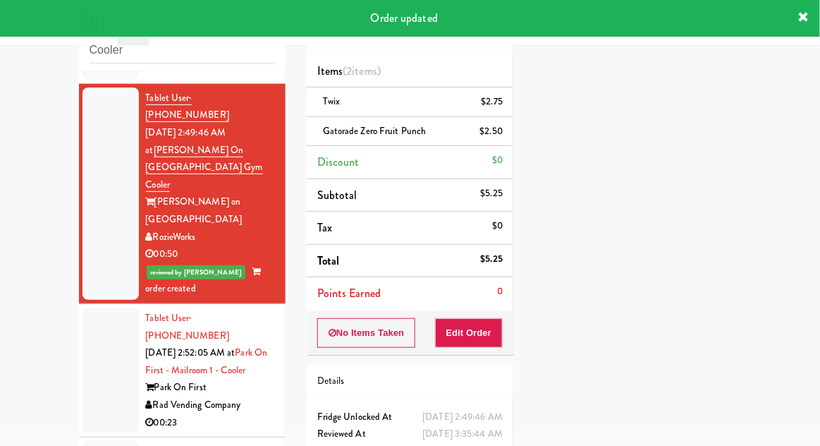
scroll to position [178, 0]
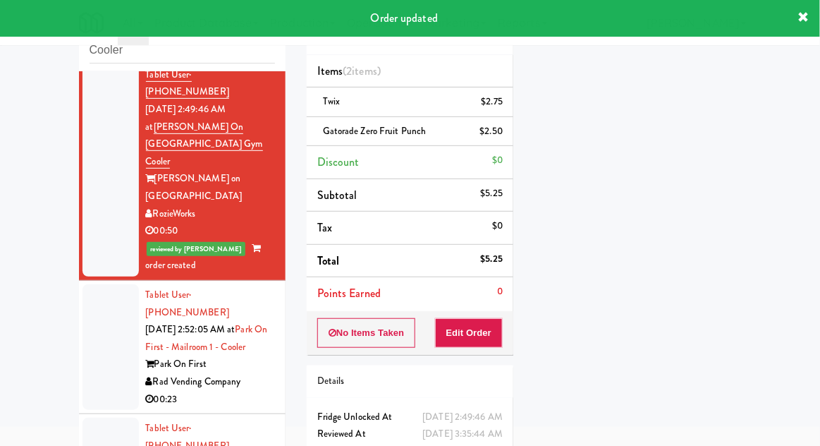
click at [94, 284] on div at bounding box center [111, 347] width 56 height 126
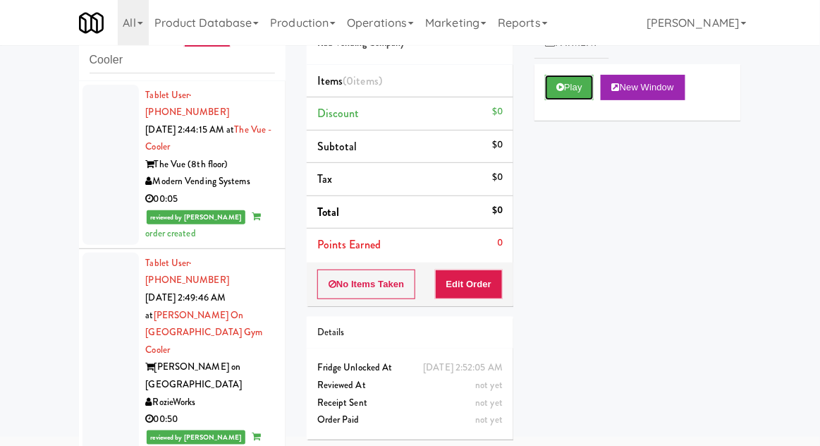
click at [590, 85] on button "Play" at bounding box center [569, 87] width 49 height 25
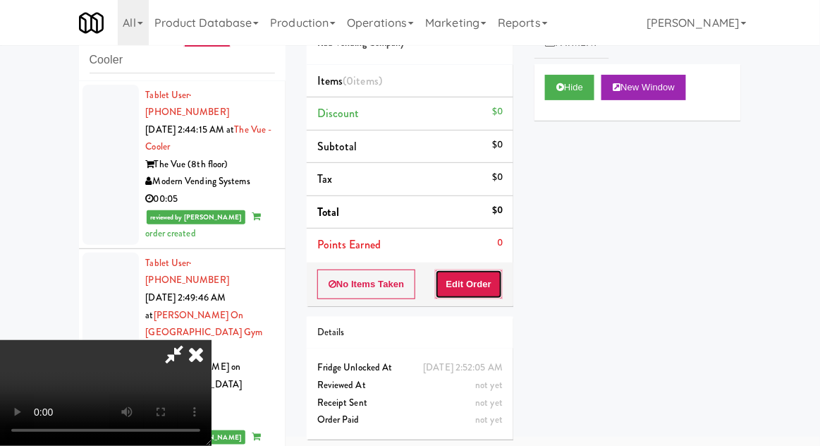
click at [487, 275] on button "Edit Order" at bounding box center [469, 284] width 68 height 30
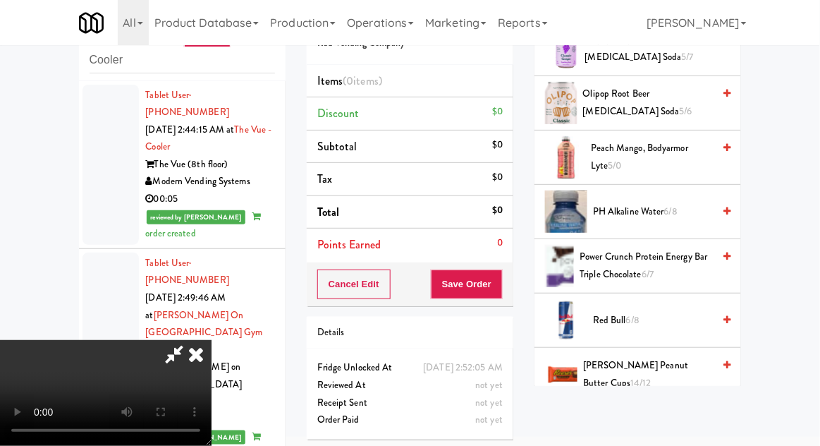
scroll to position [1282, 0]
click at [677, 360] on span "[PERSON_NAME] Peanut Butter Cups 14/12" at bounding box center [648, 374] width 130 height 35
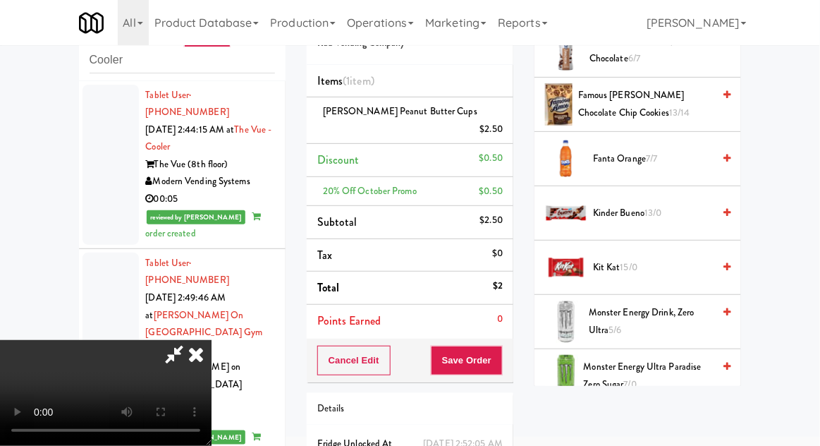
scroll to position [781, 0]
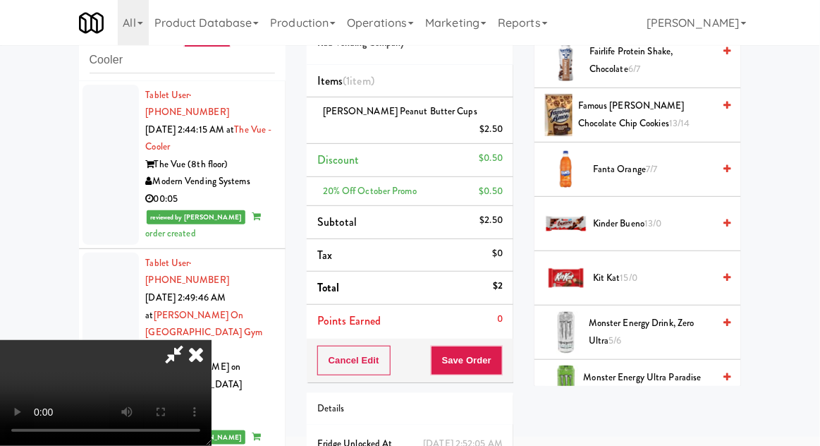
click at [643, 276] on span "Kit Kat 15/0" at bounding box center [653, 278] width 120 height 18
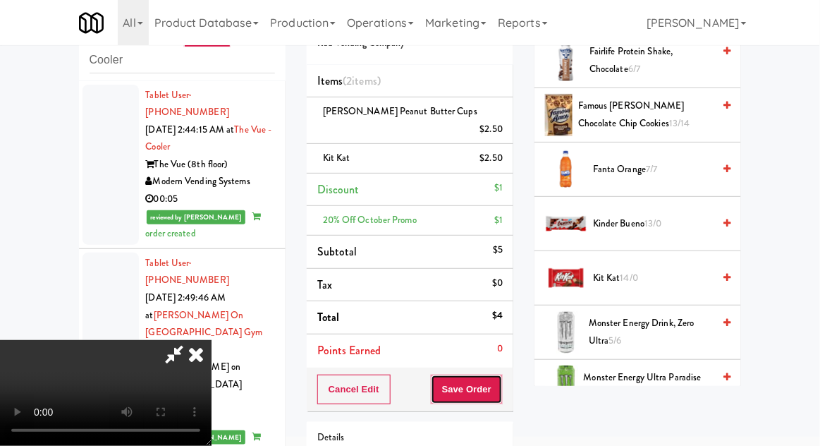
click at [501, 374] on button "Save Order" at bounding box center [467, 389] width 72 height 30
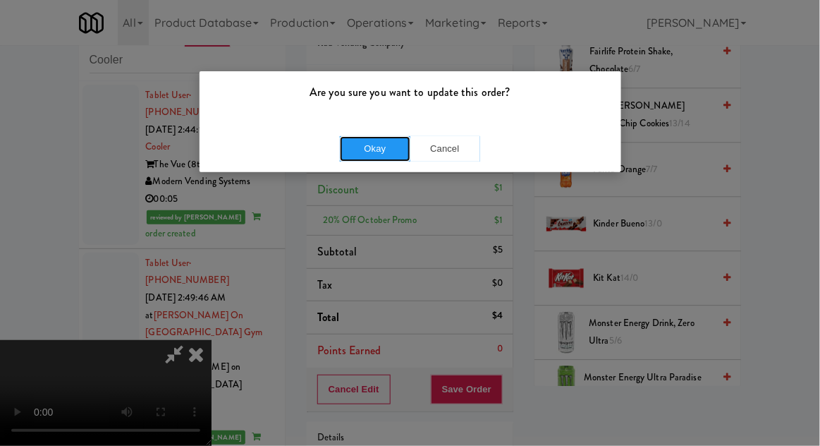
click at [380, 139] on button "Okay" at bounding box center [375, 148] width 71 height 25
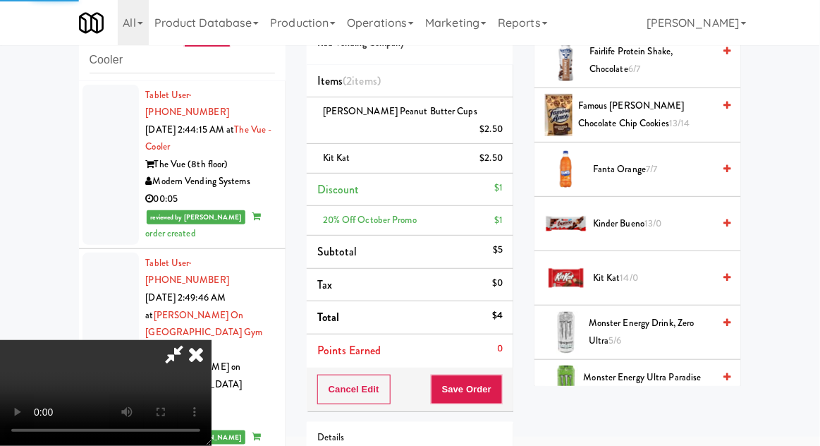
scroll to position [139, 0]
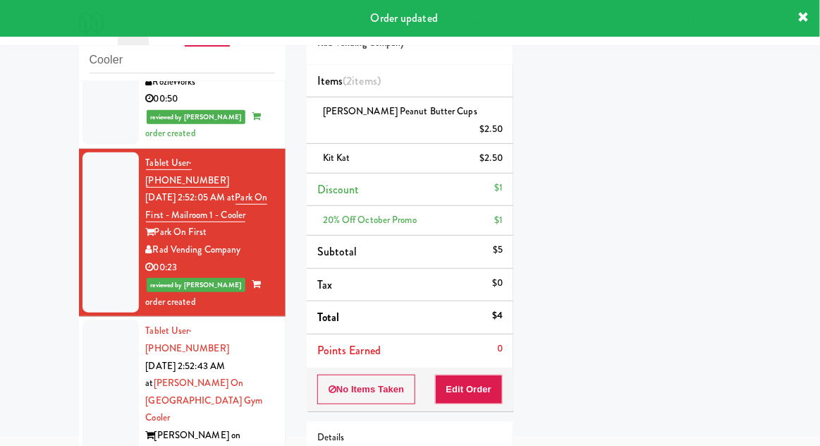
click at [99, 320] on div at bounding box center [111, 409] width 56 height 178
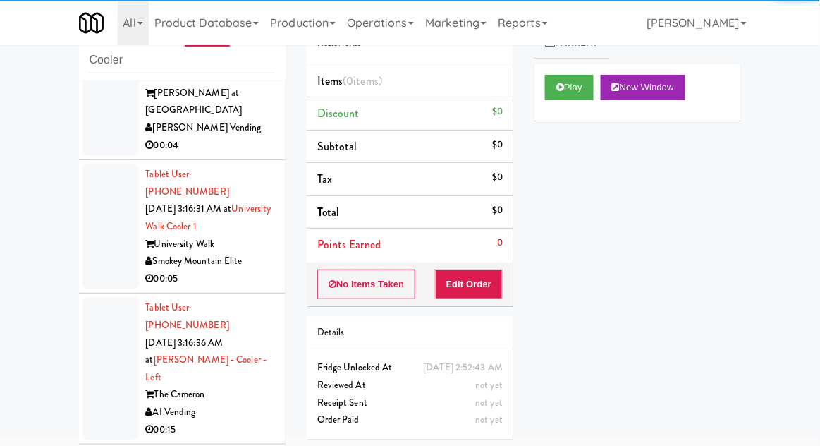
scroll to position [1703, 0]
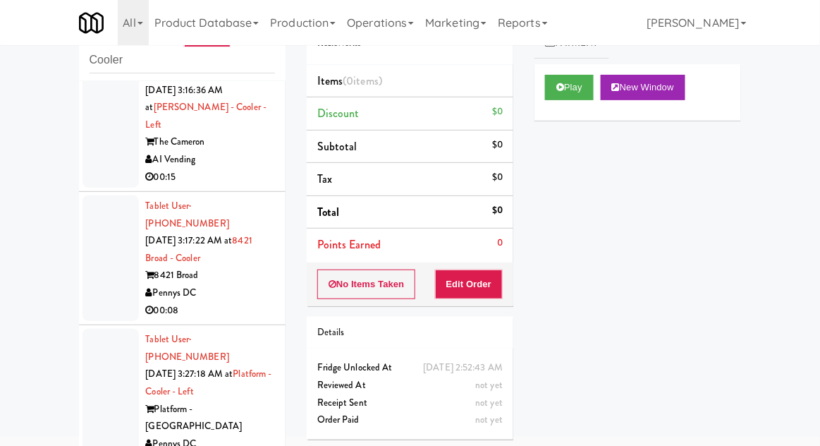
click at [580, 94] on button "Play" at bounding box center [569, 87] width 49 height 25
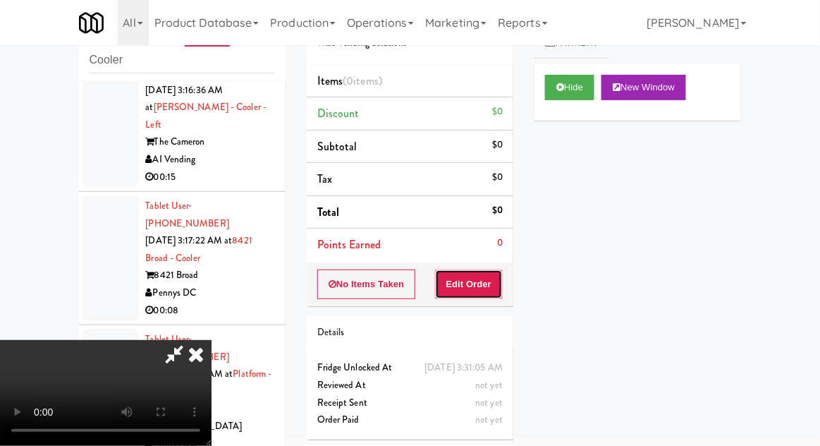
click at [484, 291] on button "Edit Order" at bounding box center [469, 284] width 68 height 30
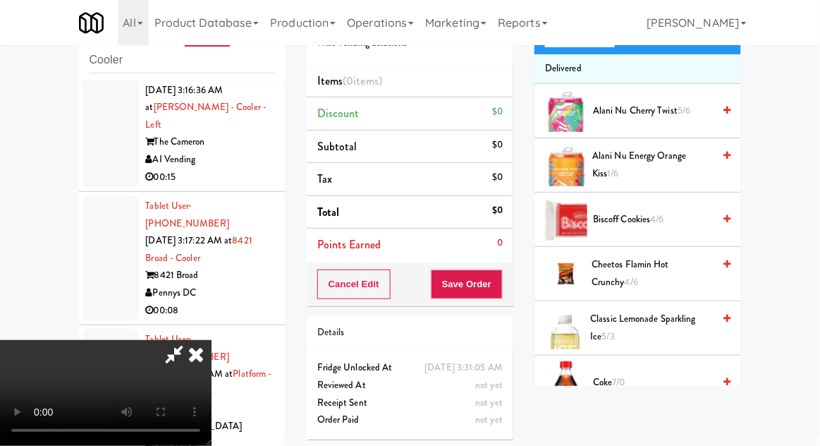
scroll to position [118, 0]
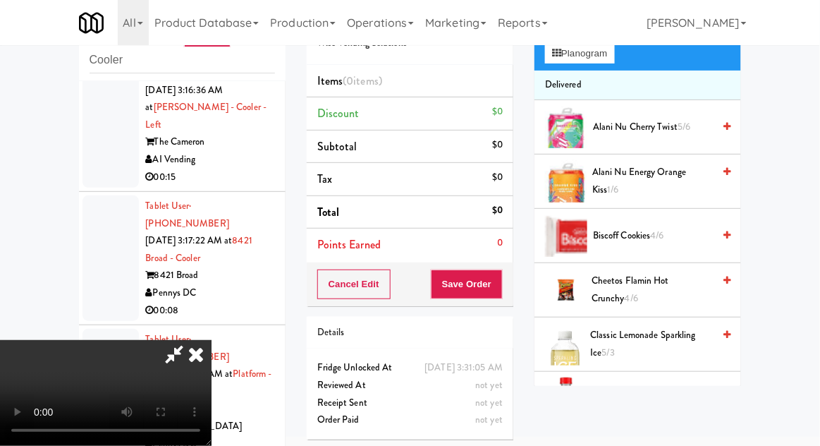
click at [669, 274] on span "Cheetos Flamin Hot Crunchy 4/6" at bounding box center [652, 289] width 121 height 35
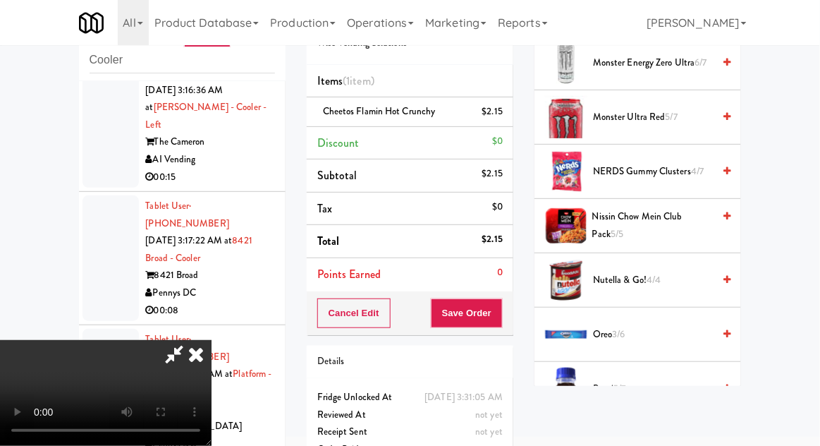
scroll to position [1252, 0]
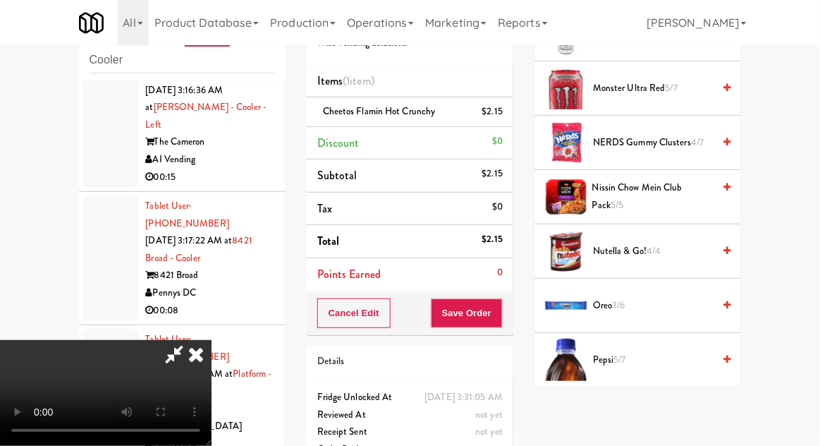
click at [633, 297] on span "Oreo 3/6" at bounding box center [653, 306] width 120 height 18
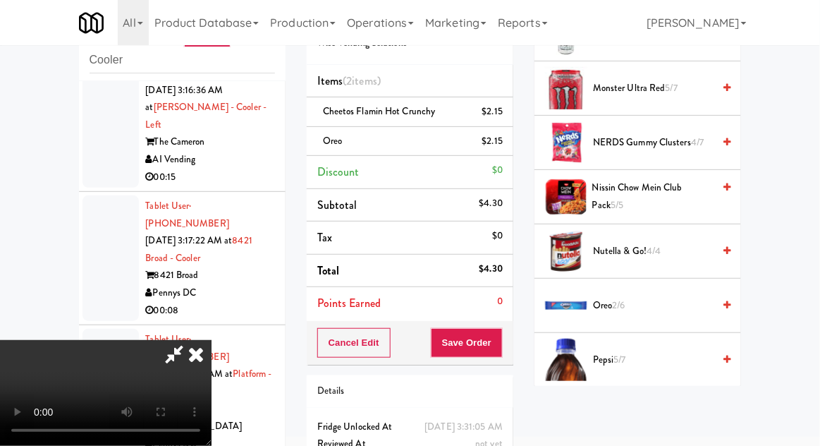
scroll to position [51, 0]
click at [499, 346] on button "Save Order" at bounding box center [467, 343] width 72 height 30
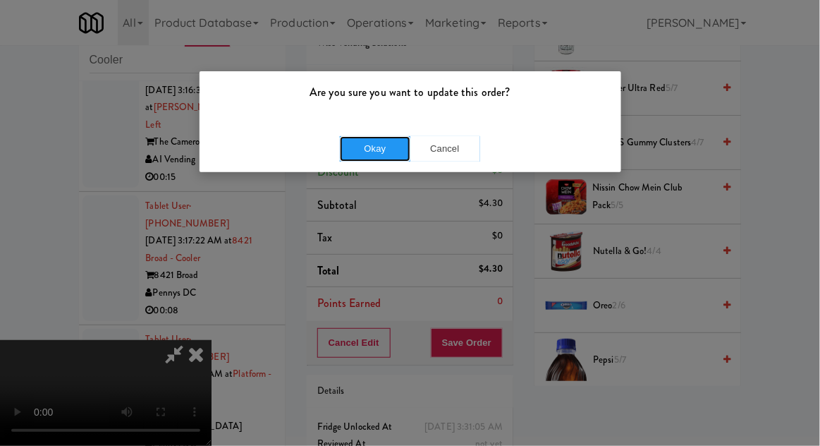
click at [374, 145] on button "Okay" at bounding box center [375, 148] width 71 height 25
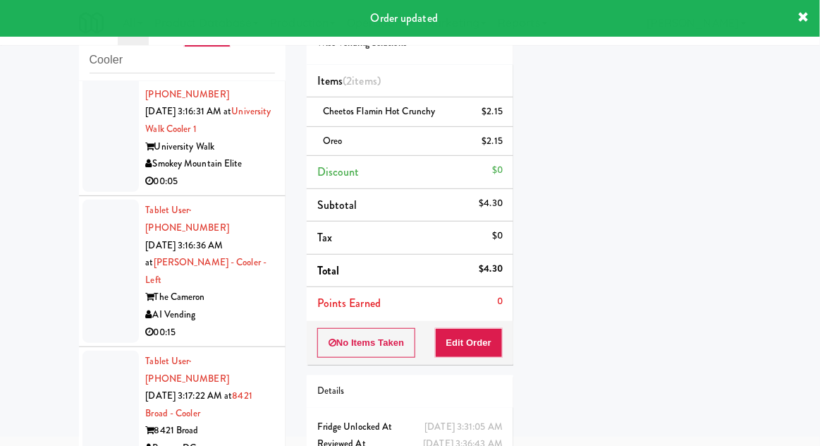
scroll to position [1549, 0]
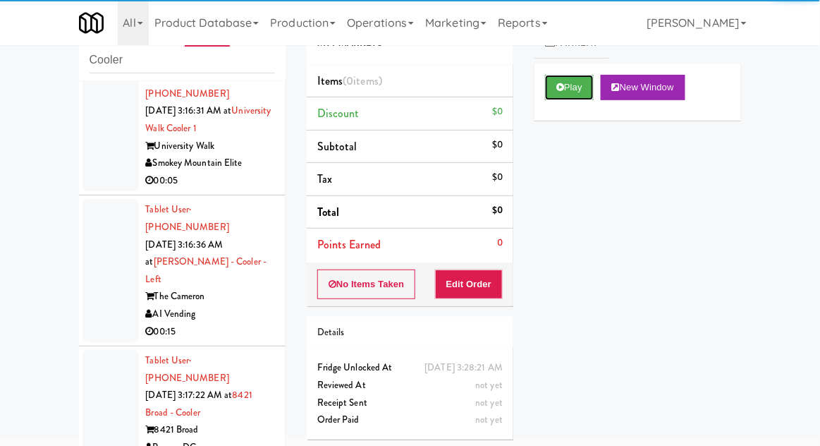
click at [578, 92] on button "Play" at bounding box center [569, 87] width 49 height 25
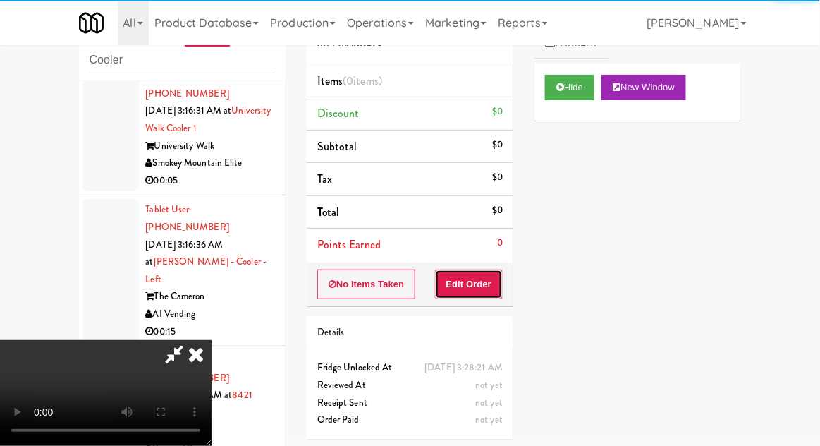
click at [470, 295] on button "Edit Order" at bounding box center [469, 284] width 68 height 30
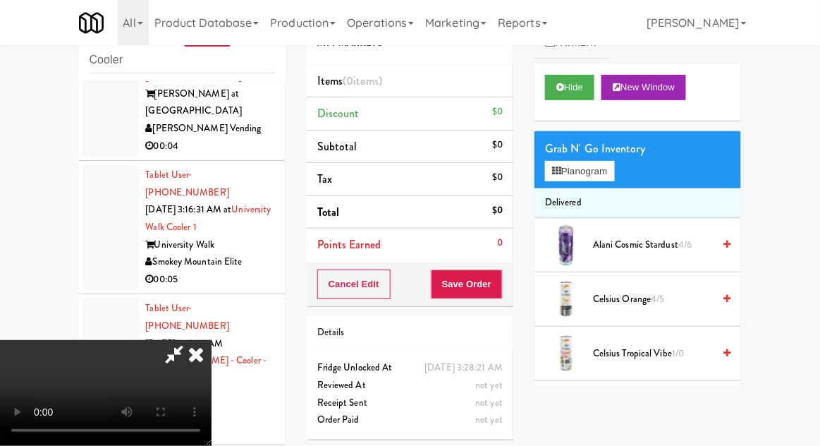
click at [605, 132] on div "Grab N' Go Inventory Planogram" at bounding box center [638, 159] width 207 height 57
click at [598, 161] on button "Planogram" at bounding box center [579, 171] width 69 height 21
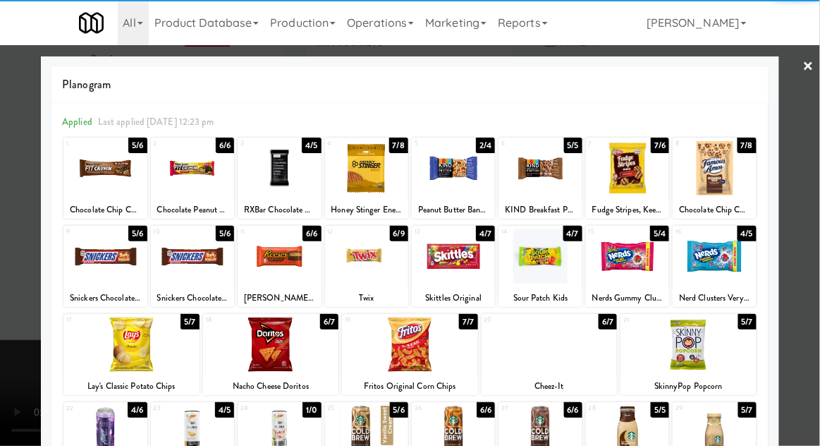
click at [274, 184] on div at bounding box center [279, 168] width 83 height 54
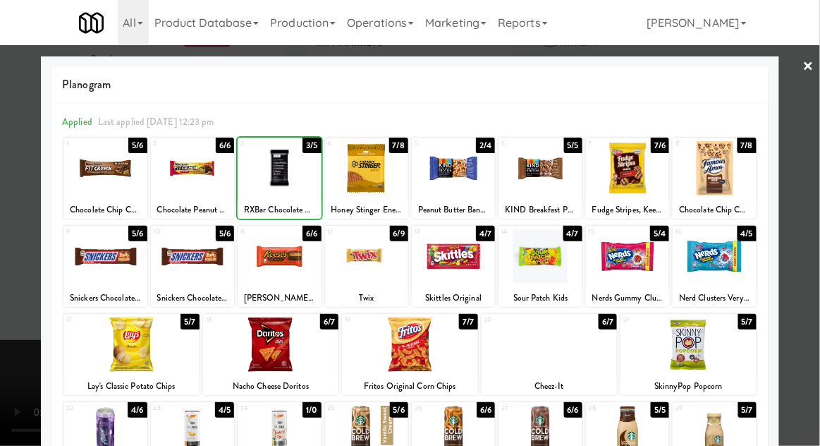
click at [805, 238] on div at bounding box center [410, 223] width 820 height 446
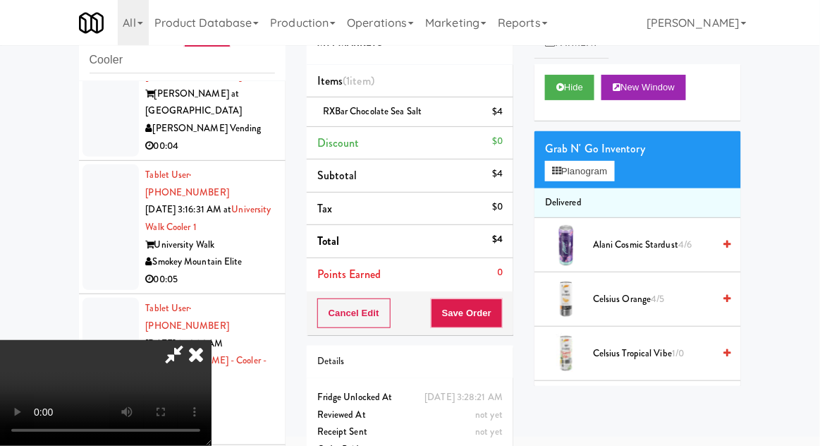
scroll to position [51, 0]
click at [495, 317] on button "Save Order" at bounding box center [467, 313] width 72 height 30
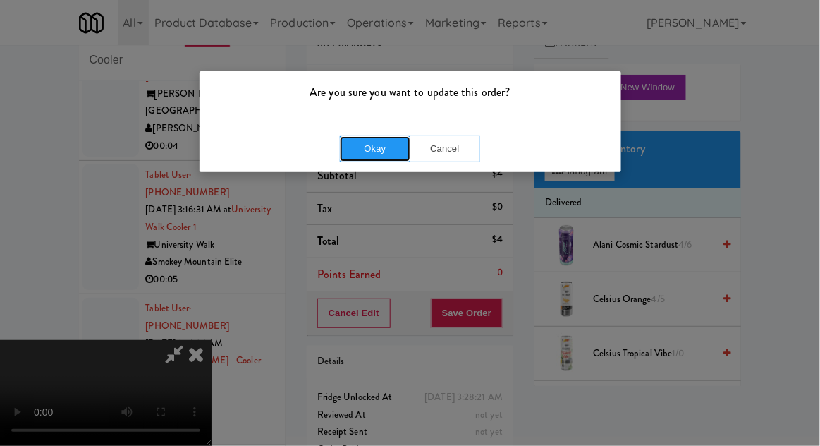
click at [354, 146] on button "Okay" at bounding box center [375, 148] width 71 height 25
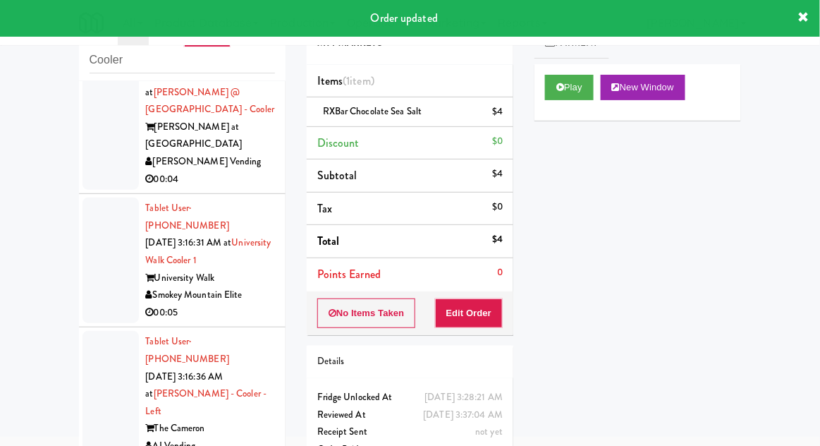
scroll to position [1396, 0]
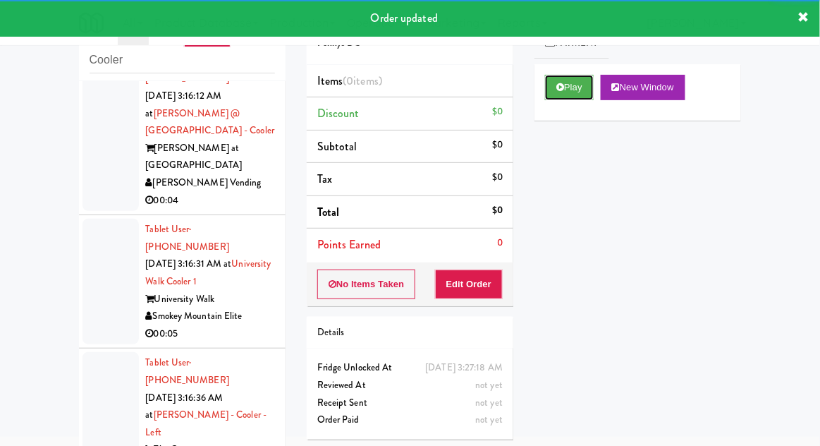
click at [594, 92] on button "Play" at bounding box center [569, 87] width 49 height 25
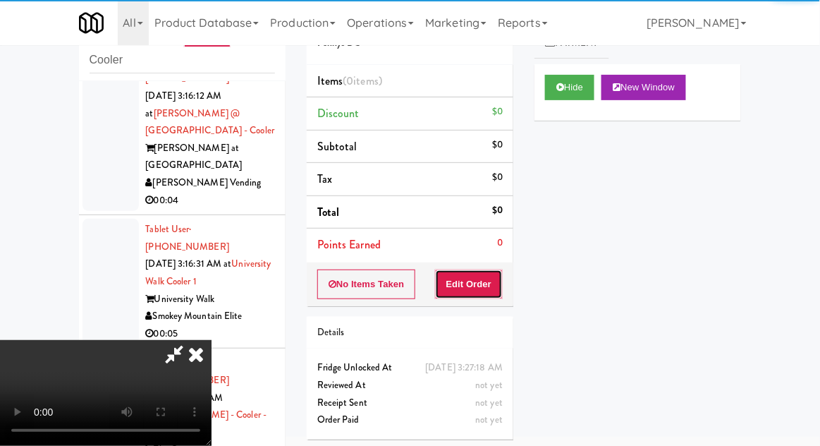
click at [487, 282] on button "Edit Order" at bounding box center [469, 284] width 68 height 30
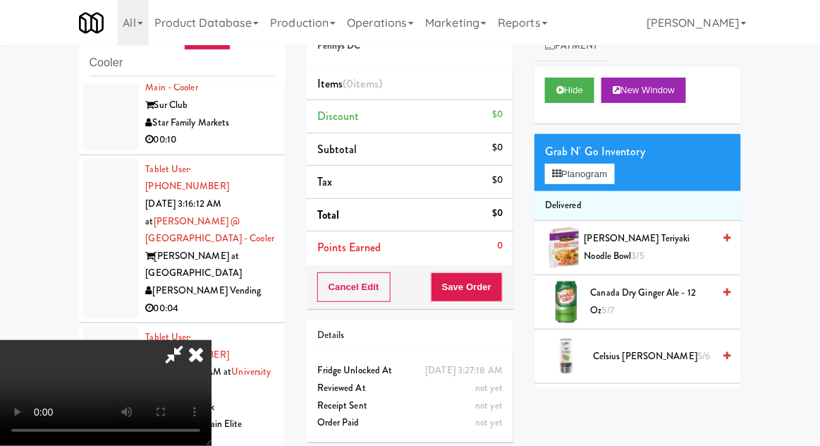
scroll to position [52, 0]
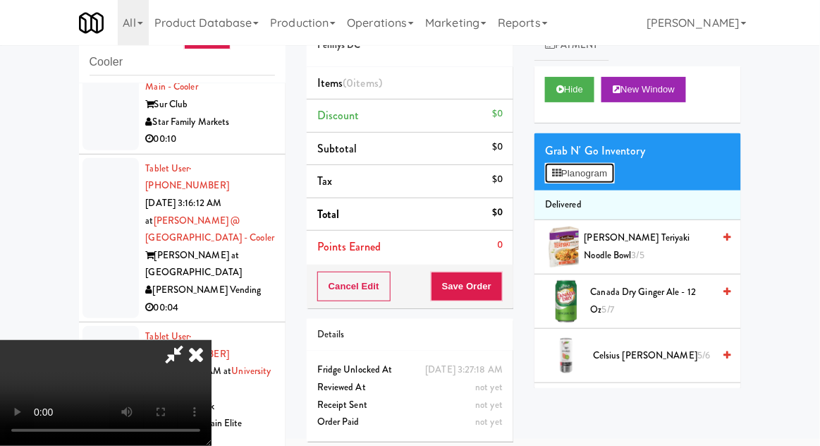
click at [612, 180] on button "Planogram" at bounding box center [579, 173] width 69 height 21
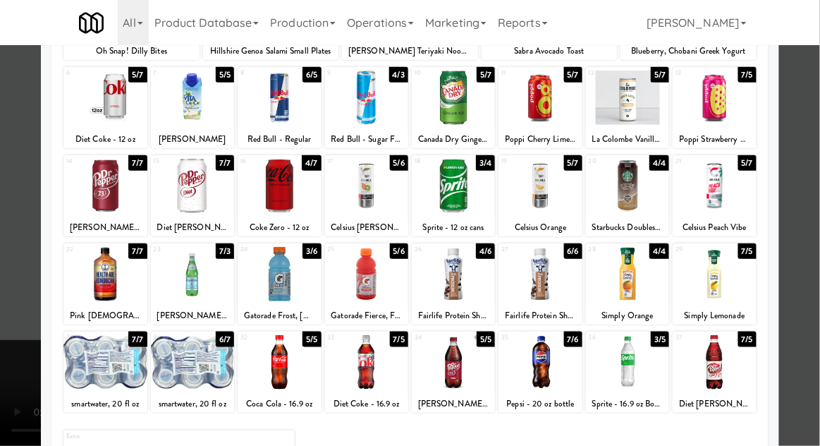
scroll to position [159, 0]
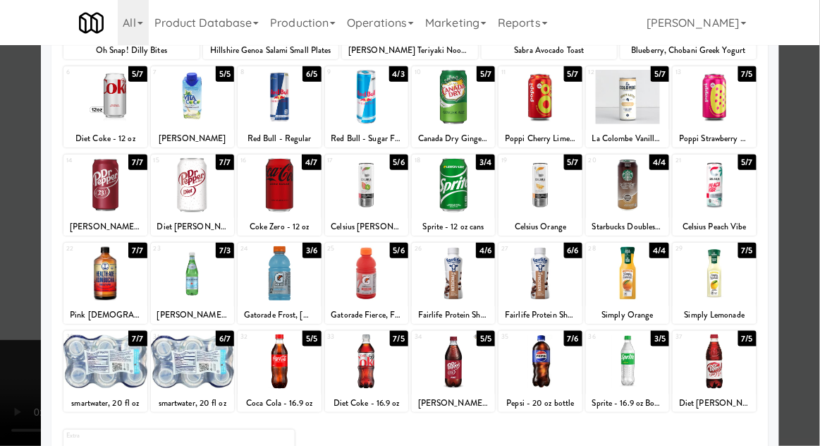
click at [451, 362] on div at bounding box center [453, 361] width 83 height 54
click at [815, 261] on div at bounding box center [410, 223] width 820 height 446
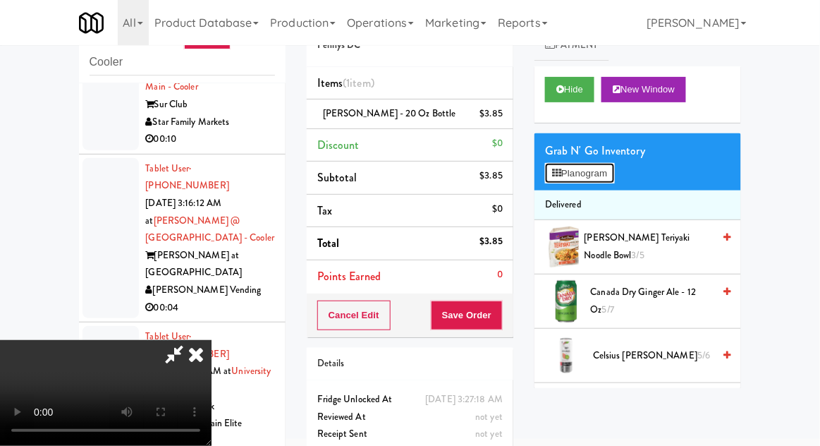
click at [605, 165] on button "Planogram" at bounding box center [579, 173] width 69 height 21
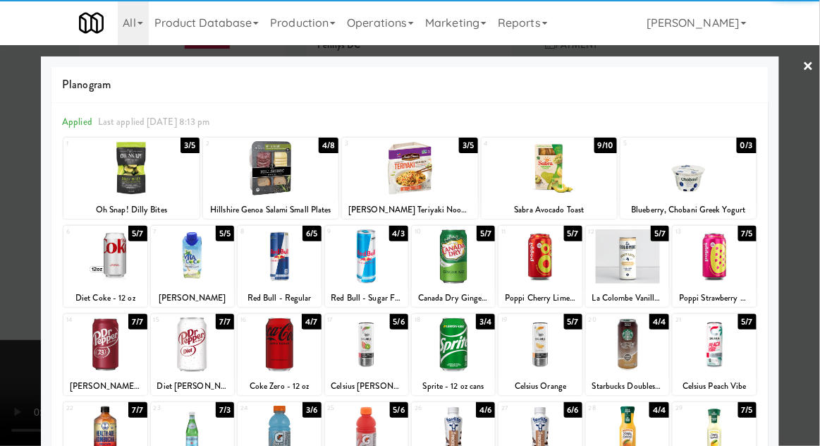
click at [720, 265] on div at bounding box center [714, 256] width 83 height 54
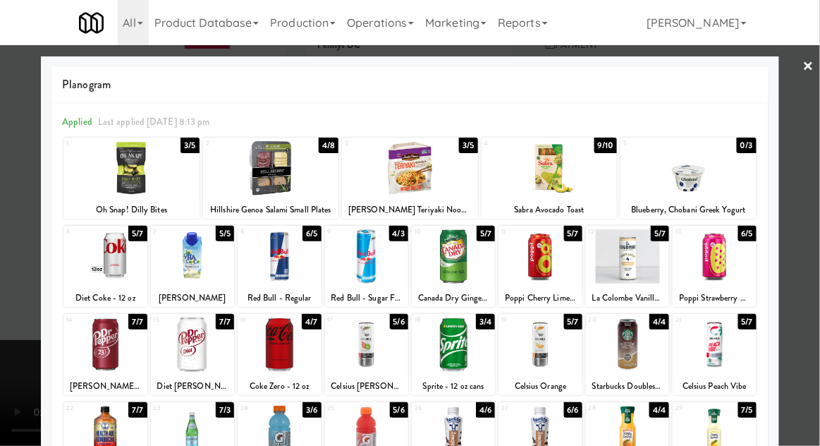
click at [804, 254] on div at bounding box center [410, 223] width 820 height 446
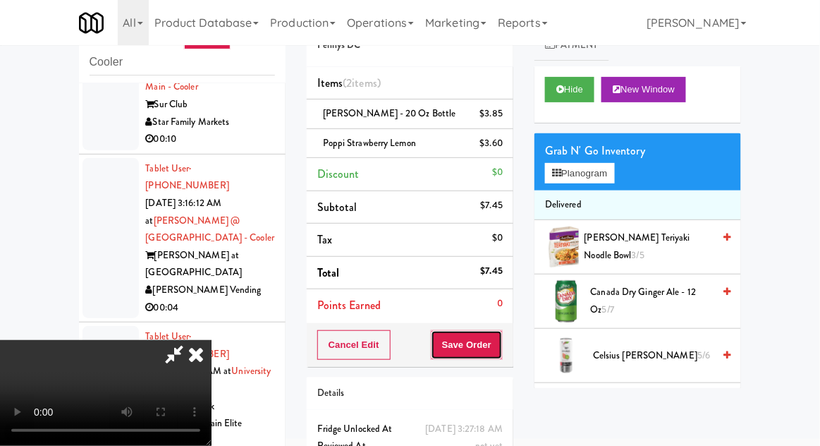
click at [503, 350] on button "Save Order" at bounding box center [467, 345] width 72 height 30
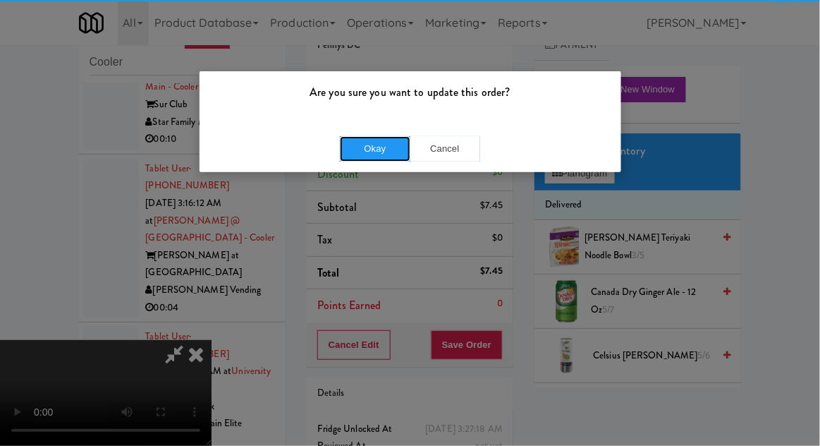
click at [358, 152] on button "Okay" at bounding box center [375, 148] width 71 height 25
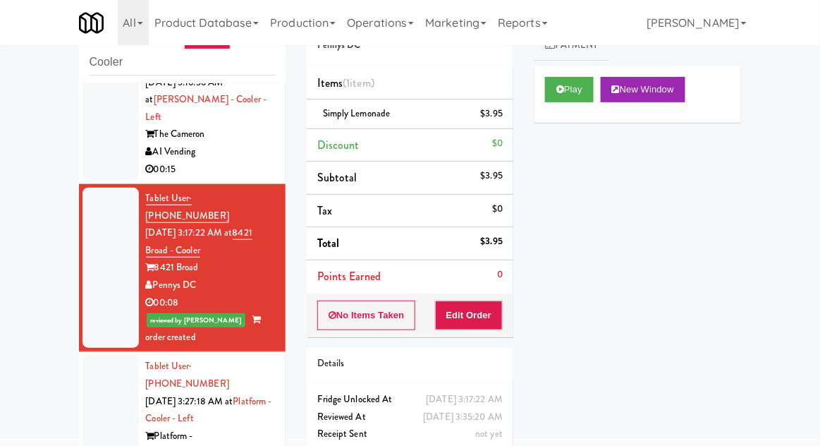
scroll to position [1842, 0]
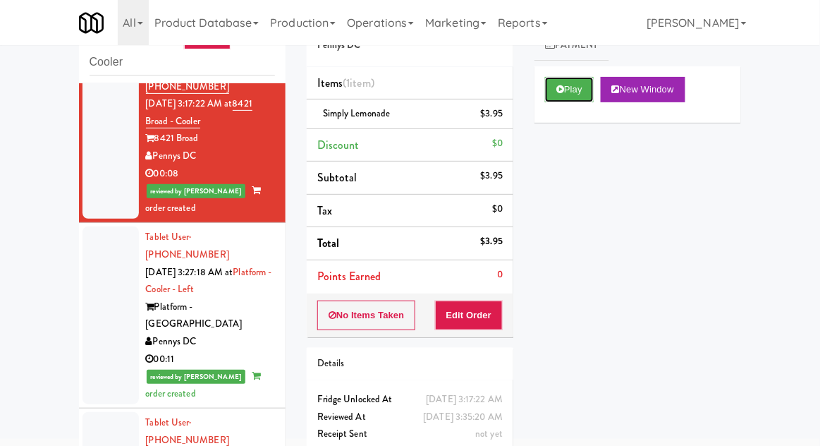
click at [571, 93] on button "Play" at bounding box center [569, 89] width 49 height 25
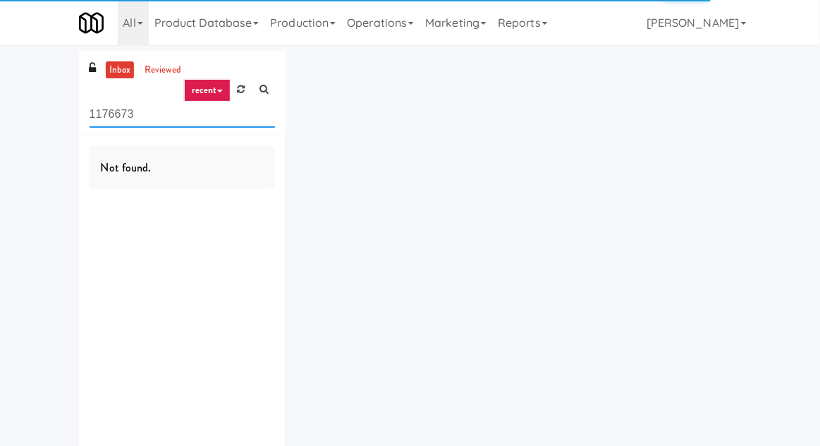
scroll to position [51, 0]
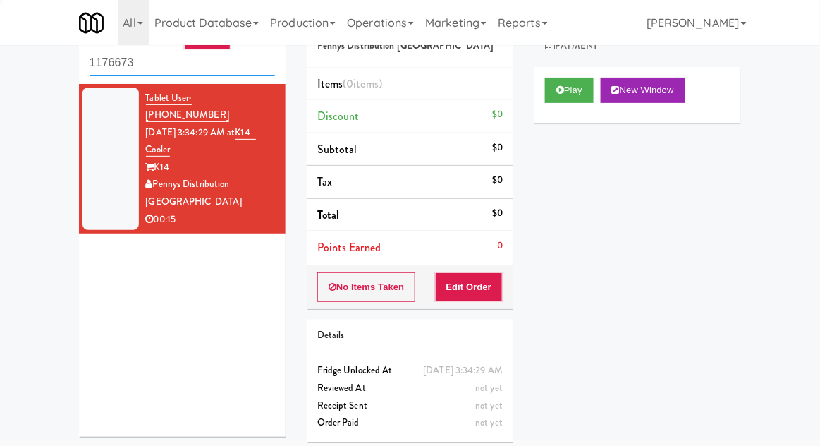
click at [111, 62] on input "1176673" at bounding box center [182, 63] width 185 height 26
click at [107, 55] on input "1176673" at bounding box center [182, 63] width 185 height 26
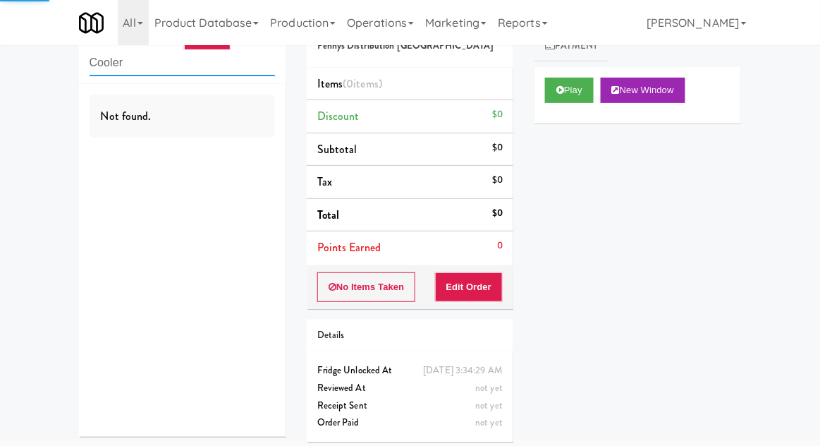
type input "Cooler"
click at [49, 90] on div "inbox reviewed recent all unclear take inventory issue suspicious failed recent…" at bounding box center [410, 225] width 820 height 453
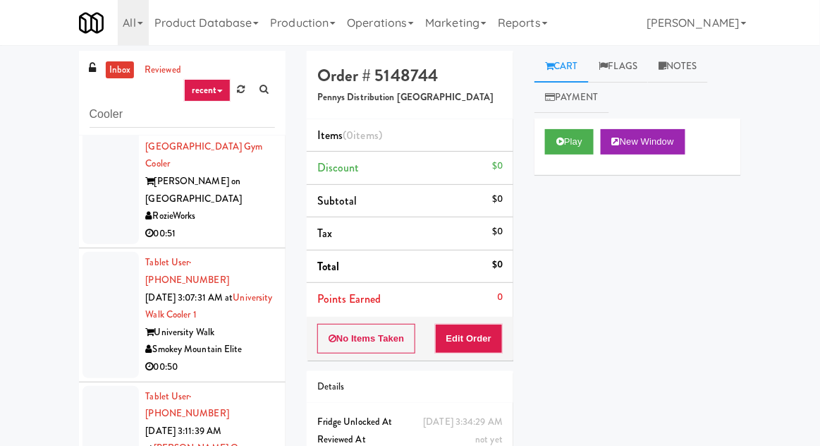
scroll to position [0, 0]
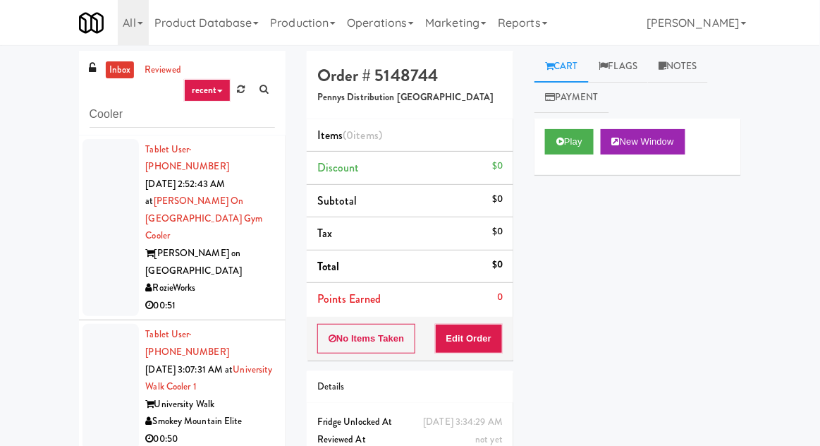
click at [97, 238] on div at bounding box center [111, 228] width 56 height 178
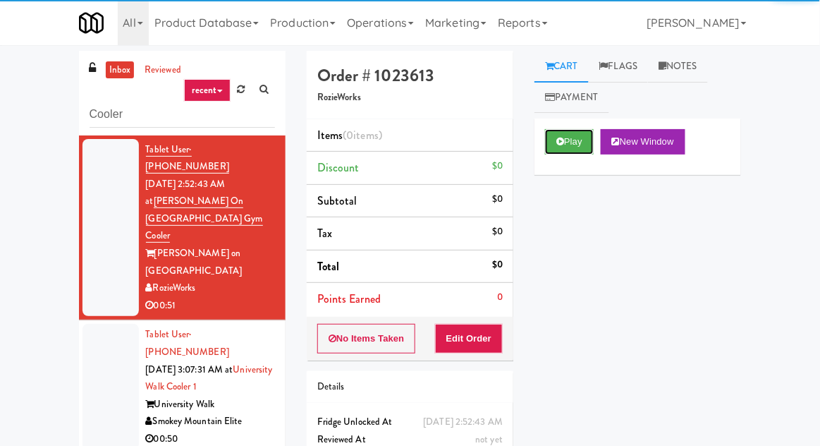
click at [592, 142] on button "Play" at bounding box center [569, 141] width 49 height 25
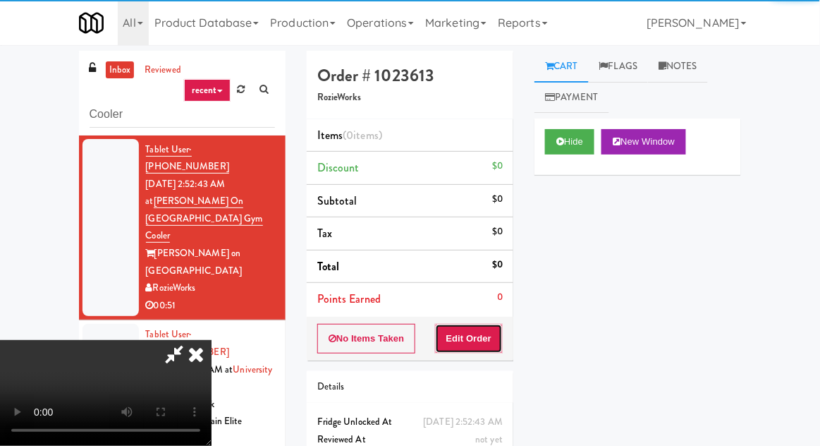
click at [487, 335] on button "Edit Order" at bounding box center [469, 339] width 68 height 30
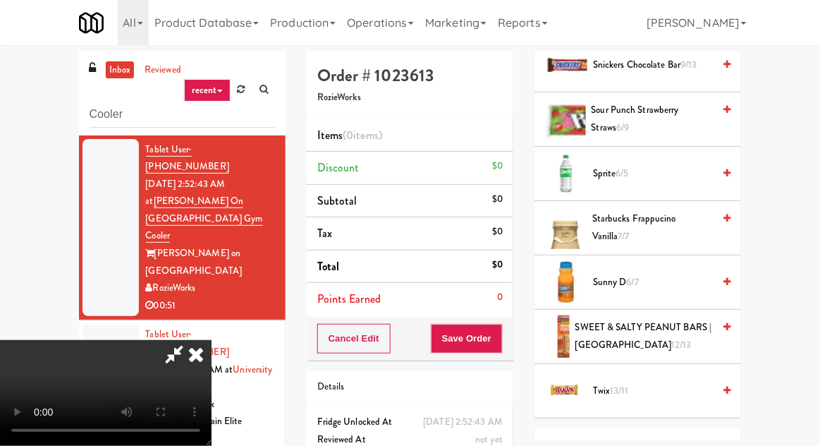
scroll to position [1932, 0]
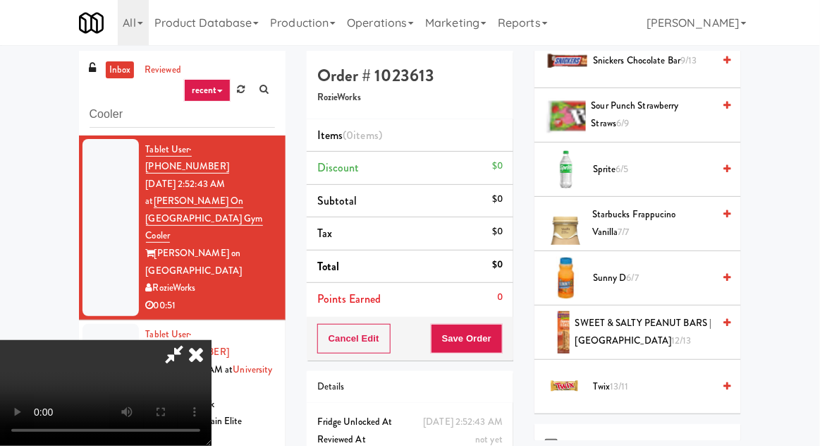
click at [630, 378] on span "Twix 13/11" at bounding box center [653, 387] width 120 height 18
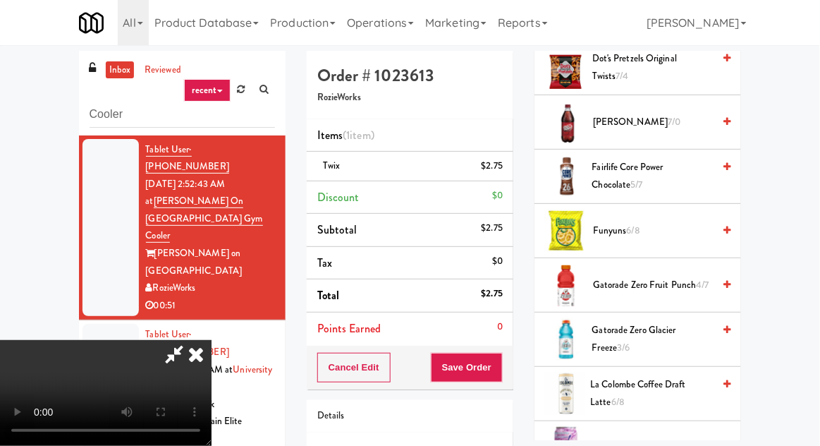
scroll to position [0, 0]
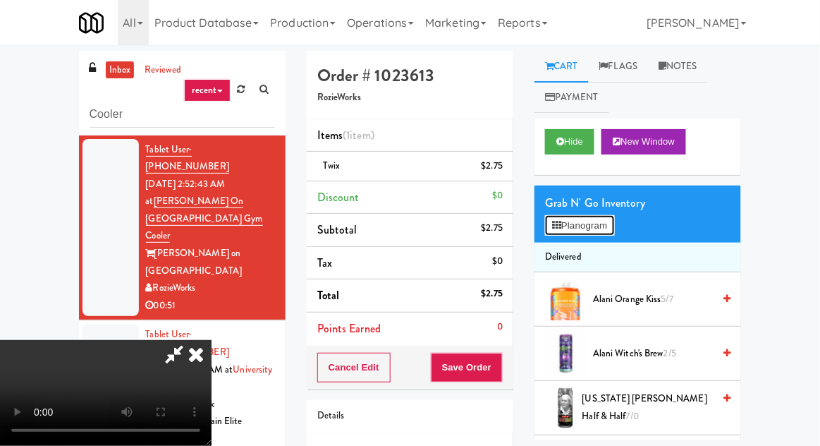
click at [597, 215] on button "Planogram" at bounding box center [579, 225] width 69 height 21
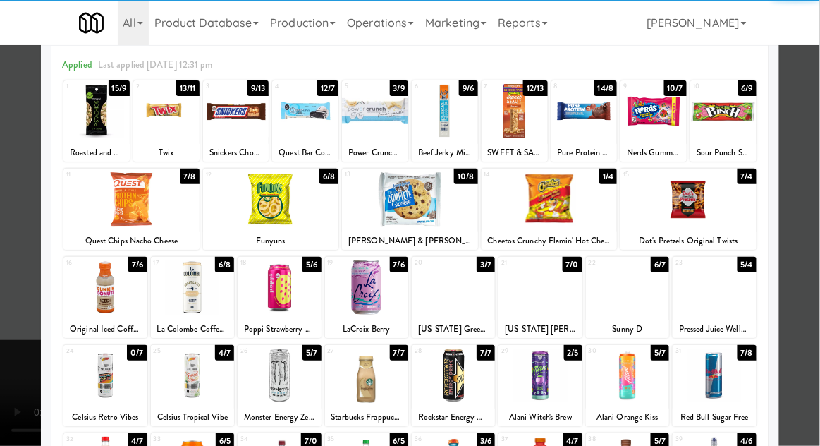
scroll to position [61, 0]
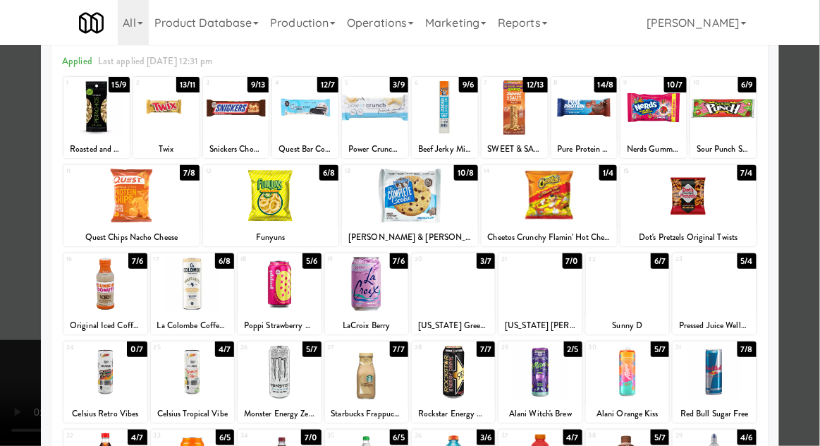
click at [721, 298] on div at bounding box center [714, 284] width 83 height 54
click at [805, 305] on div at bounding box center [410, 223] width 820 height 446
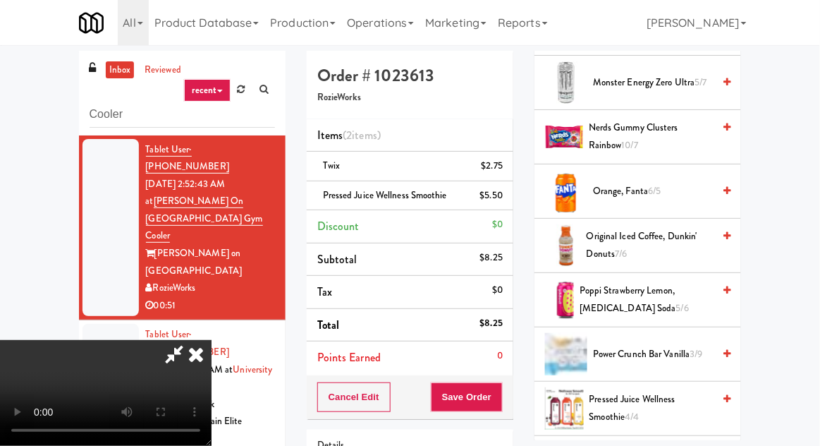
scroll to position [1152, 0]
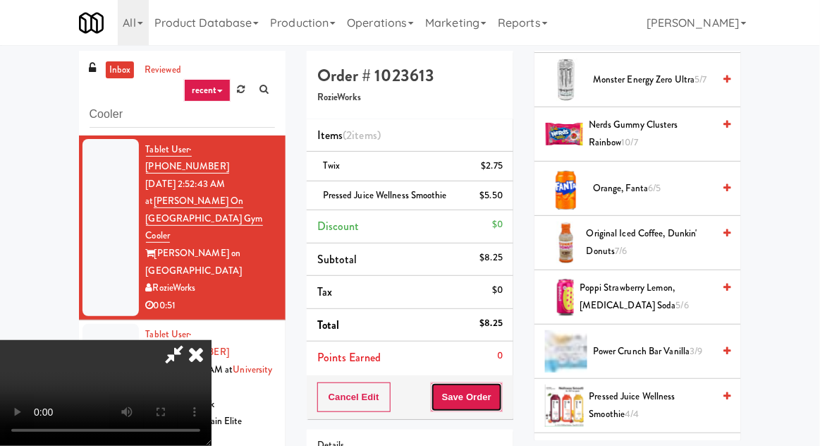
click at [501, 396] on button "Save Order" at bounding box center [467, 397] width 72 height 30
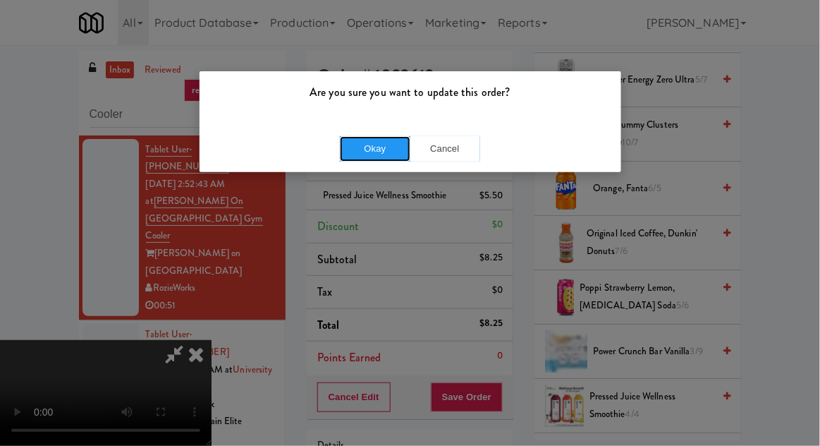
click at [360, 158] on button "Okay" at bounding box center [375, 148] width 71 height 25
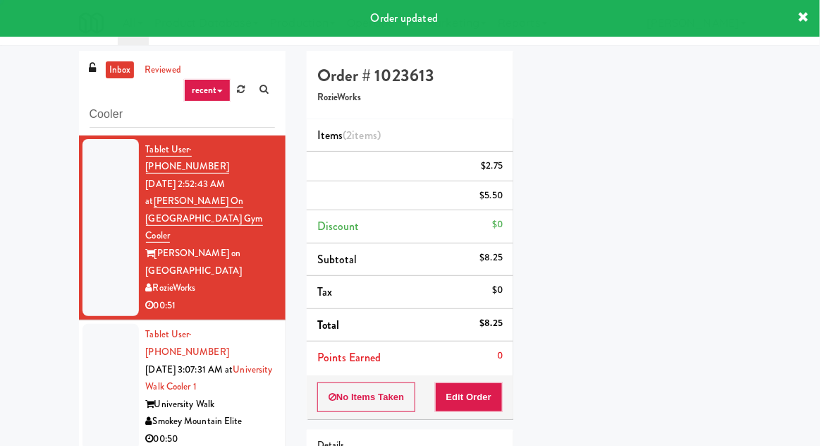
scroll to position [0, 0]
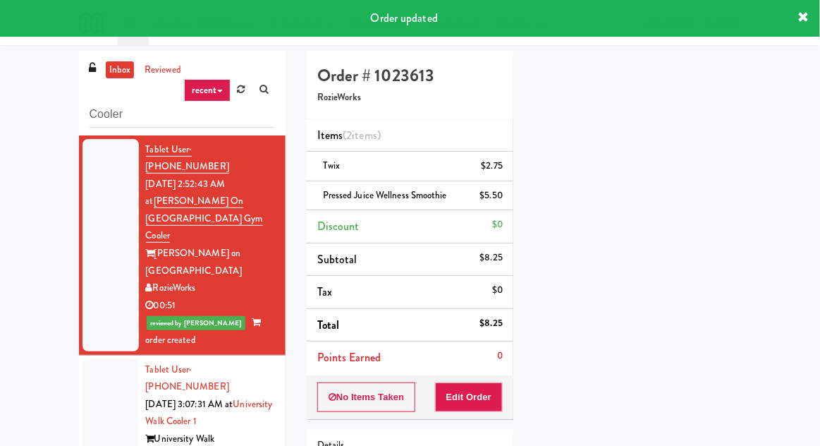
click at [105, 365] on div at bounding box center [111, 422] width 56 height 126
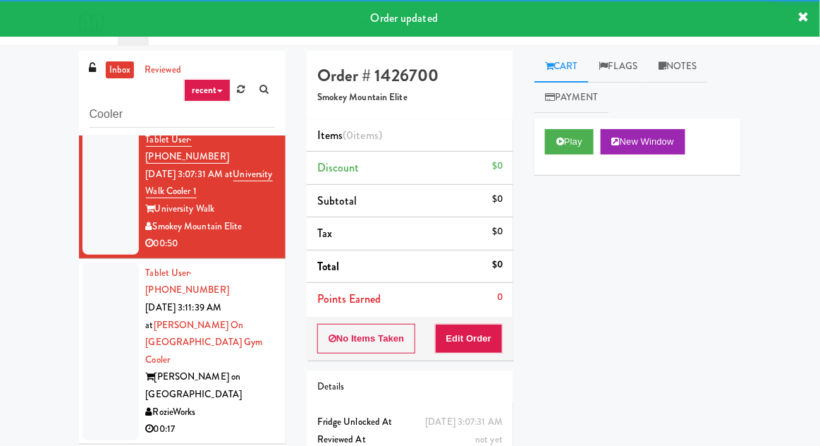
scroll to position [219, 0]
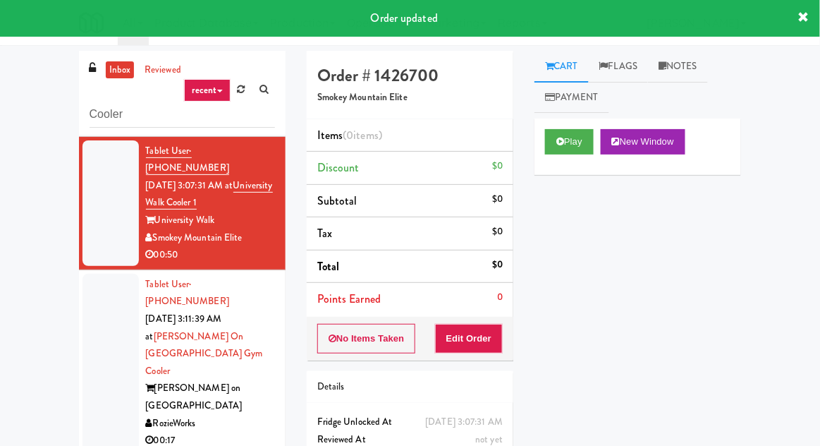
click at [85, 299] on div at bounding box center [111, 363] width 56 height 178
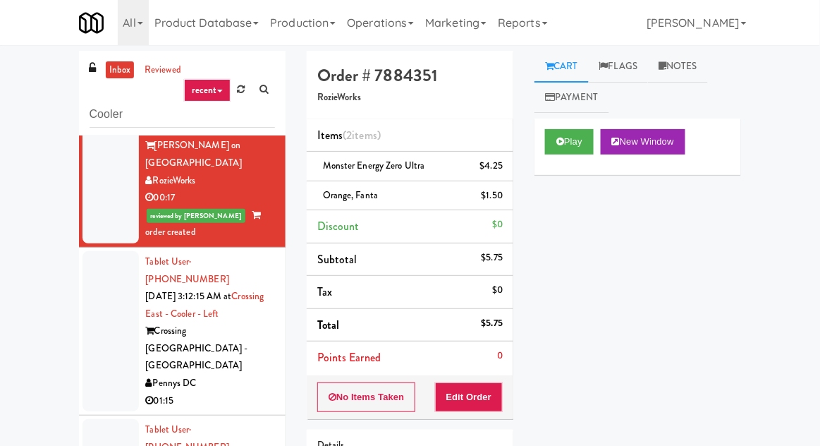
scroll to position [446, 0]
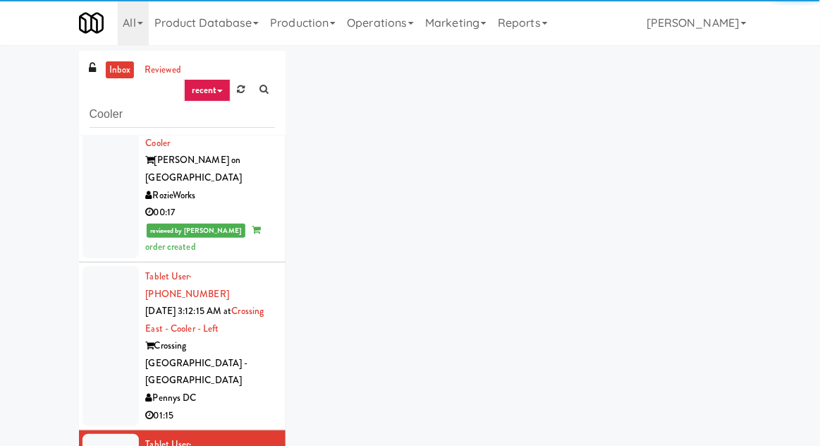
scroll to position [492, 0]
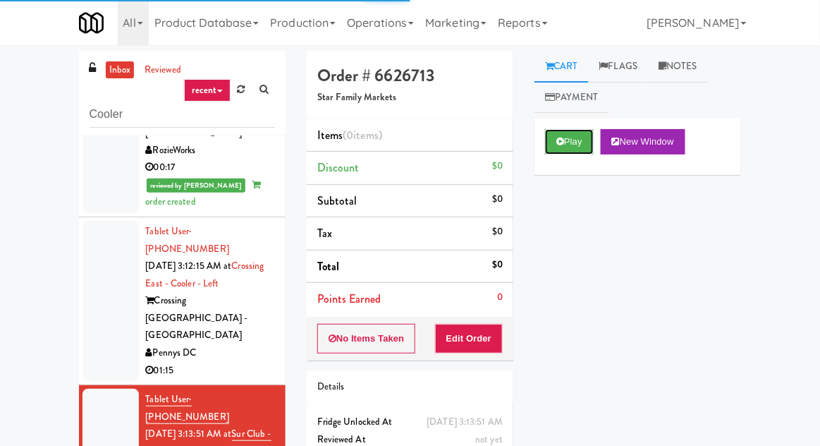
click at [590, 146] on button "Play" at bounding box center [569, 141] width 49 height 25
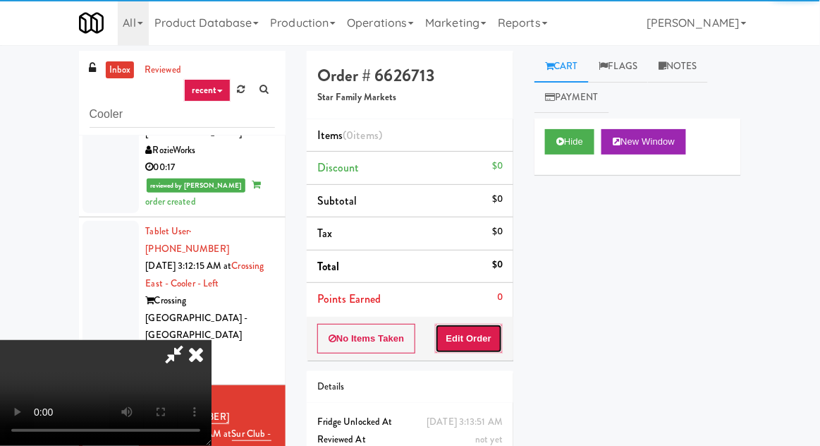
click at [488, 338] on button "Edit Order" at bounding box center [469, 339] width 68 height 30
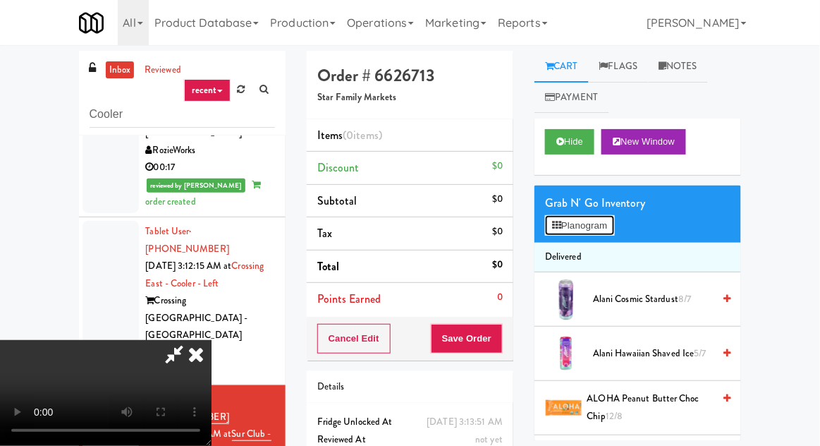
click at [608, 233] on button "Planogram" at bounding box center [579, 225] width 69 height 21
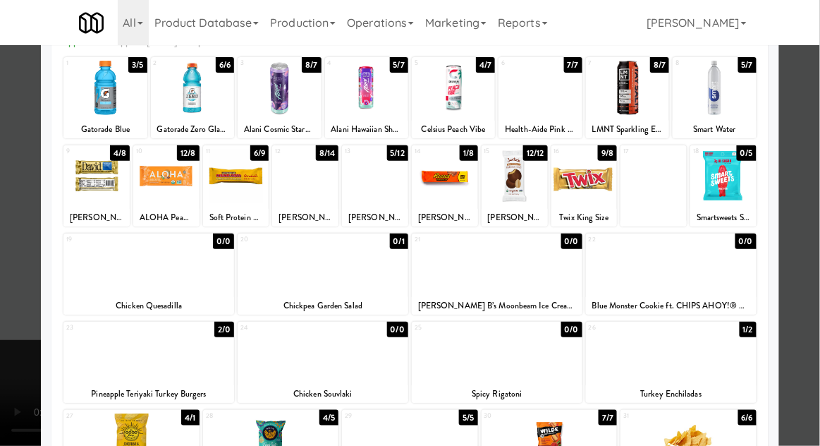
scroll to position [94, 0]
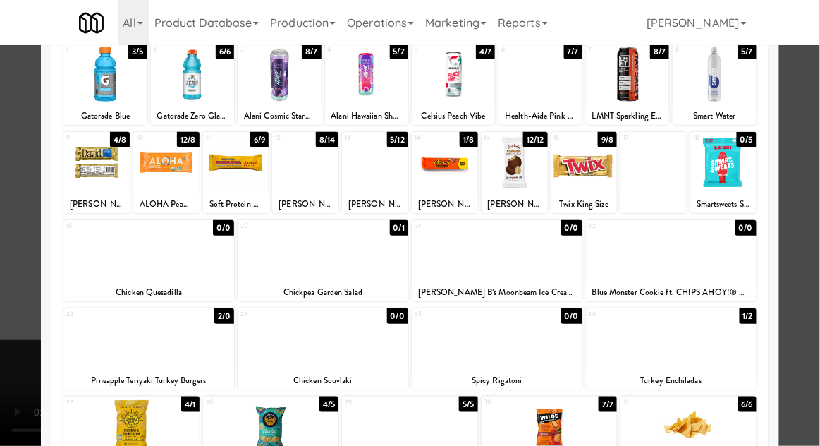
click at [804, 282] on div at bounding box center [410, 223] width 820 height 446
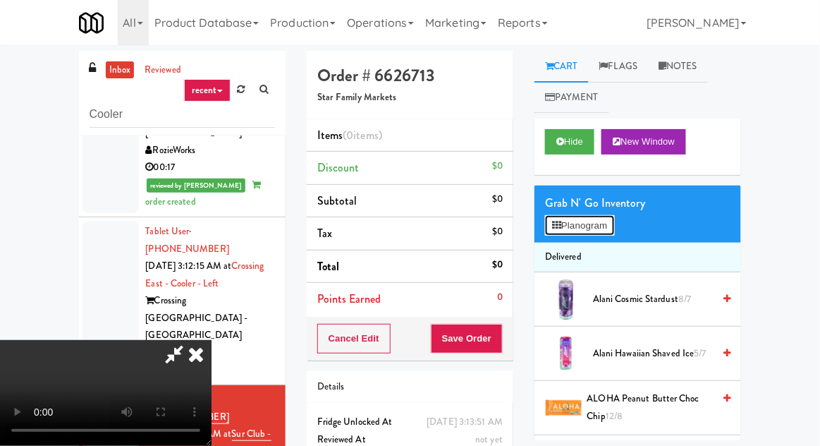
click at [609, 231] on button "Planogram" at bounding box center [579, 225] width 69 height 21
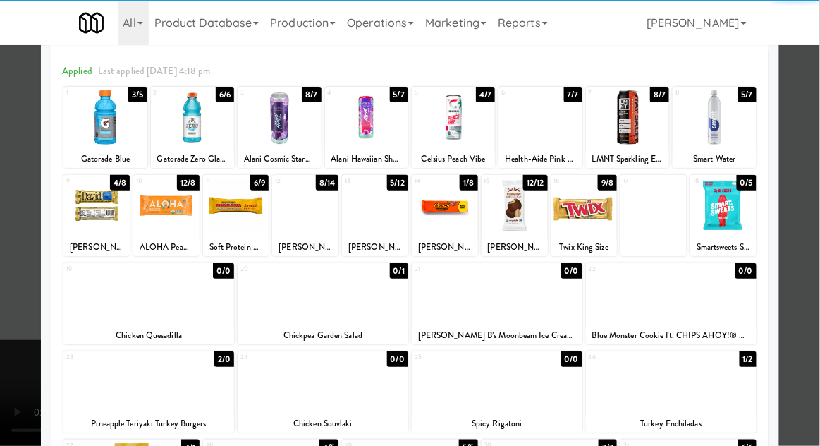
scroll to position [83, 0]
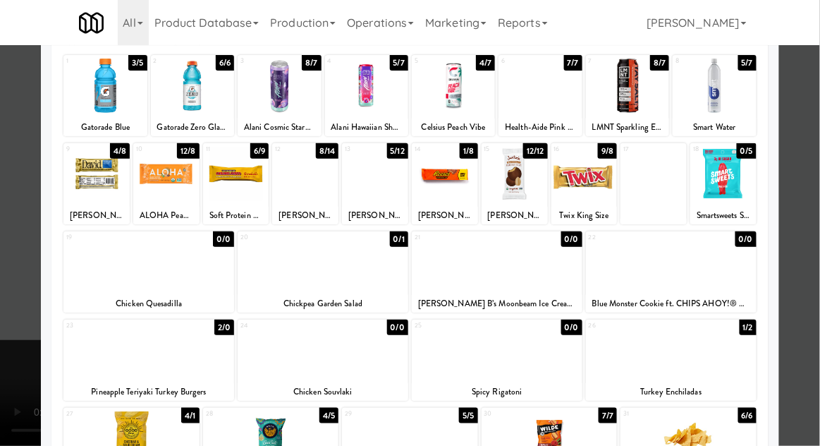
click at [385, 434] on div at bounding box center [410, 438] width 136 height 54
click at [811, 249] on div at bounding box center [410, 223] width 820 height 446
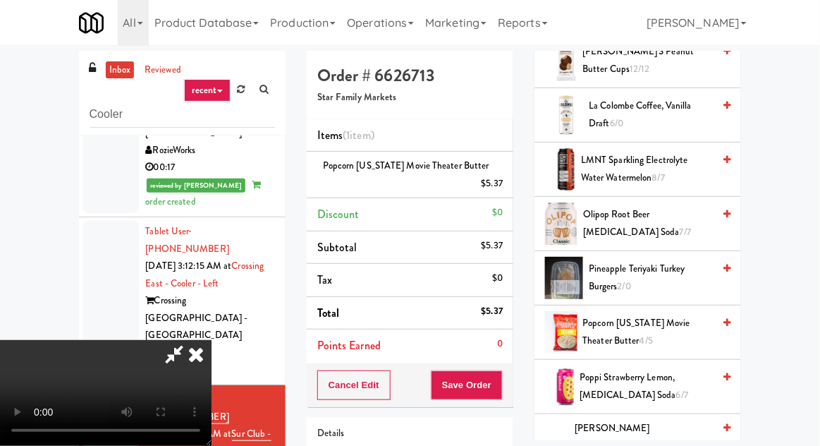
scroll to position [1055, 0]
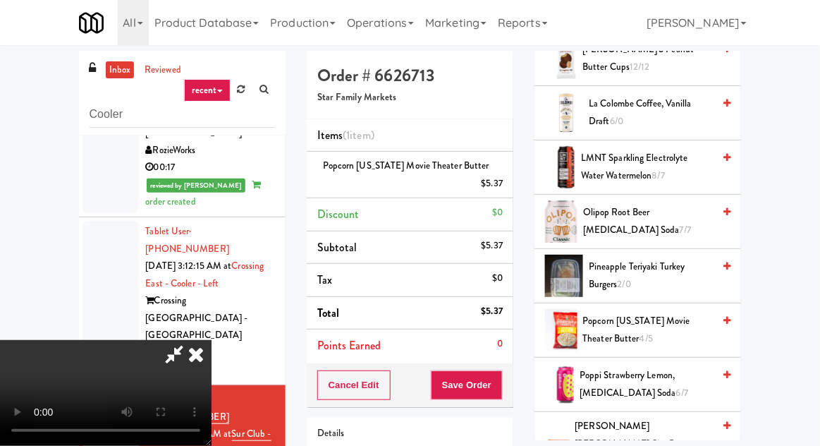
click at [672, 317] on span "Popcorn [US_STATE] Movie Theater Butter 4/5" at bounding box center [648, 329] width 130 height 35
click at [517, 373] on div "Order # 6626713 Star Family Markets Items (2 items ) Popcorn [US_STATE] Movie T…" at bounding box center [410, 301] width 228 height 500
click at [500, 379] on button "Save Order" at bounding box center [467, 385] width 72 height 30
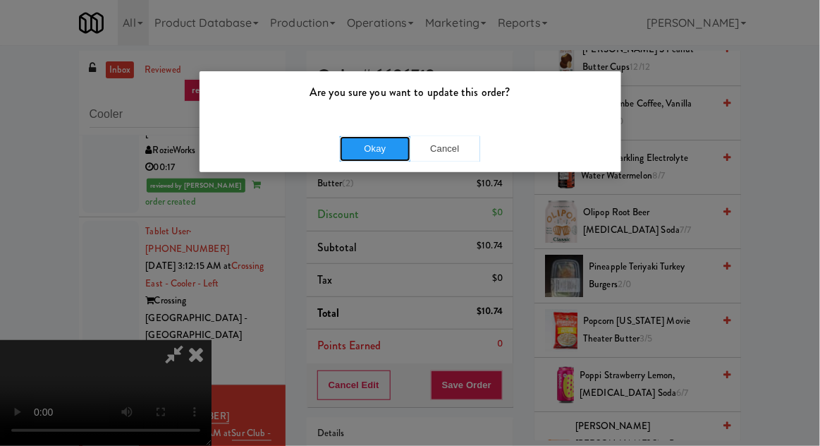
click at [364, 146] on button "Okay" at bounding box center [375, 148] width 71 height 25
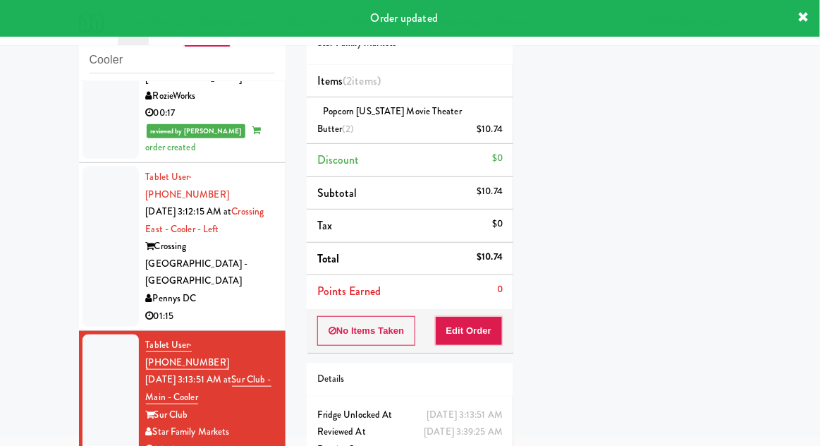
scroll to position [526, 0]
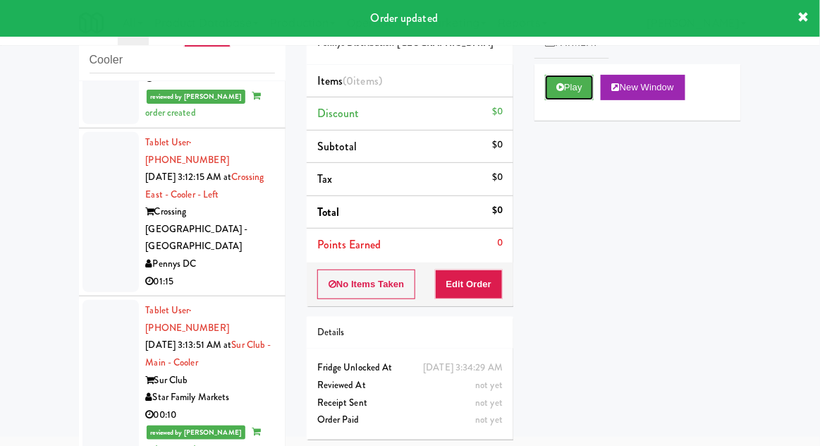
click at [580, 90] on button "Play" at bounding box center [569, 87] width 49 height 25
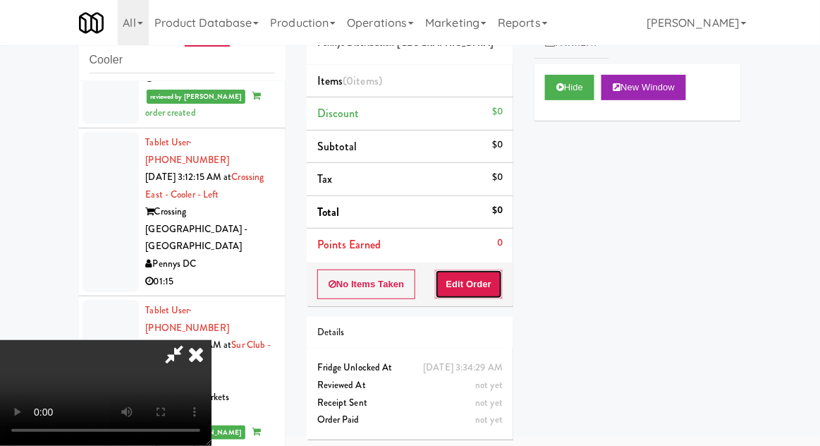
click at [488, 282] on button "Edit Order" at bounding box center [469, 284] width 68 height 30
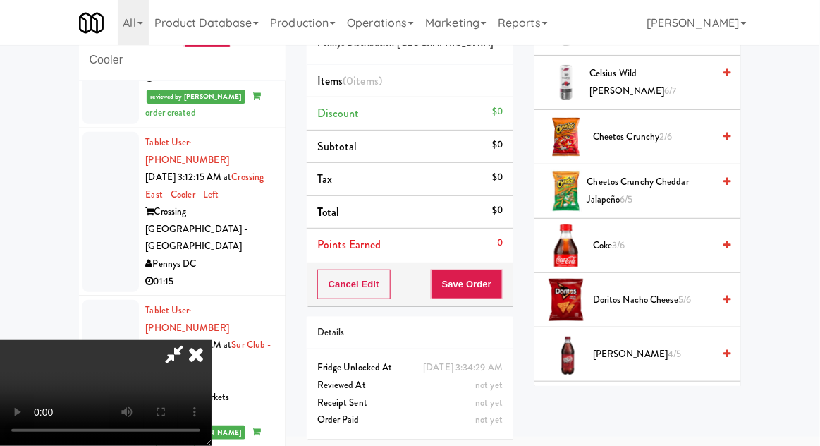
scroll to position [381, 0]
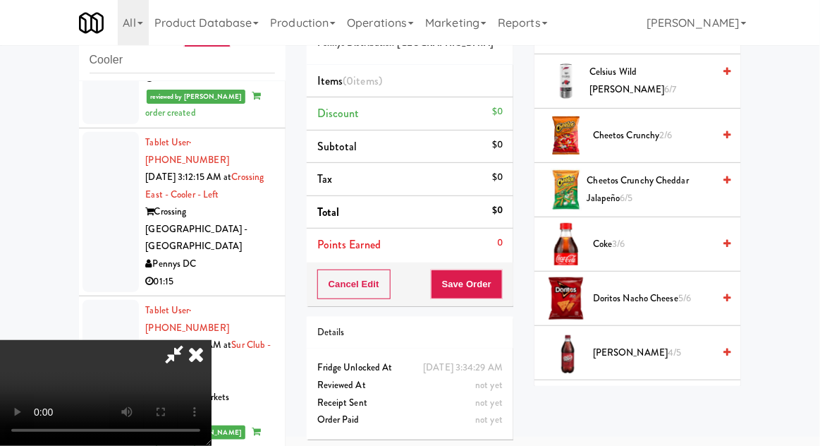
click at [671, 291] on span "Doritos Nacho Cheese 5/6" at bounding box center [653, 299] width 120 height 18
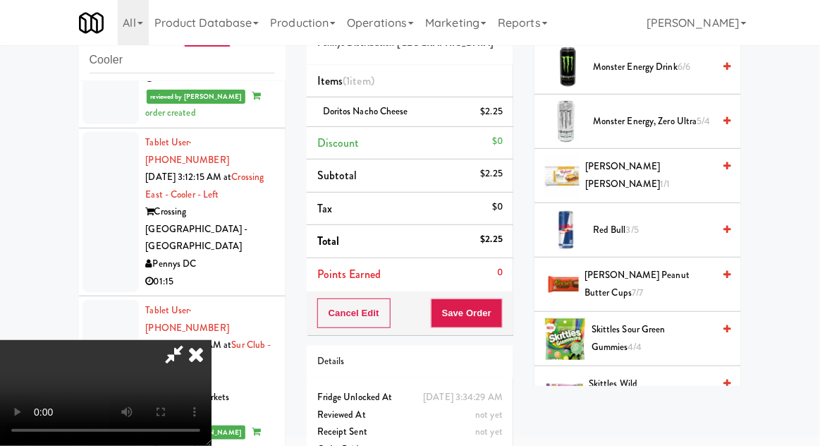
scroll to position [1036, 0]
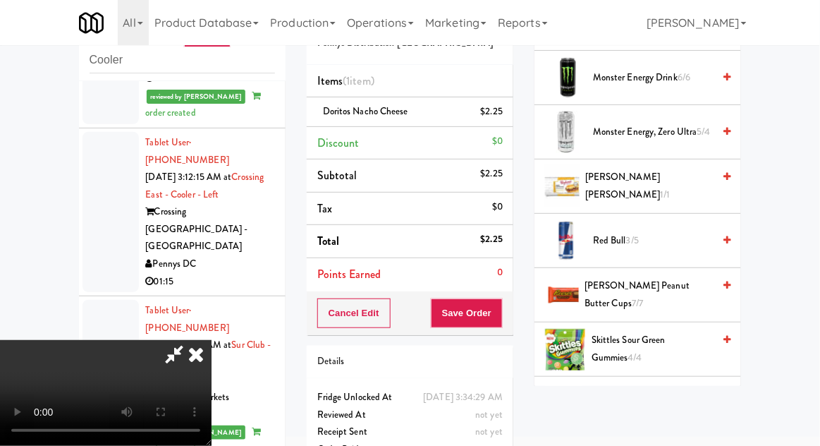
click at [657, 396] on span "Skittles Wild [PERSON_NAME] 4/8" at bounding box center [651, 403] width 124 height 35
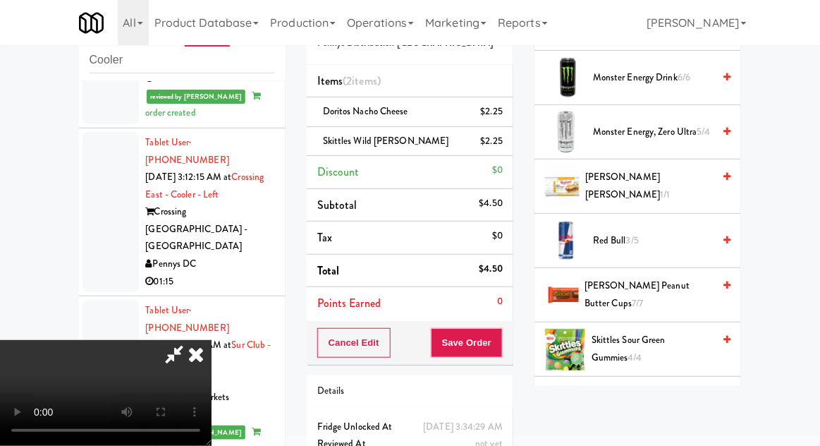
scroll to position [51, 0]
click at [502, 348] on button "Save Order" at bounding box center [467, 343] width 72 height 30
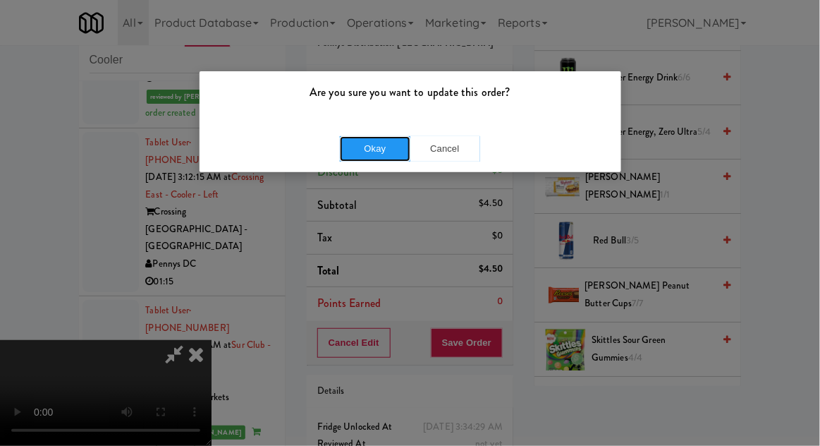
click at [370, 157] on button "Okay" at bounding box center [375, 148] width 71 height 25
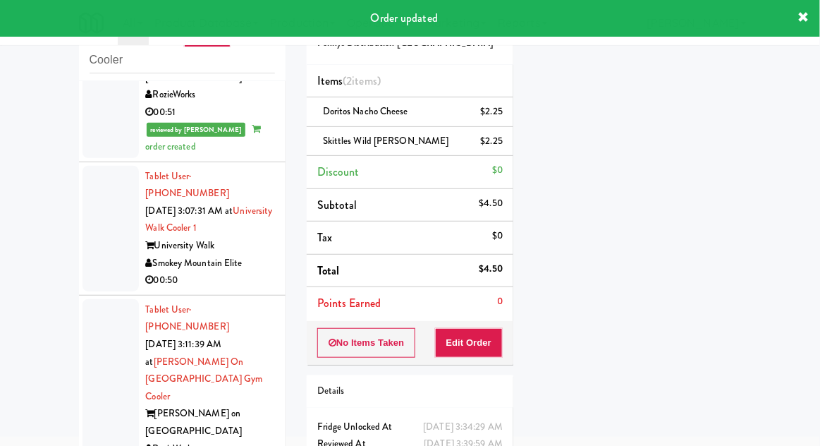
scroll to position [0, 0]
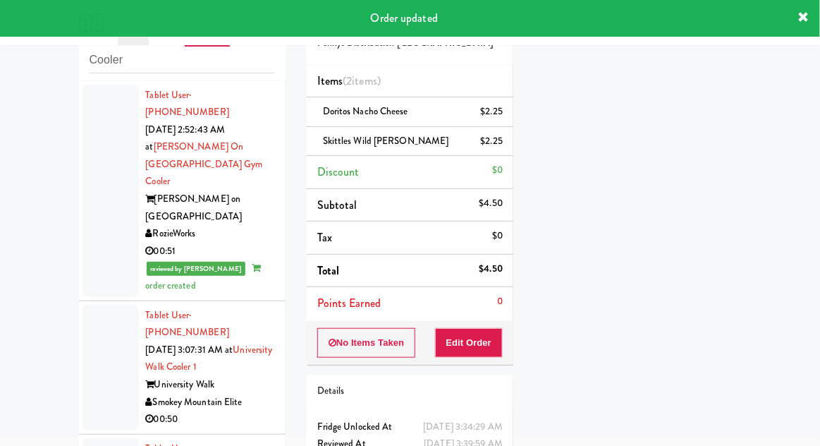
click at [99, 341] on div at bounding box center [111, 368] width 56 height 126
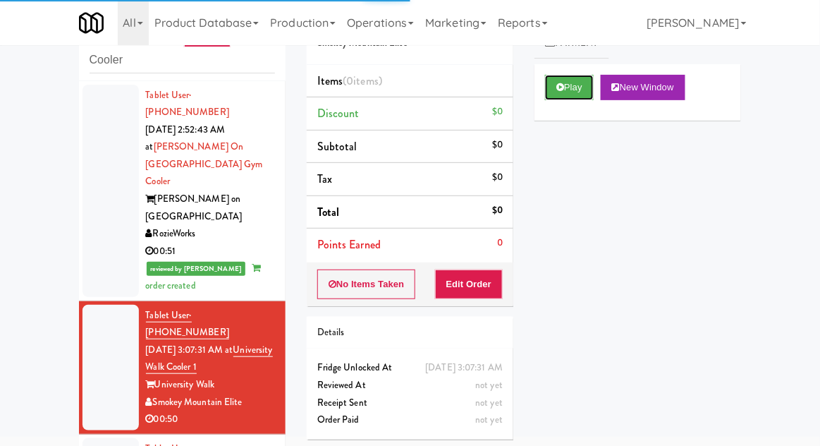
click at [585, 91] on button "Play" at bounding box center [569, 87] width 49 height 25
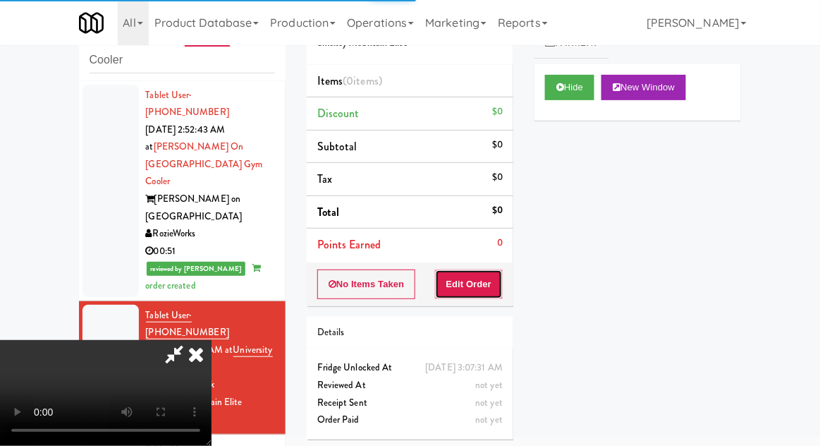
click at [480, 276] on button "Edit Order" at bounding box center [469, 284] width 68 height 30
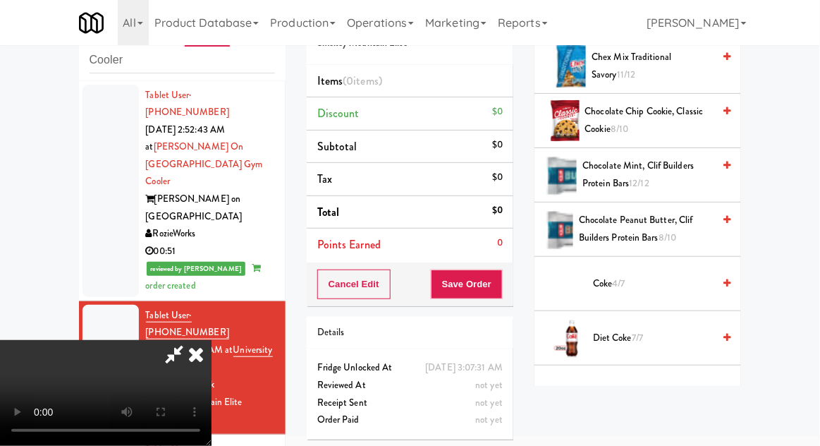
scroll to position [597, 0]
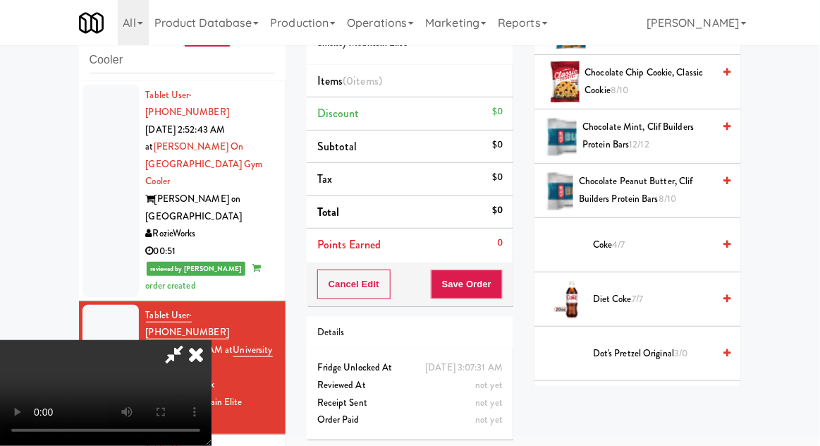
click at [654, 303] on span "Diet Coke 7/7" at bounding box center [653, 300] width 120 height 18
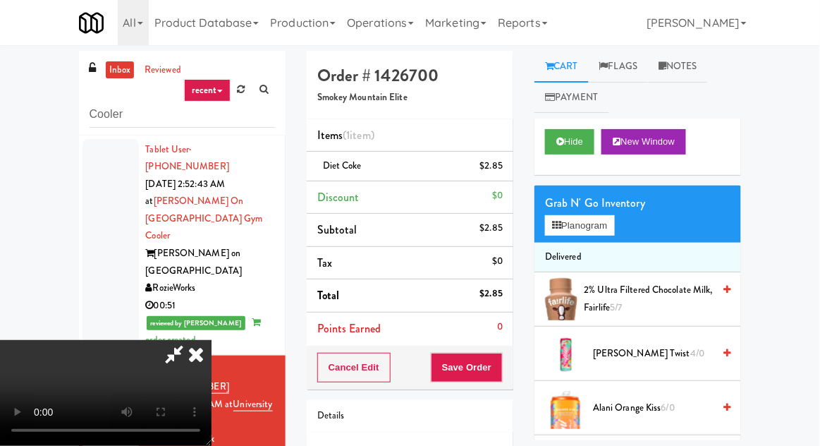
scroll to position [0, 0]
click at [614, 221] on button "Planogram" at bounding box center [579, 225] width 69 height 21
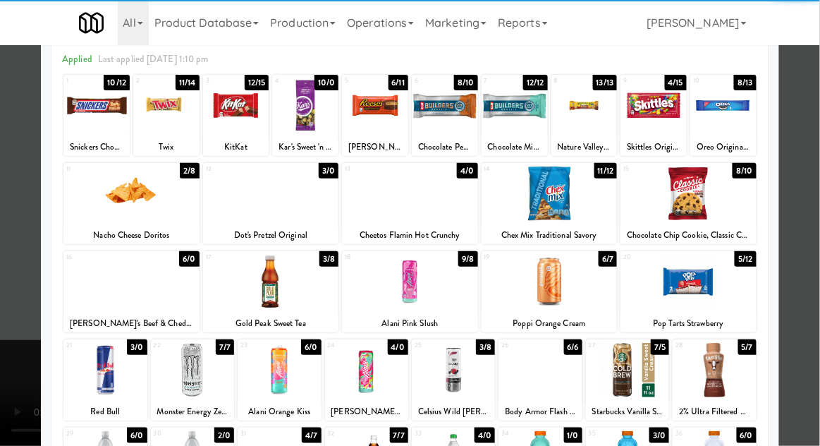
scroll to position [81, 0]
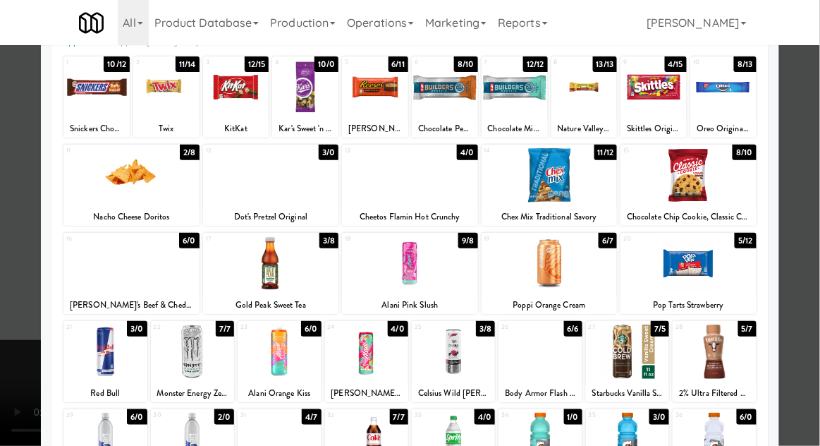
click at [16, 224] on div at bounding box center [410, 223] width 820 height 446
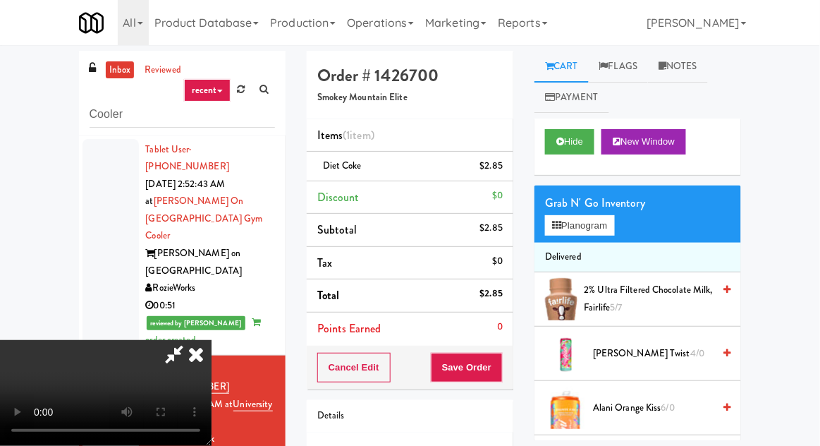
scroll to position [51, 0]
click at [606, 233] on button "Planogram" at bounding box center [579, 225] width 69 height 21
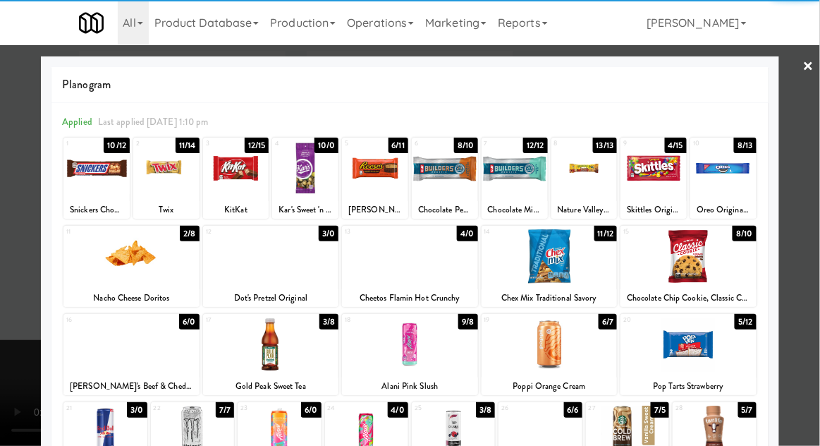
click at [117, 353] on div at bounding box center [131, 344] width 136 height 54
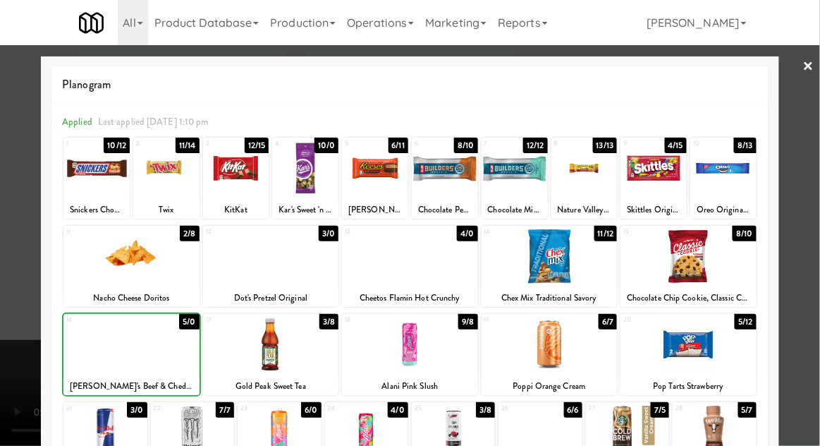
click at [805, 214] on div at bounding box center [410, 223] width 820 height 446
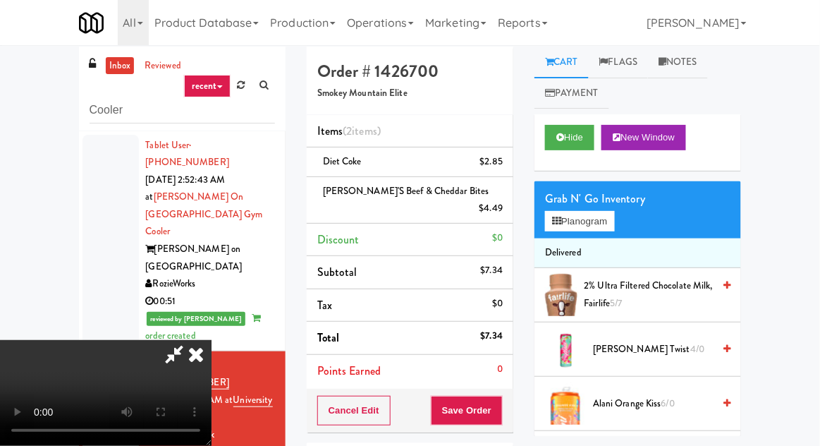
scroll to position [64, 0]
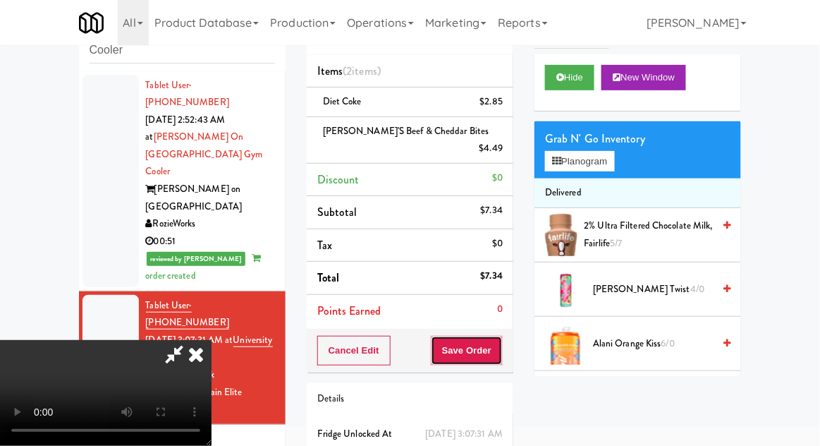
click at [501, 336] on button "Save Order" at bounding box center [467, 351] width 72 height 30
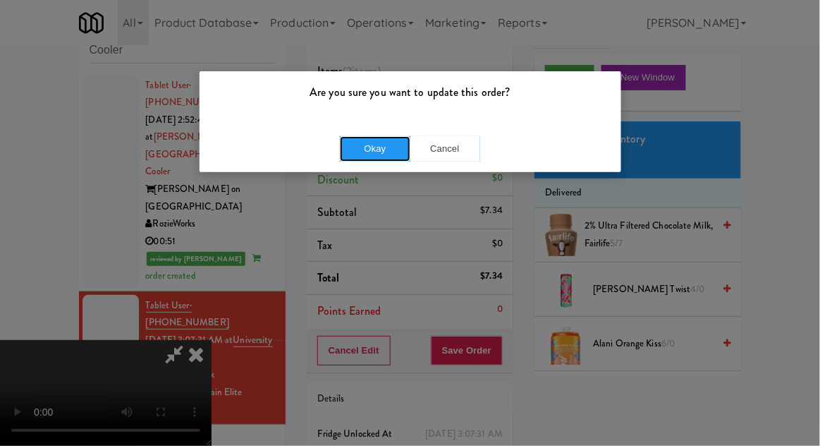
click at [370, 150] on button "Okay" at bounding box center [375, 148] width 71 height 25
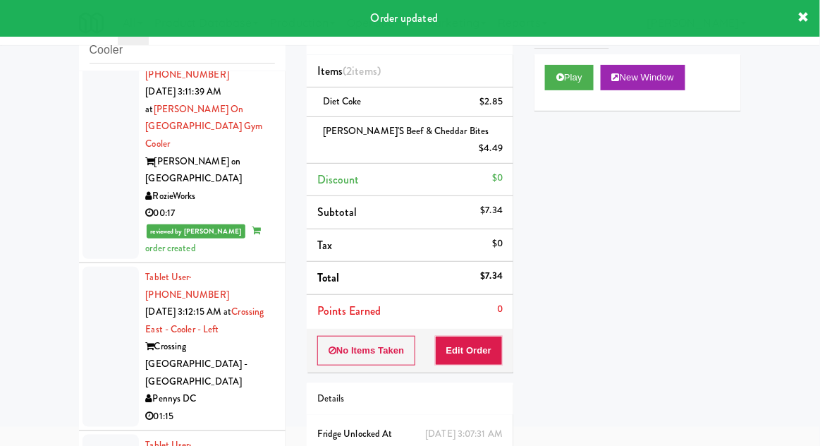
scroll to position [596, 0]
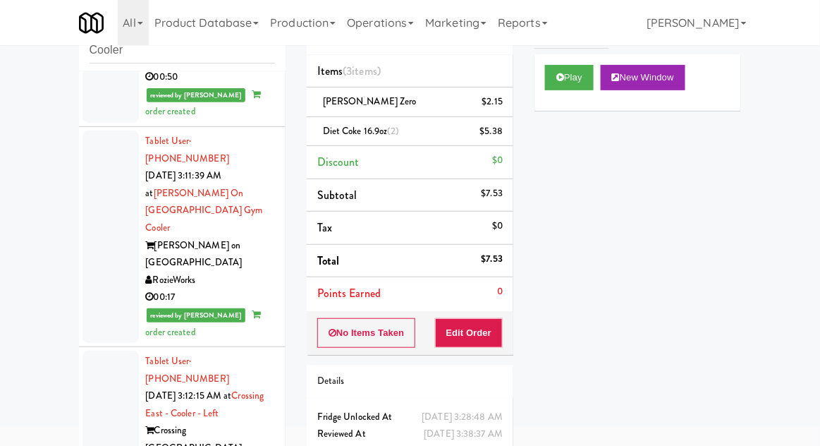
scroll to position [338, 0]
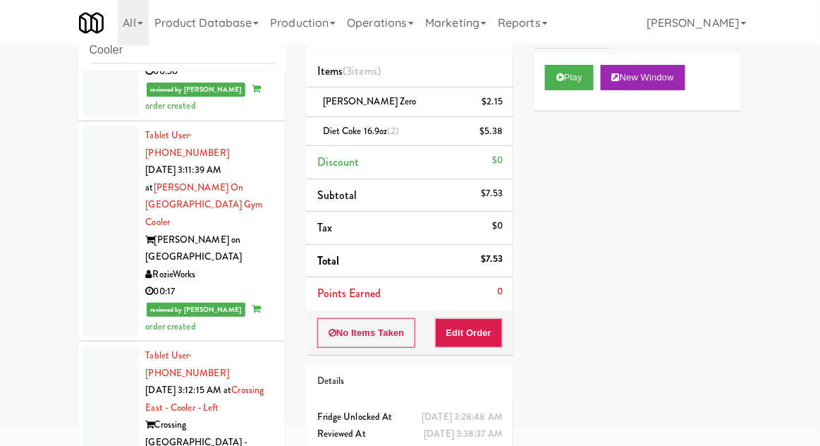
click at [109, 345] on div at bounding box center [111, 425] width 56 height 160
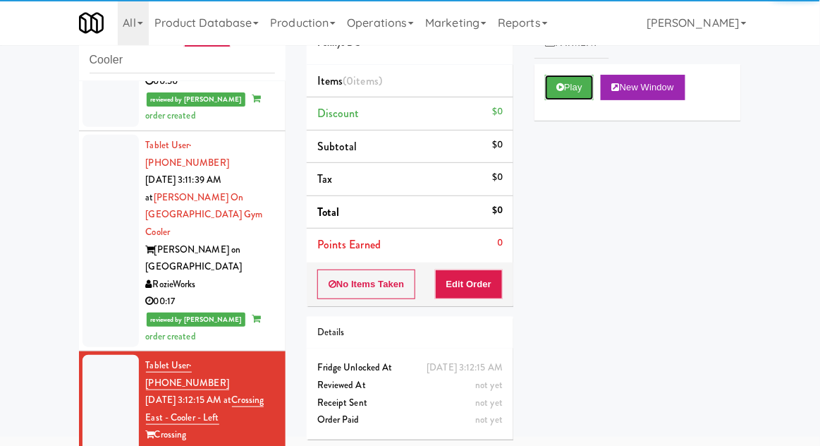
click at [567, 92] on button "Play" at bounding box center [569, 87] width 49 height 25
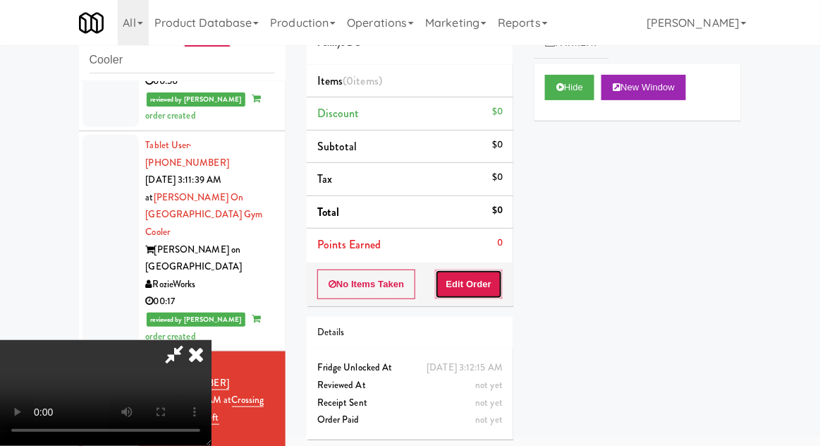
click at [467, 283] on button "Edit Order" at bounding box center [469, 284] width 68 height 30
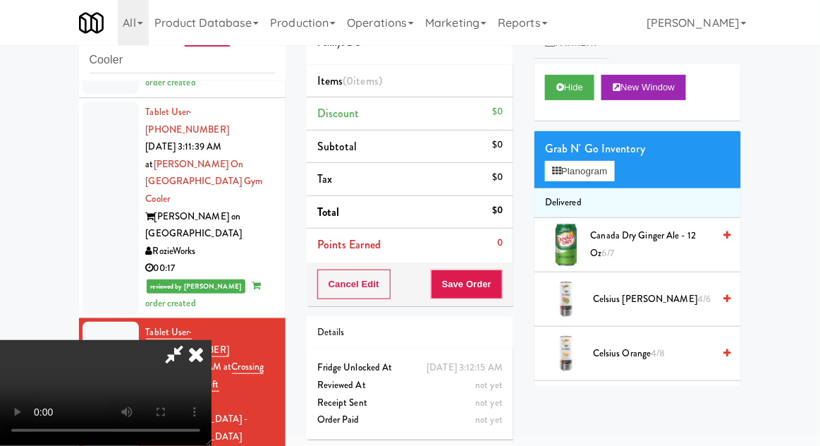
scroll to position [630, 0]
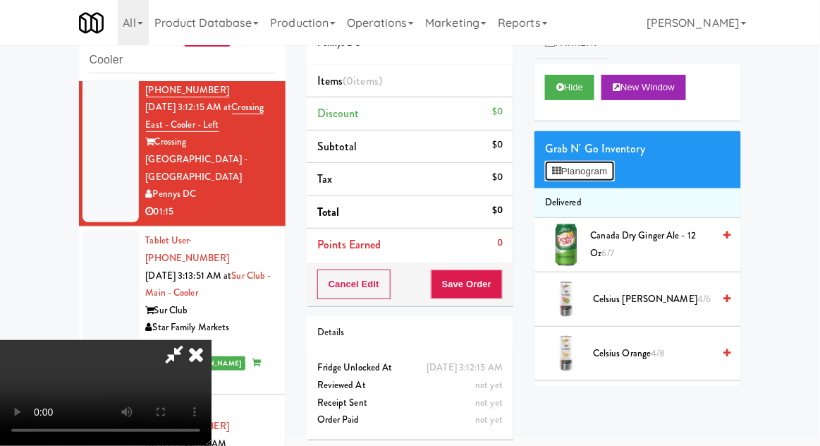
click at [601, 178] on button "Planogram" at bounding box center [579, 171] width 69 height 21
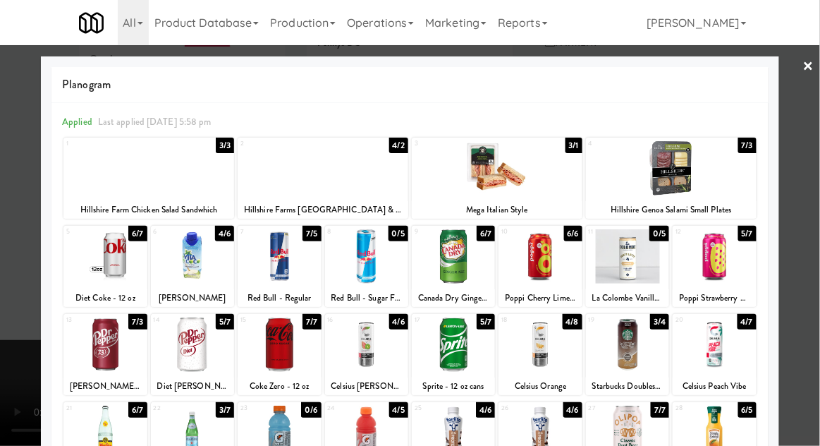
click at [110, 178] on div at bounding box center [148, 168] width 171 height 54
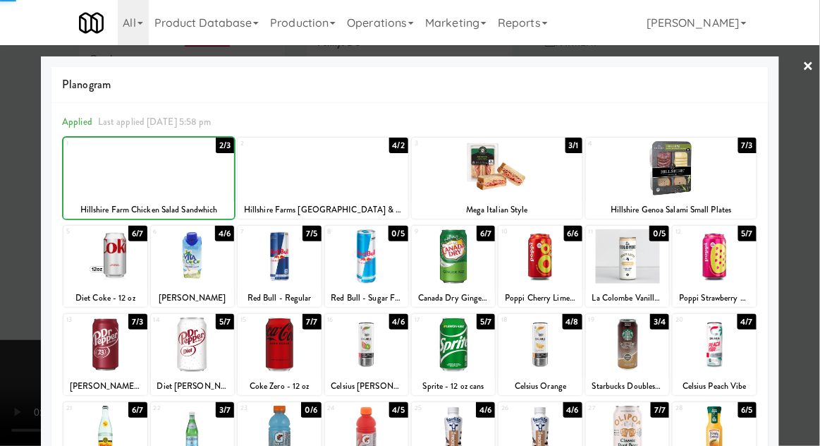
click at [810, 163] on div at bounding box center [410, 223] width 820 height 446
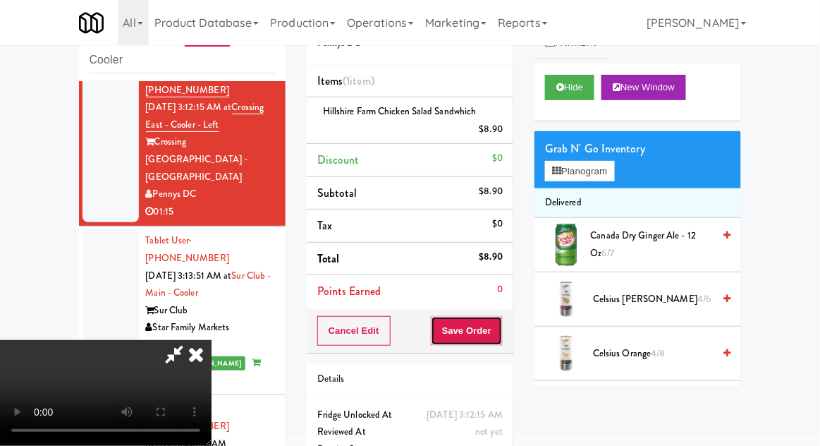
click at [501, 329] on button "Save Order" at bounding box center [467, 331] width 72 height 30
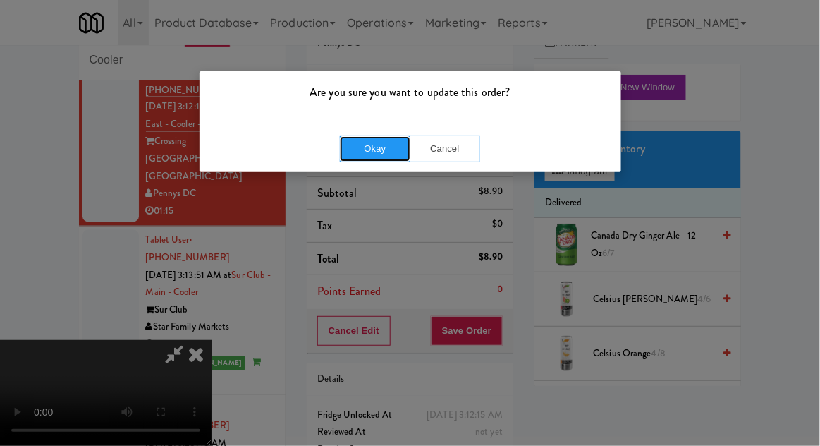
click at [365, 147] on button "Okay" at bounding box center [375, 148] width 71 height 25
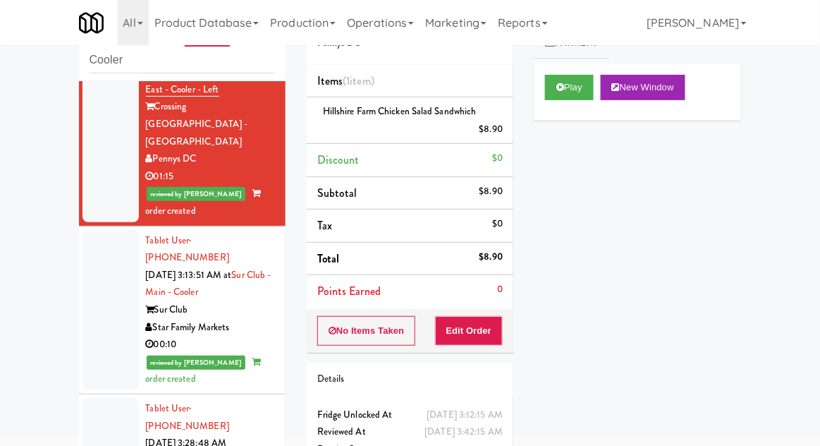
scroll to position [77, 0]
